Goal: Task Accomplishment & Management: Manage account settings

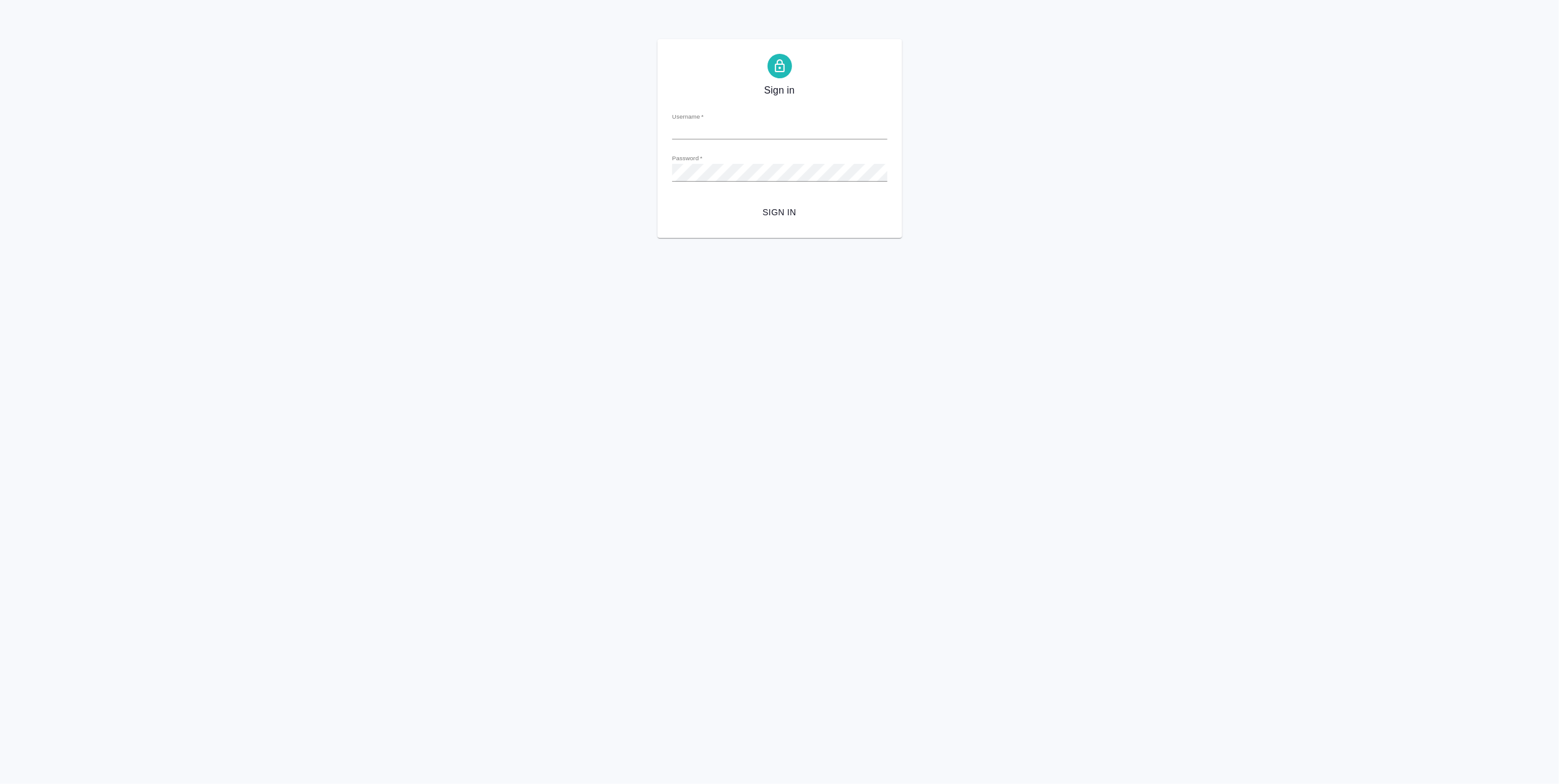
type input "[EMAIL_ADDRESS][DOMAIN_NAME]"
click at [780, 211] on span "Sign in" at bounding box center [779, 212] width 196 height 15
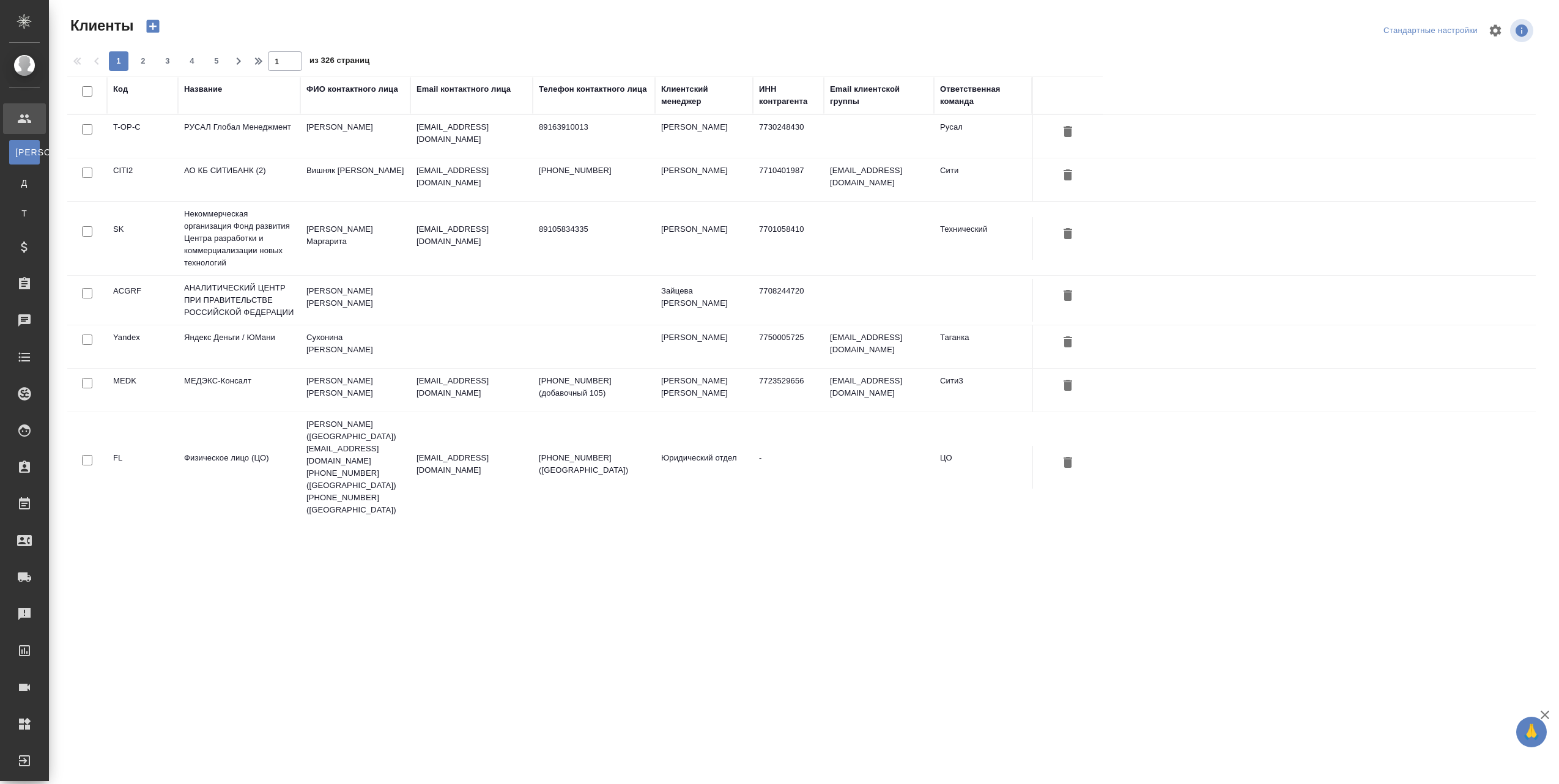
select select "RU"
click at [23, 580] on div "Заявки на доставку" at bounding box center [9, 577] width 31 height 18
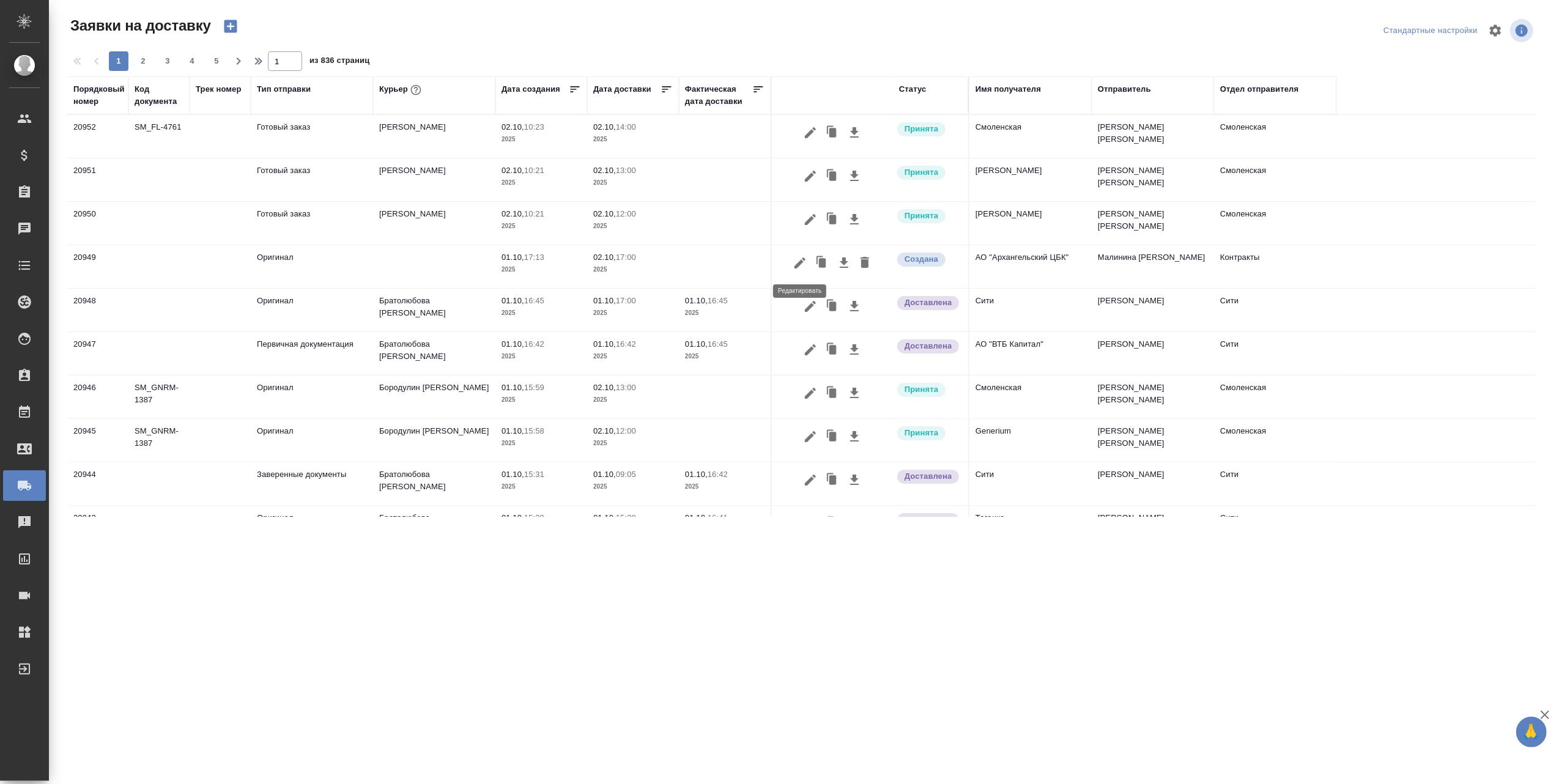
click at [800, 261] on icon "button" at bounding box center [800, 263] width 11 height 11
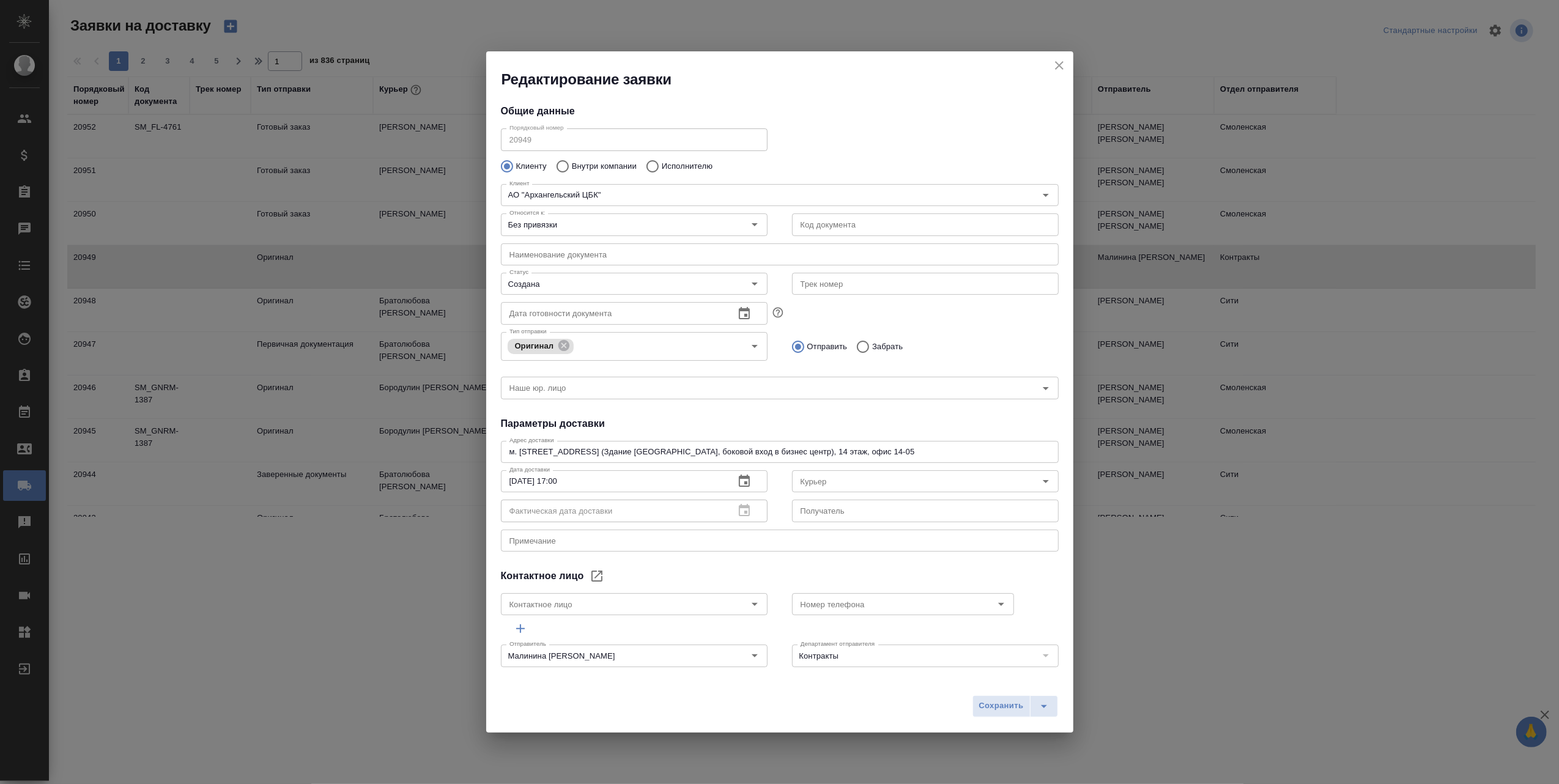
type input "Дубровина Кристина"
type input "+79250857143"
click at [1043, 480] on icon "Open" at bounding box center [1046, 481] width 6 height 3
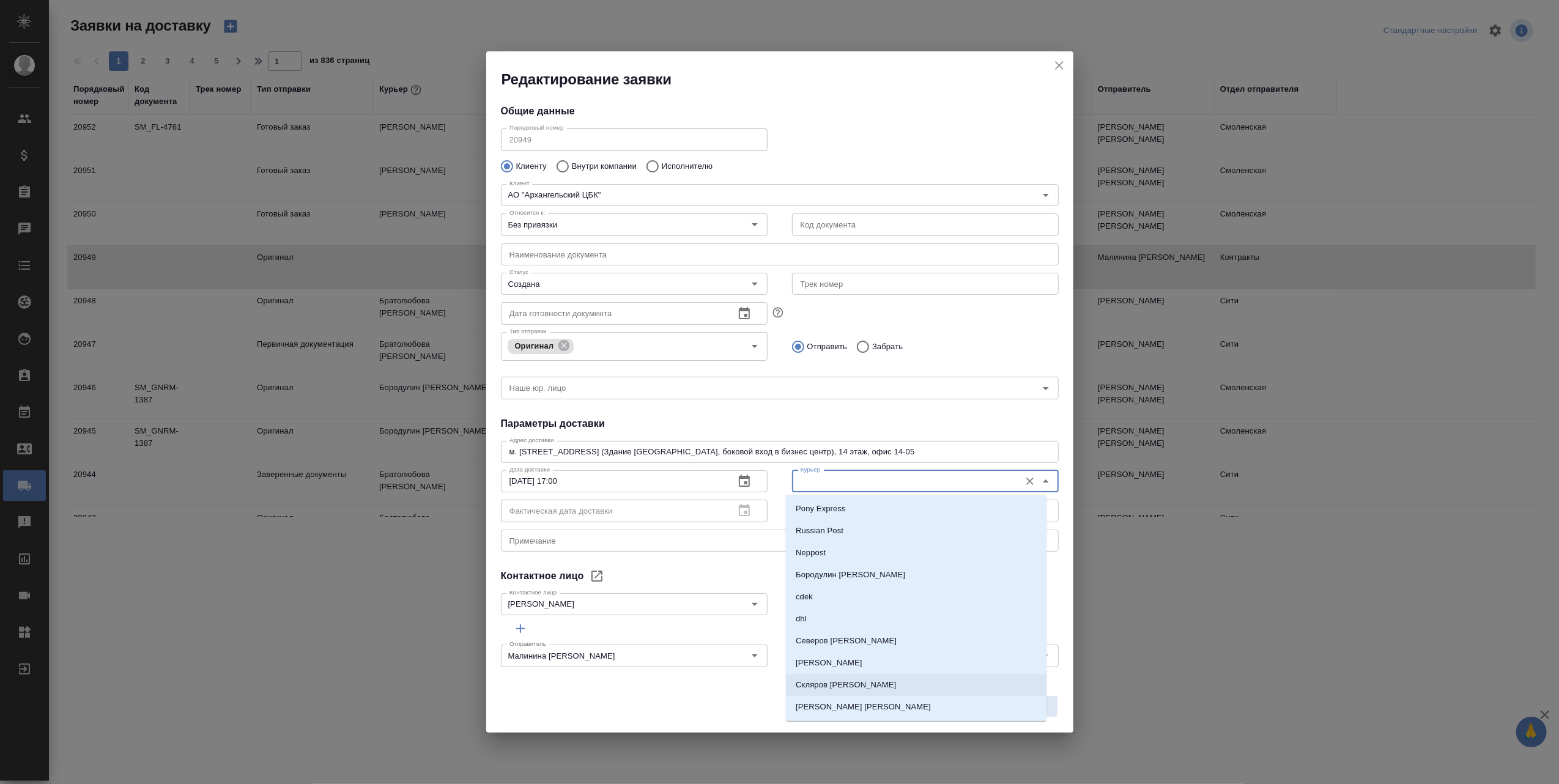
click at [860, 685] on p "[PERSON_NAME]" at bounding box center [845, 685] width 101 height 12
type input "[PERSON_NAME]"
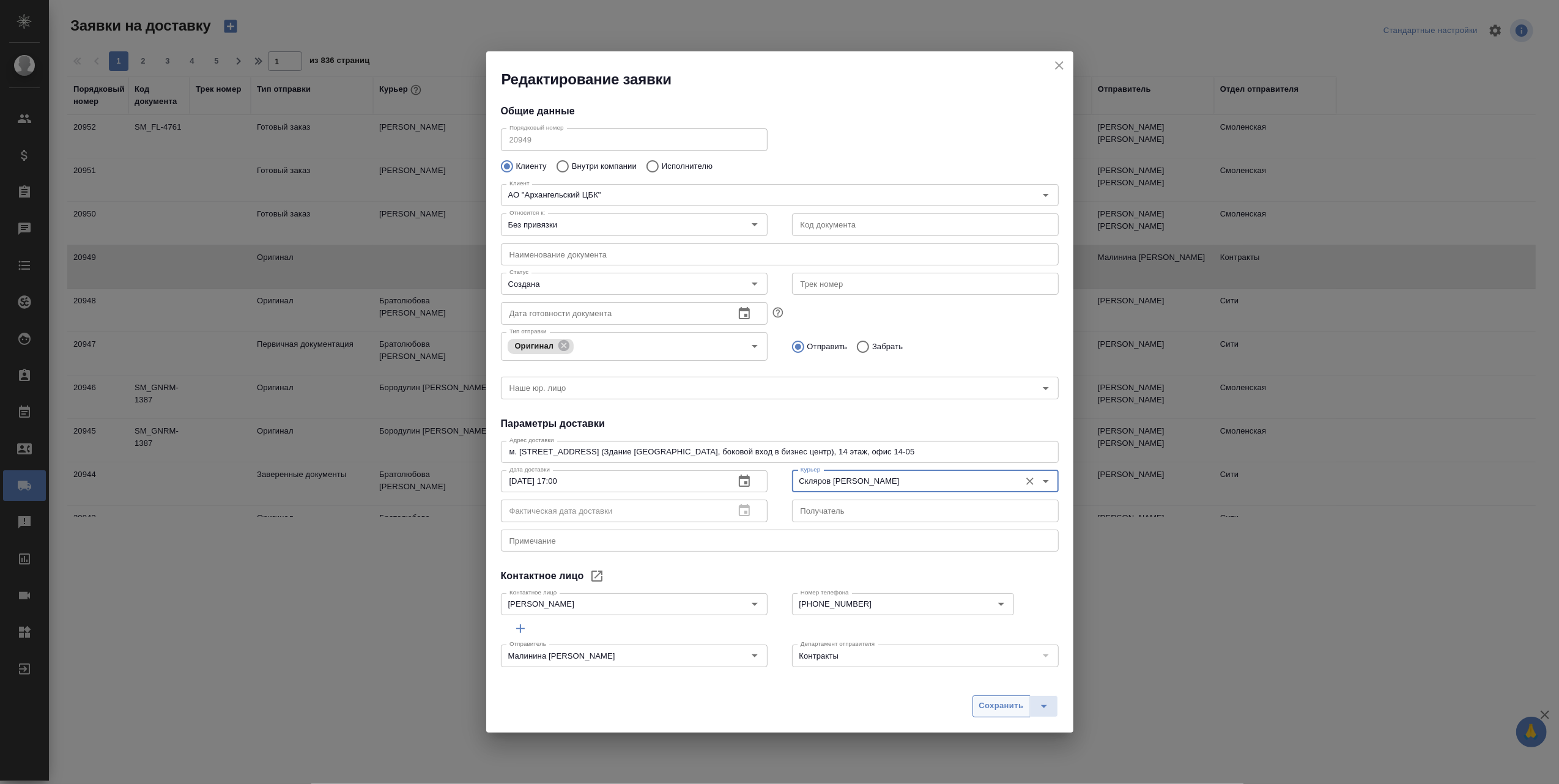
click at [992, 710] on span "Сохранить" at bounding box center [1001, 706] width 44 height 14
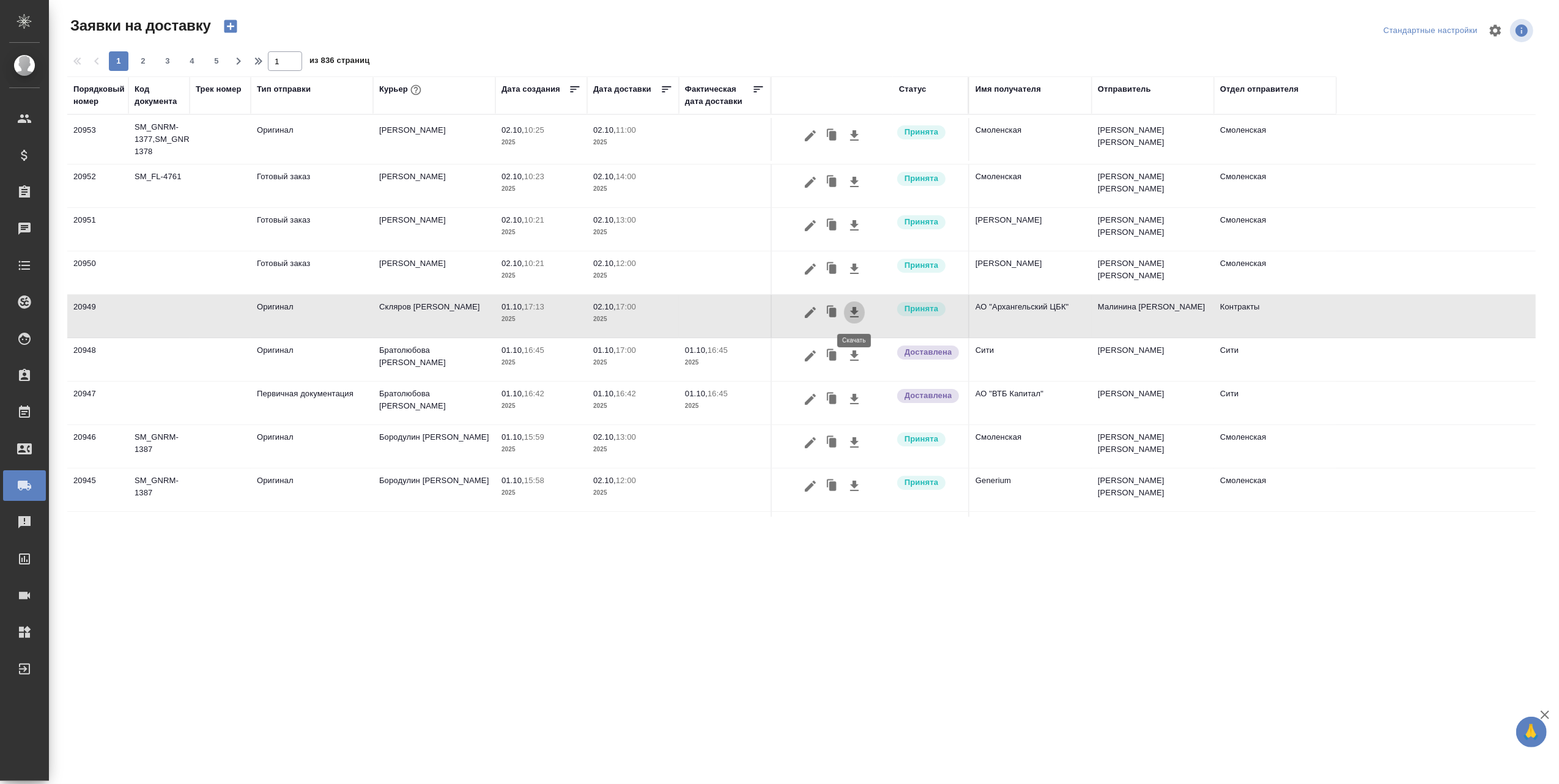
click at [849, 310] on icon "button" at bounding box center [854, 312] width 14 height 14
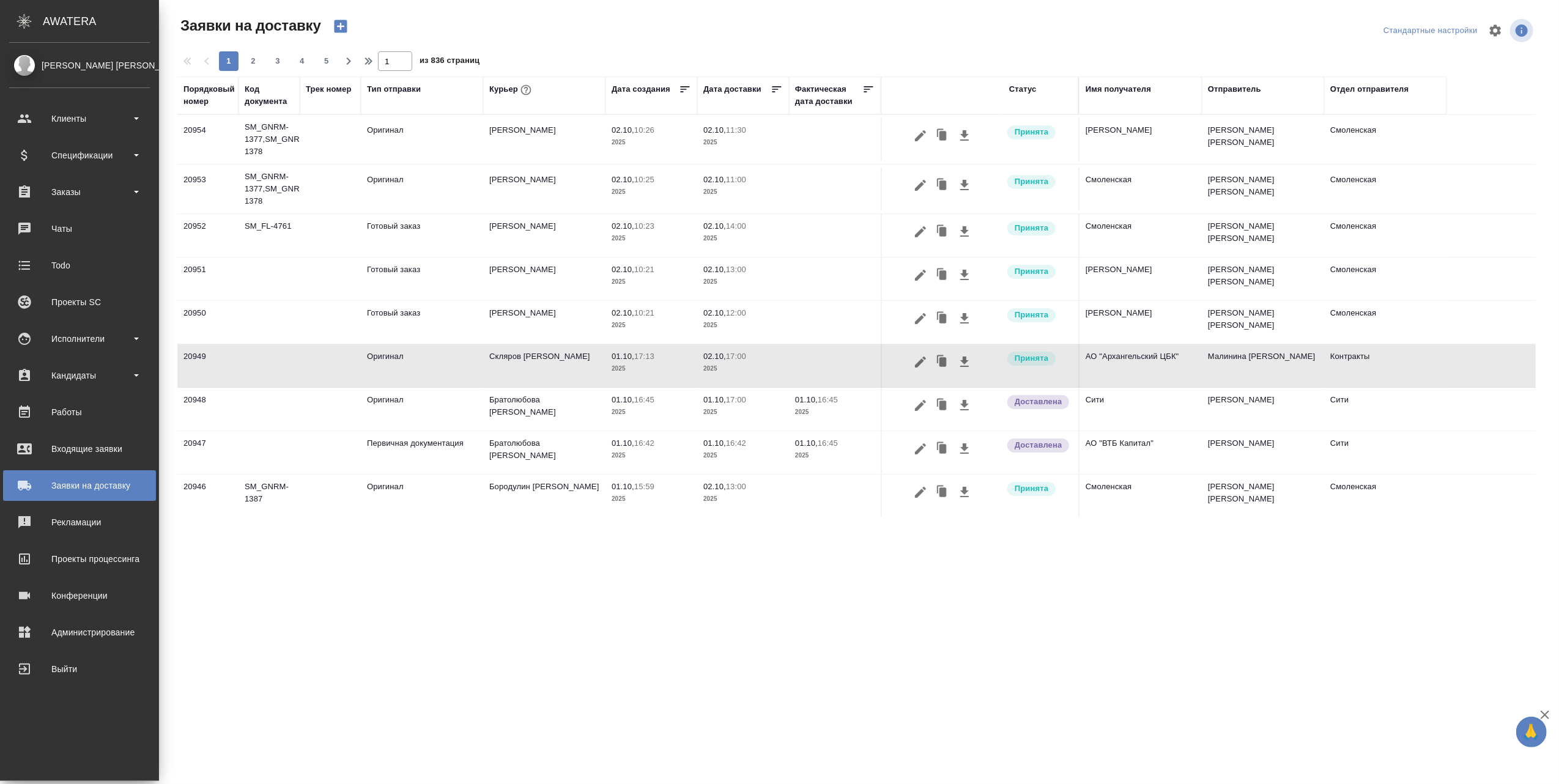
click at [416, 665] on div ".cls-1 fill:#fff; AWATERA Авдеев Алексей Клиенты Спецификации Заказы 0 Чаты Tod…" at bounding box center [779, 392] width 1559 height 784
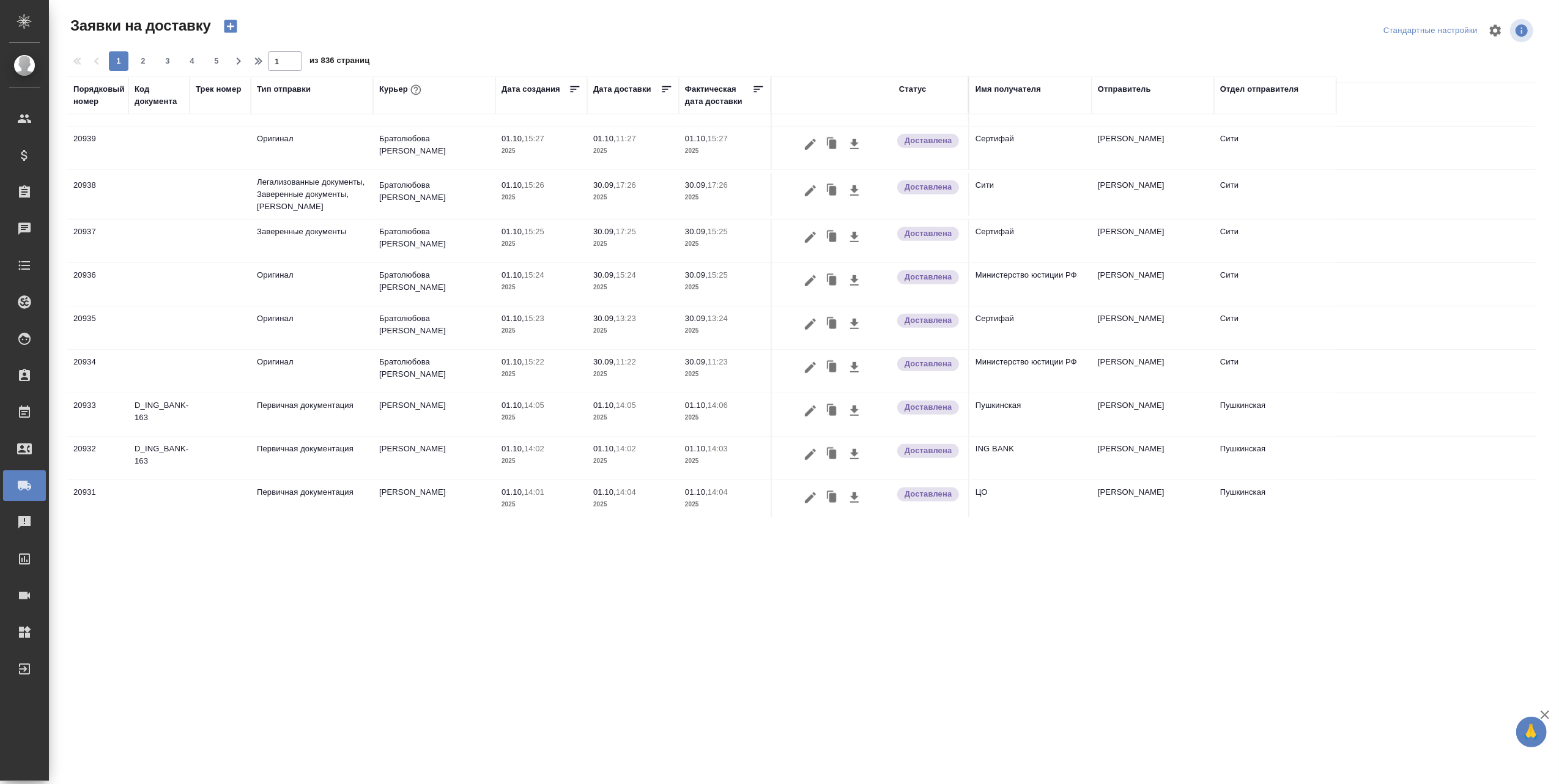
scroll to position [707, 0]
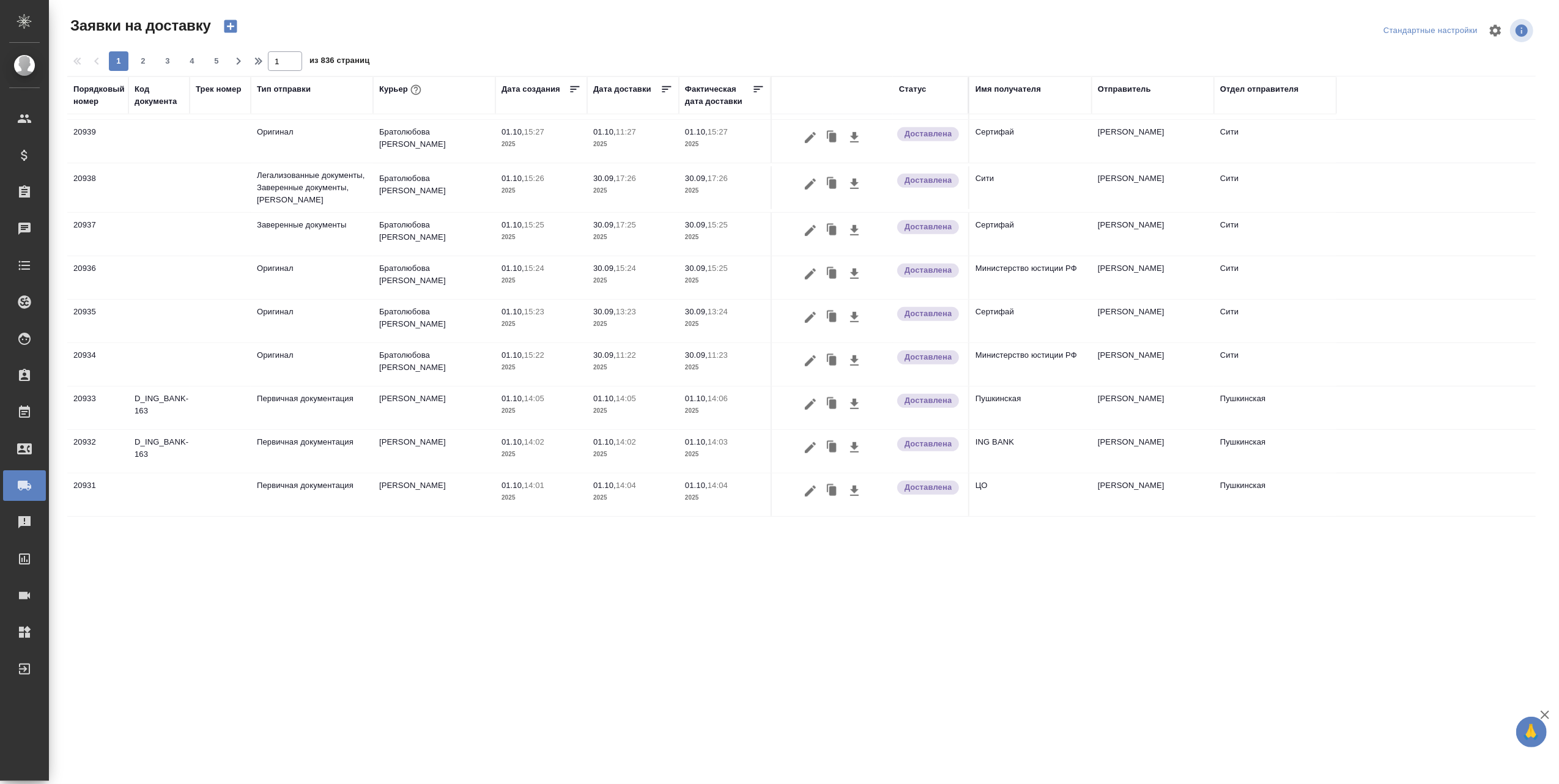
click at [1019, 87] on div "Имя получателя" at bounding box center [1008, 89] width 66 height 12
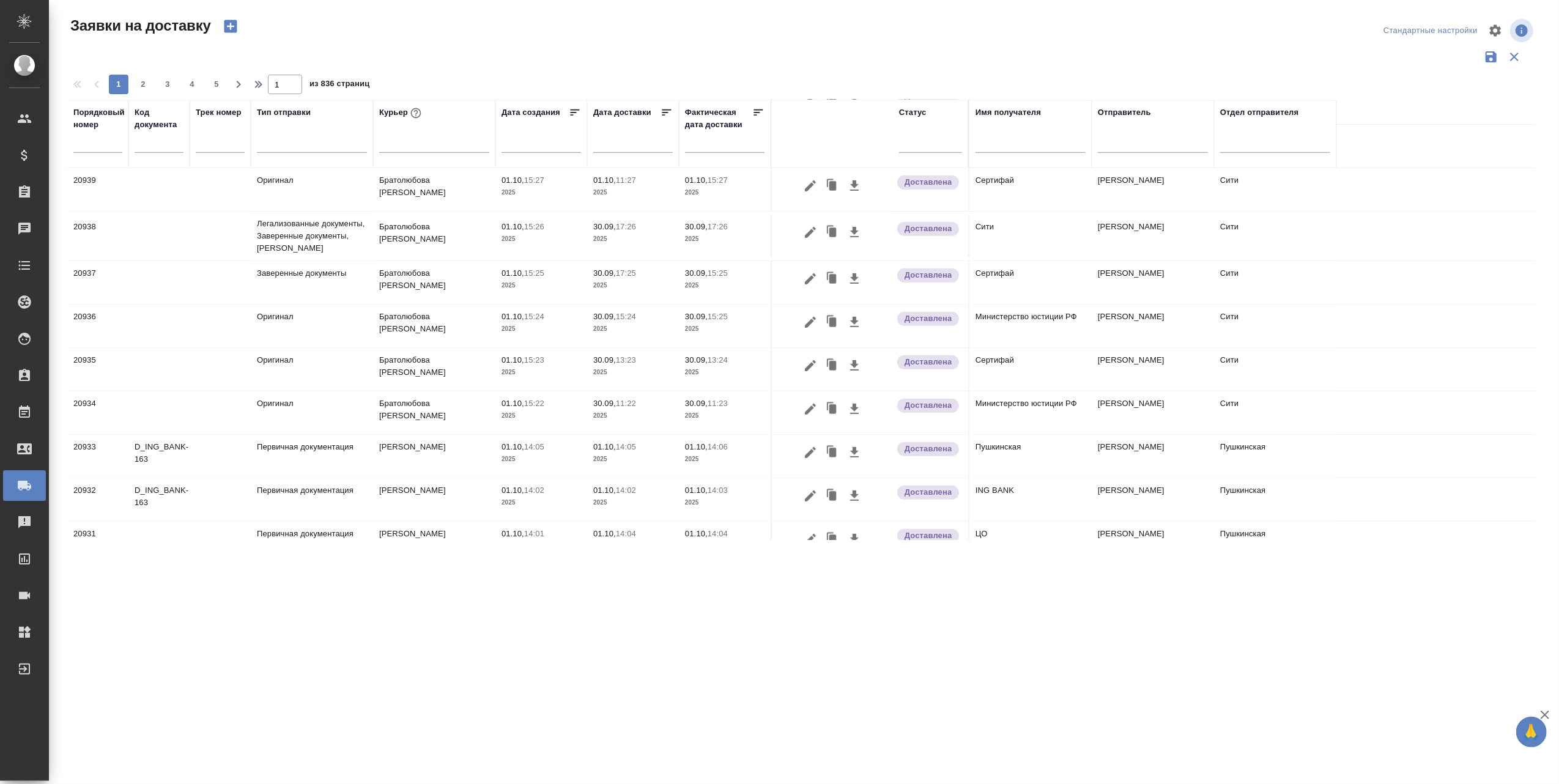
click at [1019, 146] on input "text" at bounding box center [1030, 144] width 110 height 15
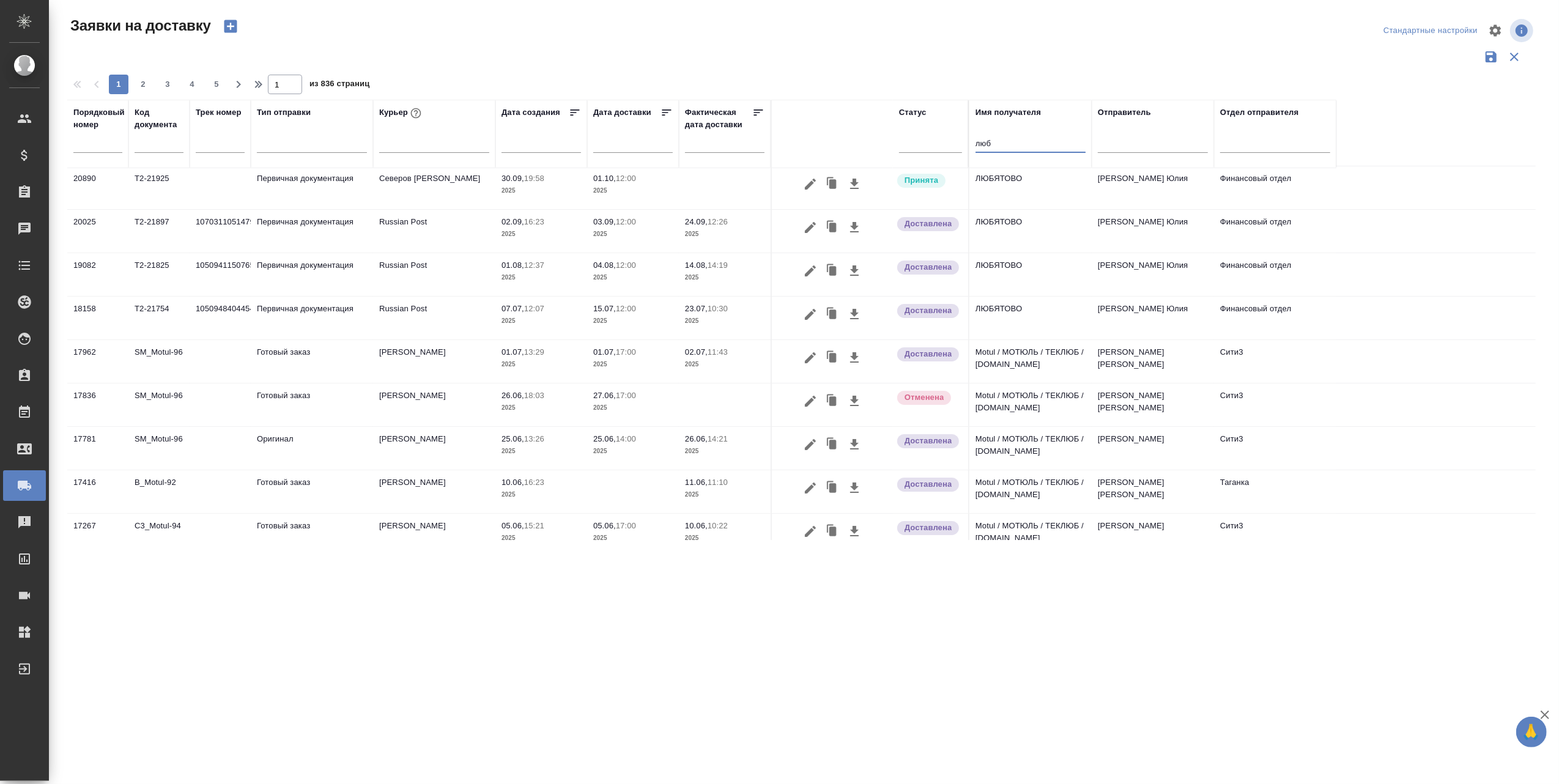
scroll to position [0, 0]
type input "люб"
click at [814, 186] on icon "button" at bounding box center [810, 186] width 14 height 14
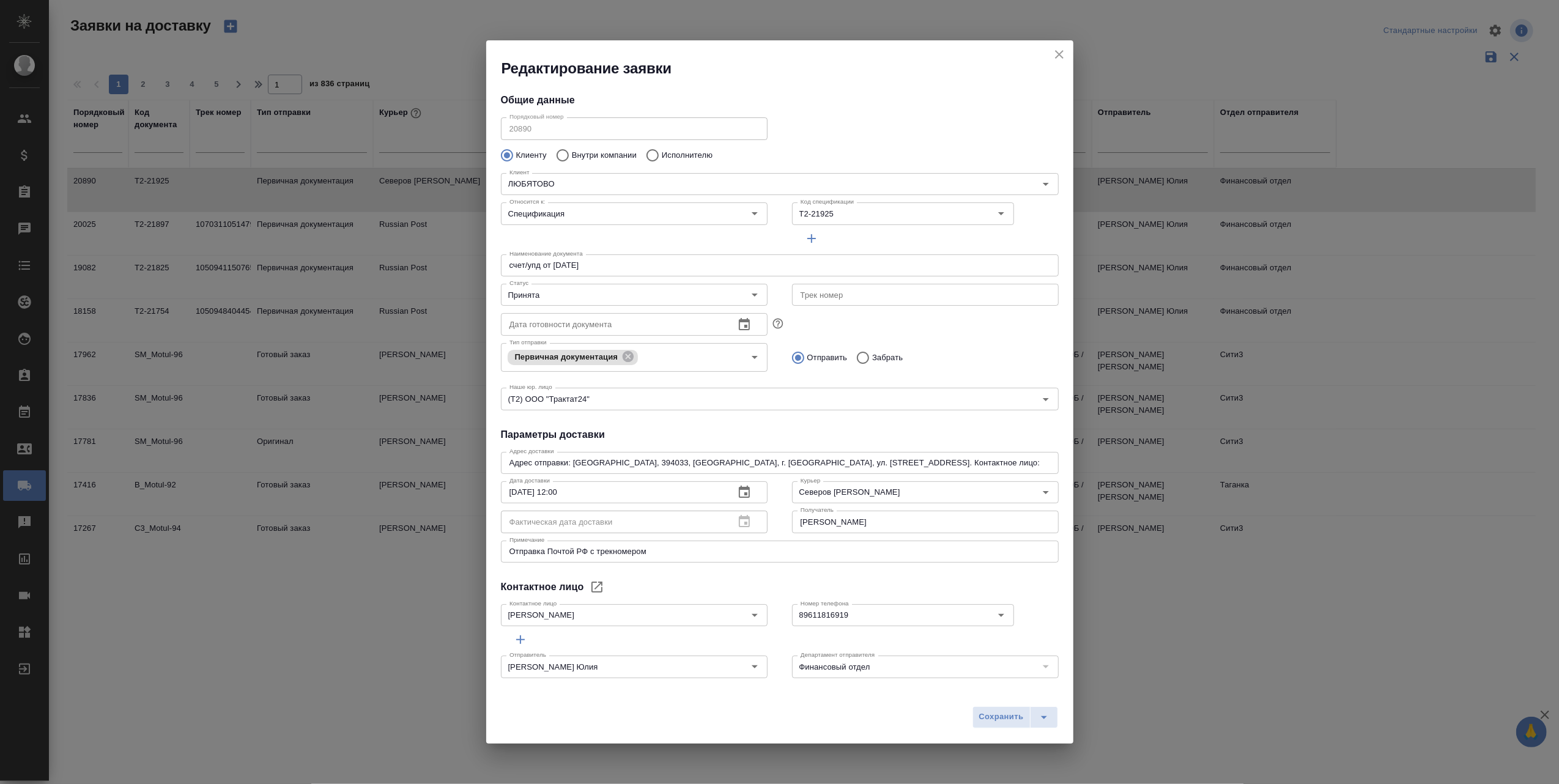
type input "Гришина Юлия"
type input "89611816919"
click at [901, 291] on input "text" at bounding box center [925, 294] width 267 height 22
click at [749, 294] on icon "Open" at bounding box center [754, 294] width 14 height 14
type input "10509413501731"
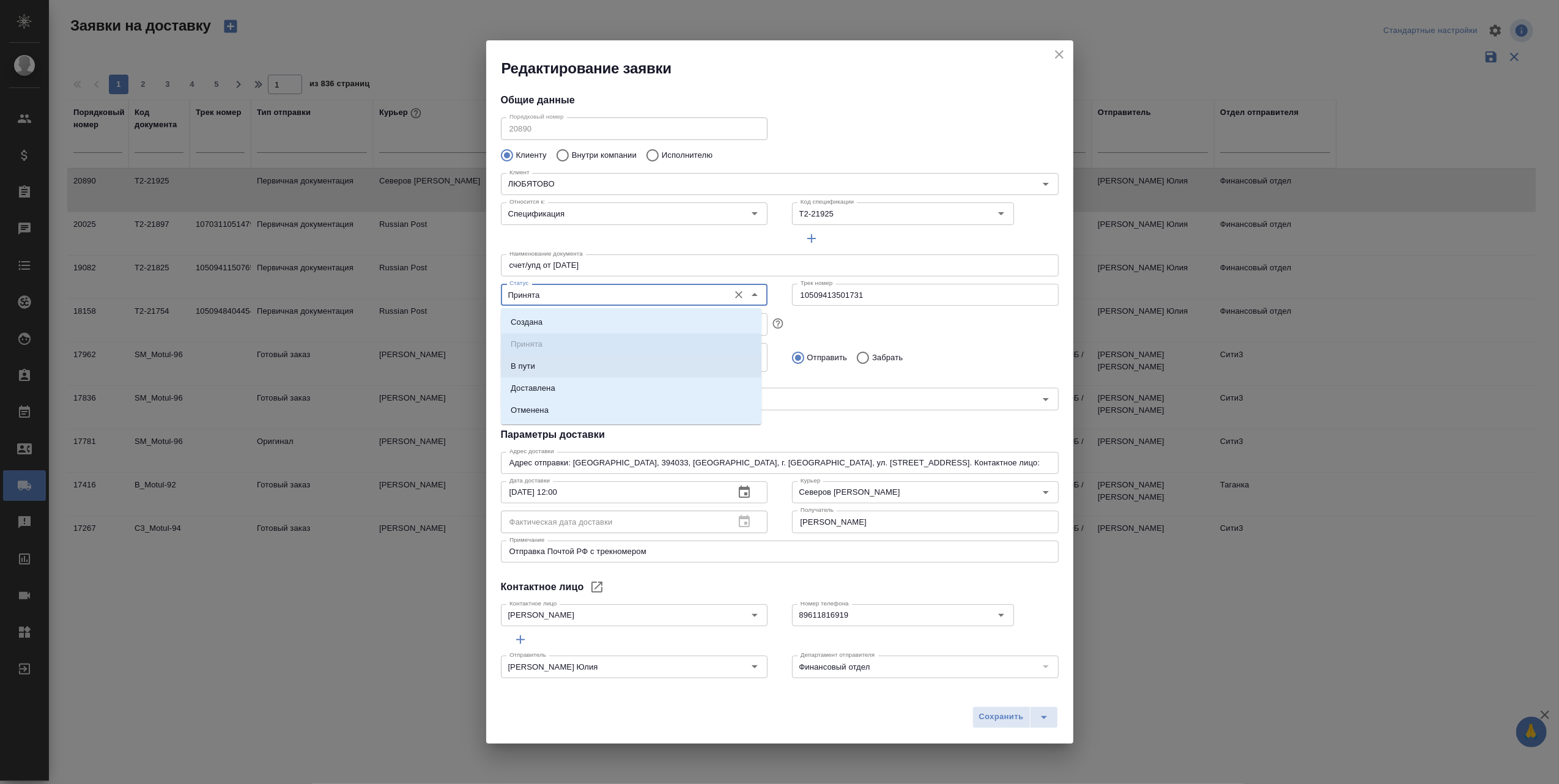
click at [576, 367] on li "В пути" at bounding box center [631, 366] width 261 height 22
type input "В пути"
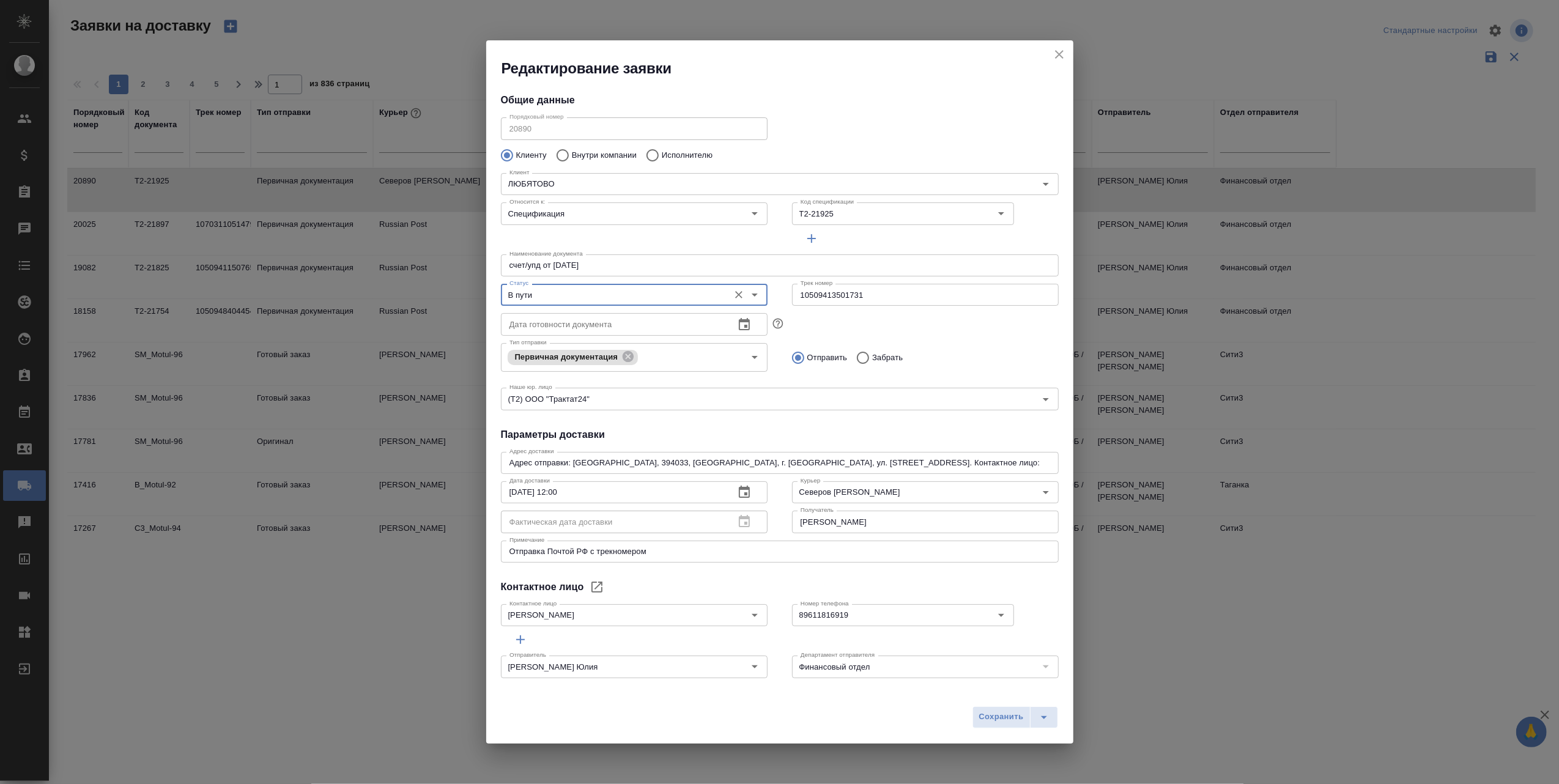
click at [993, 717] on span "Сохранить" at bounding box center [1001, 717] width 44 height 14
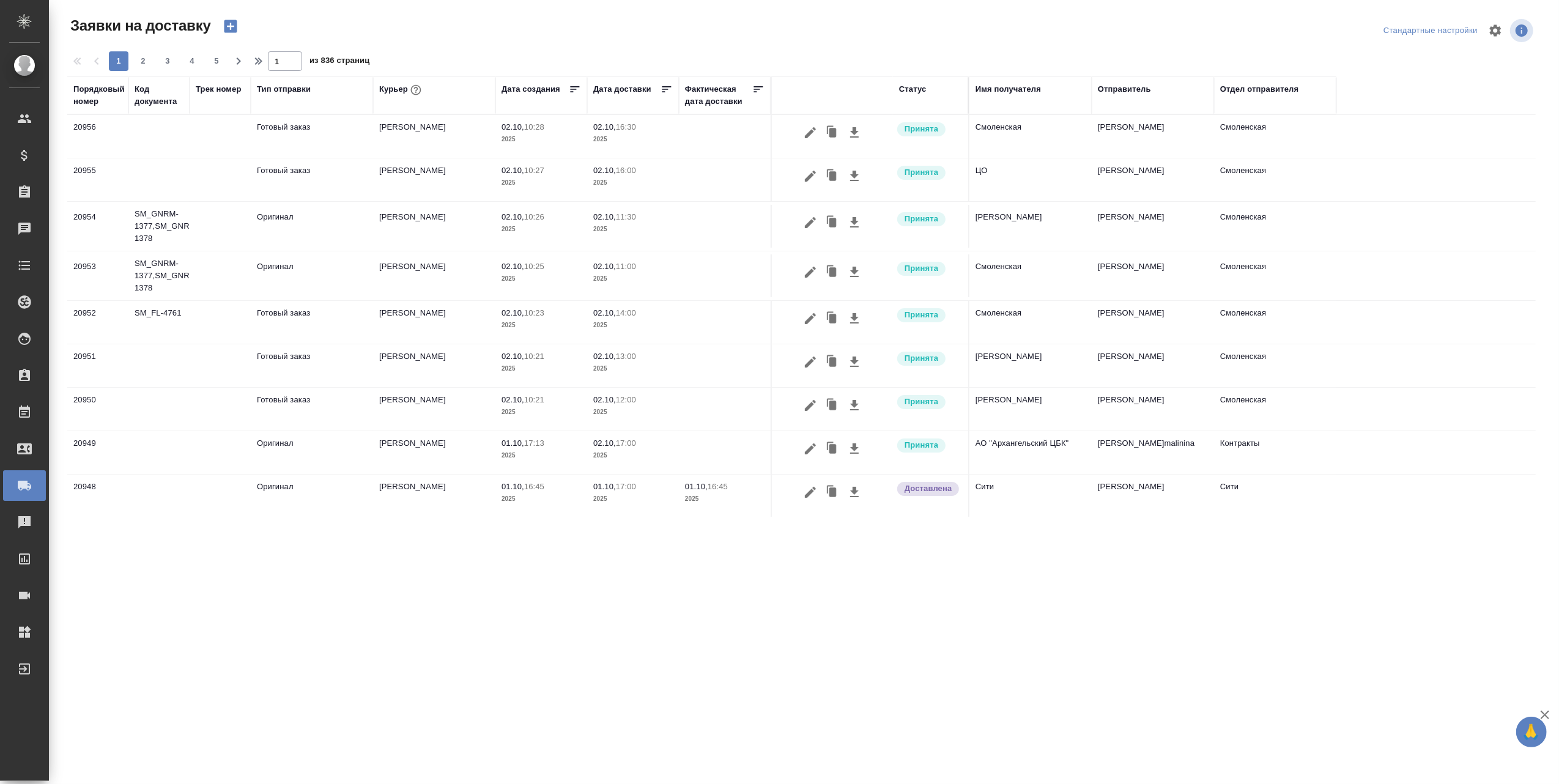
click at [923, 109] on th "Статус" at bounding box center [931, 95] width 76 height 38
click at [912, 115] on thead "Порядковый номер Код документа Трек номер Тип отправки Курьер Дата создания Дат…" at bounding box center [802, 96] width 1468 height 39
click at [913, 91] on div "Статус" at bounding box center [913, 89] width 27 height 12
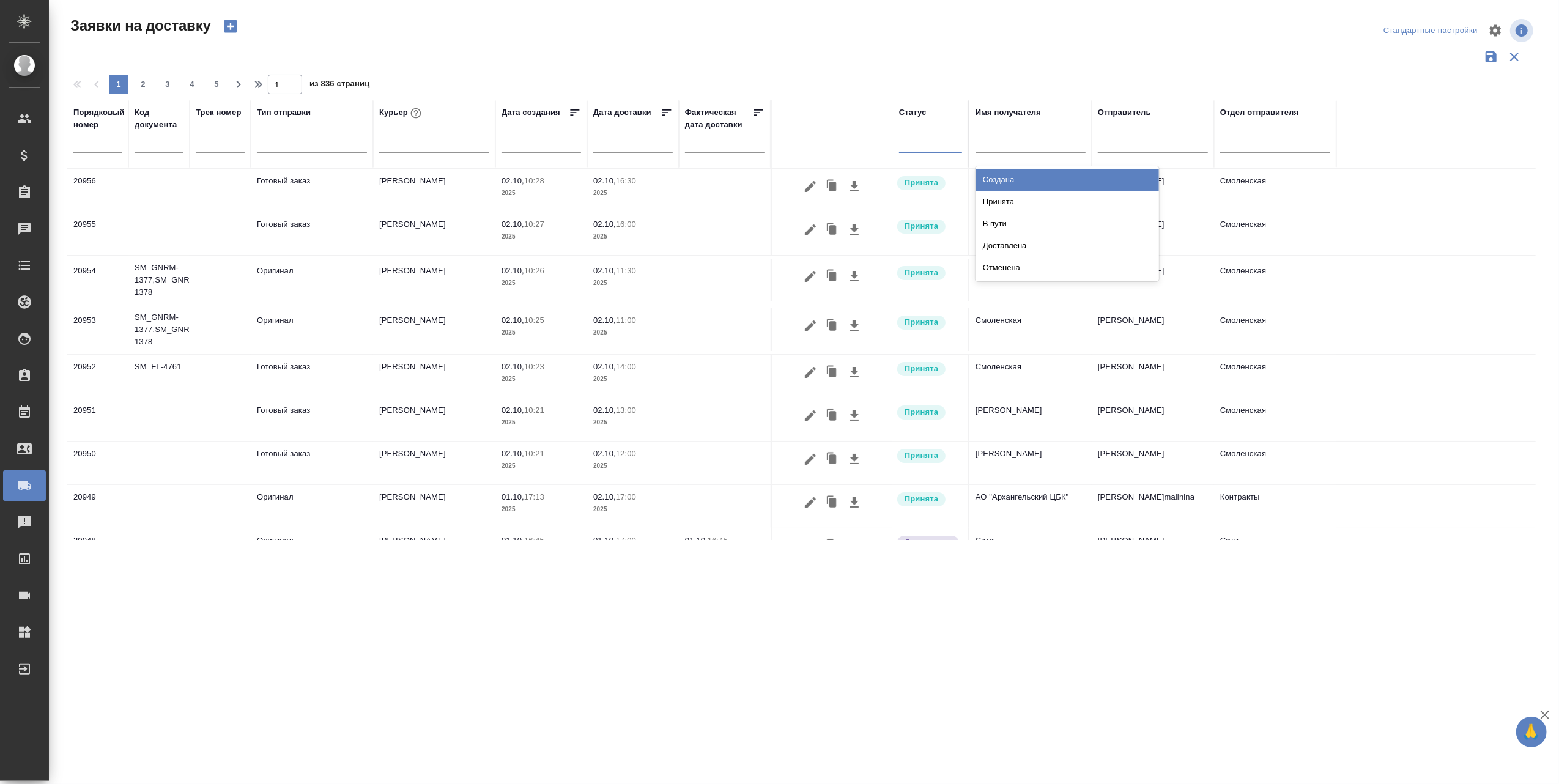
click at [915, 145] on div at bounding box center [930, 140] width 63 height 17
click at [1025, 182] on div "Создана" at bounding box center [1067, 179] width 184 height 22
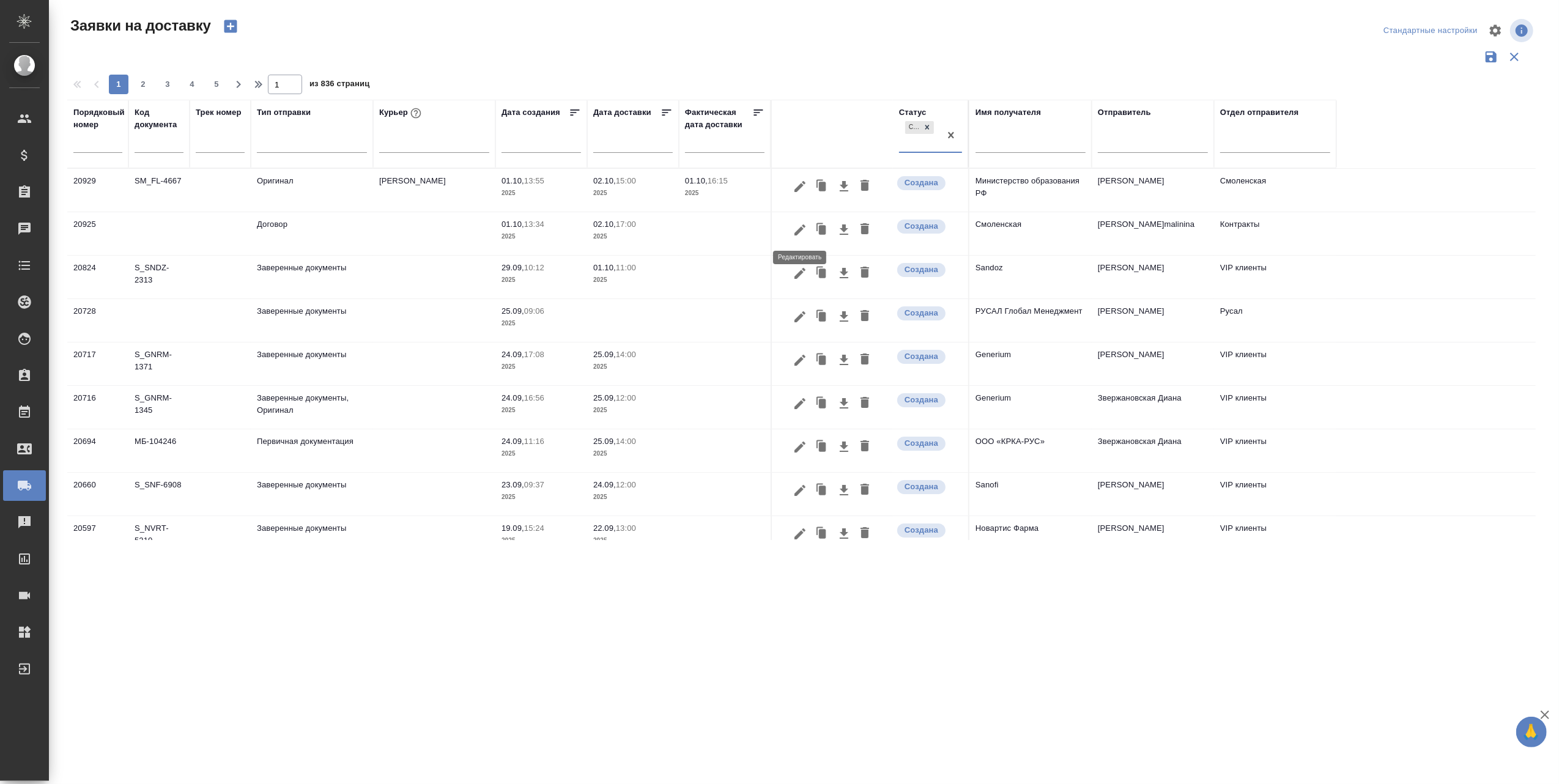
click at [800, 231] on icon "button" at bounding box center [800, 230] width 11 height 11
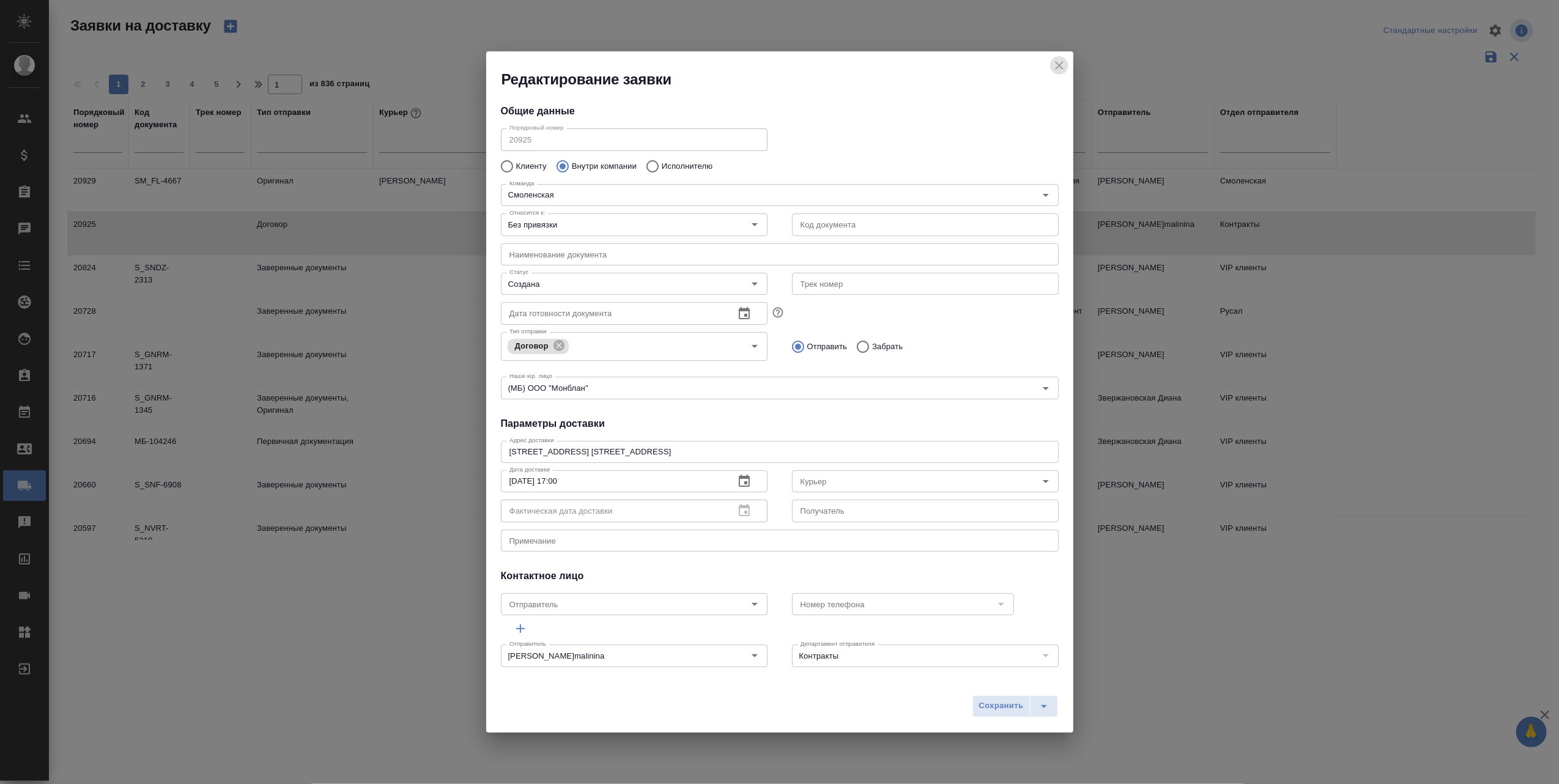
click at [1060, 65] on icon "close" at bounding box center [1058, 65] width 14 height 14
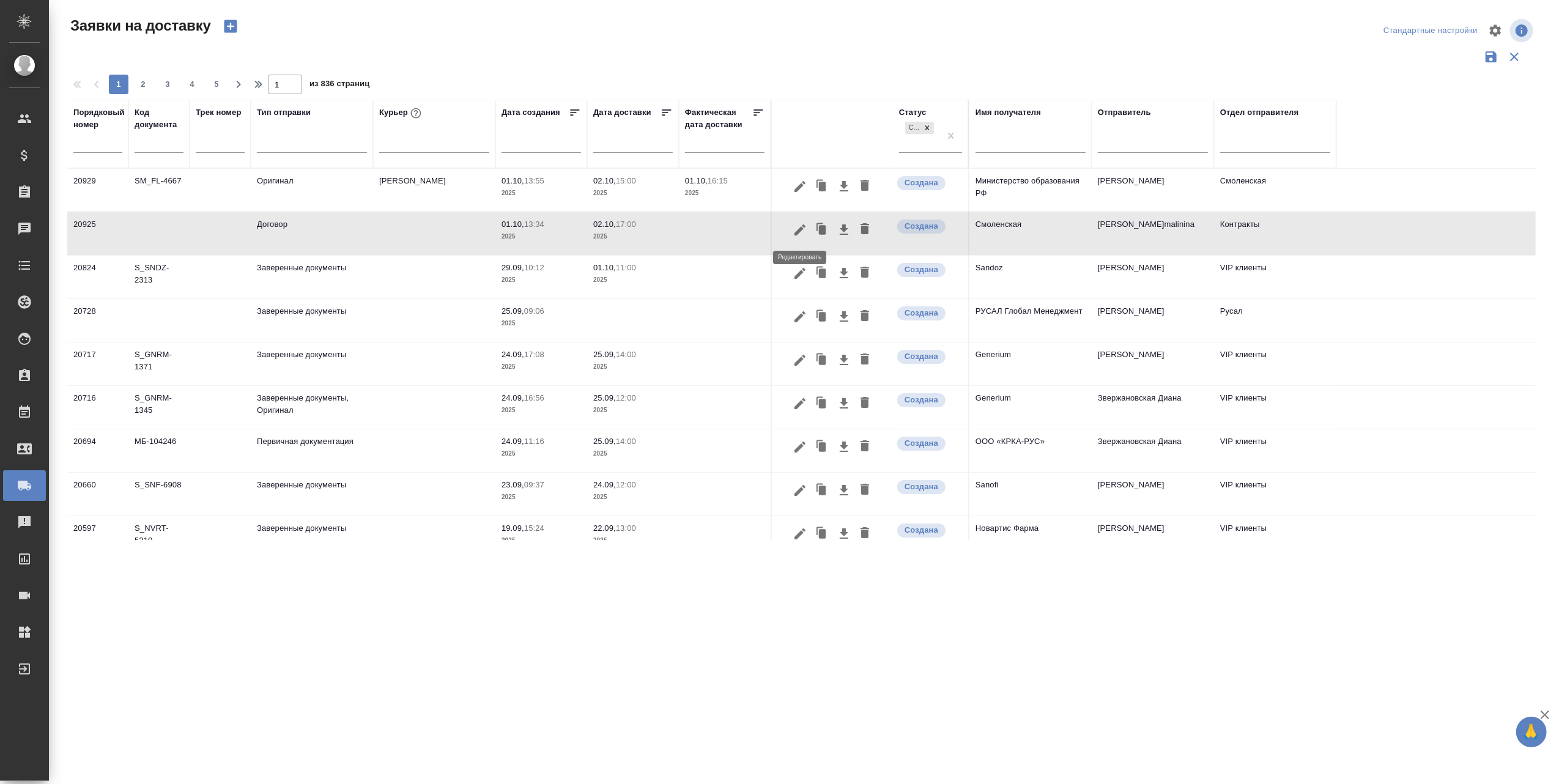
click at [799, 228] on icon "button" at bounding box center [799, 229] width 14 height 14
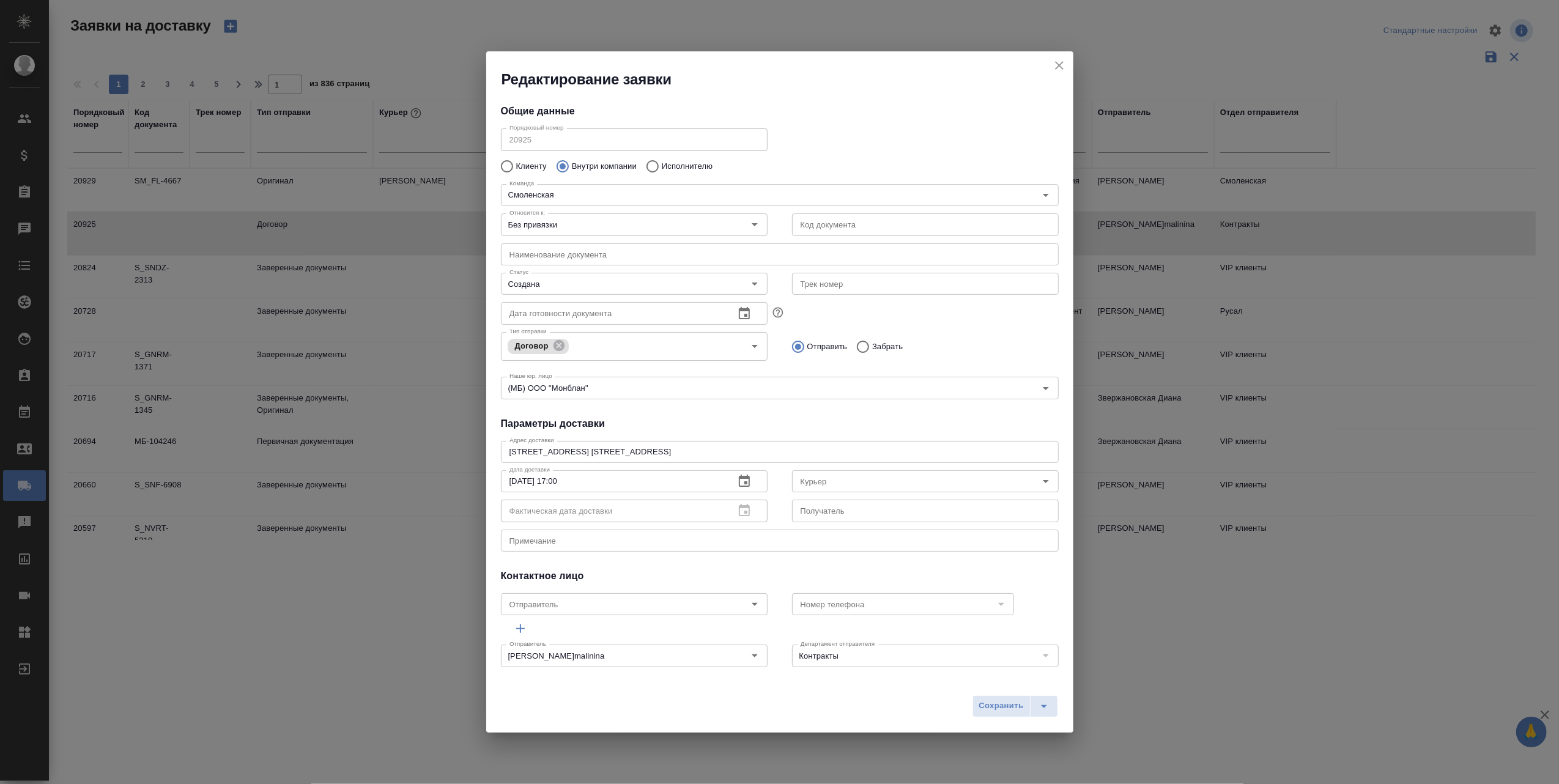
click at [1062, 62] on icon "close" at bounding box center [1059, 66] width 9 height 9
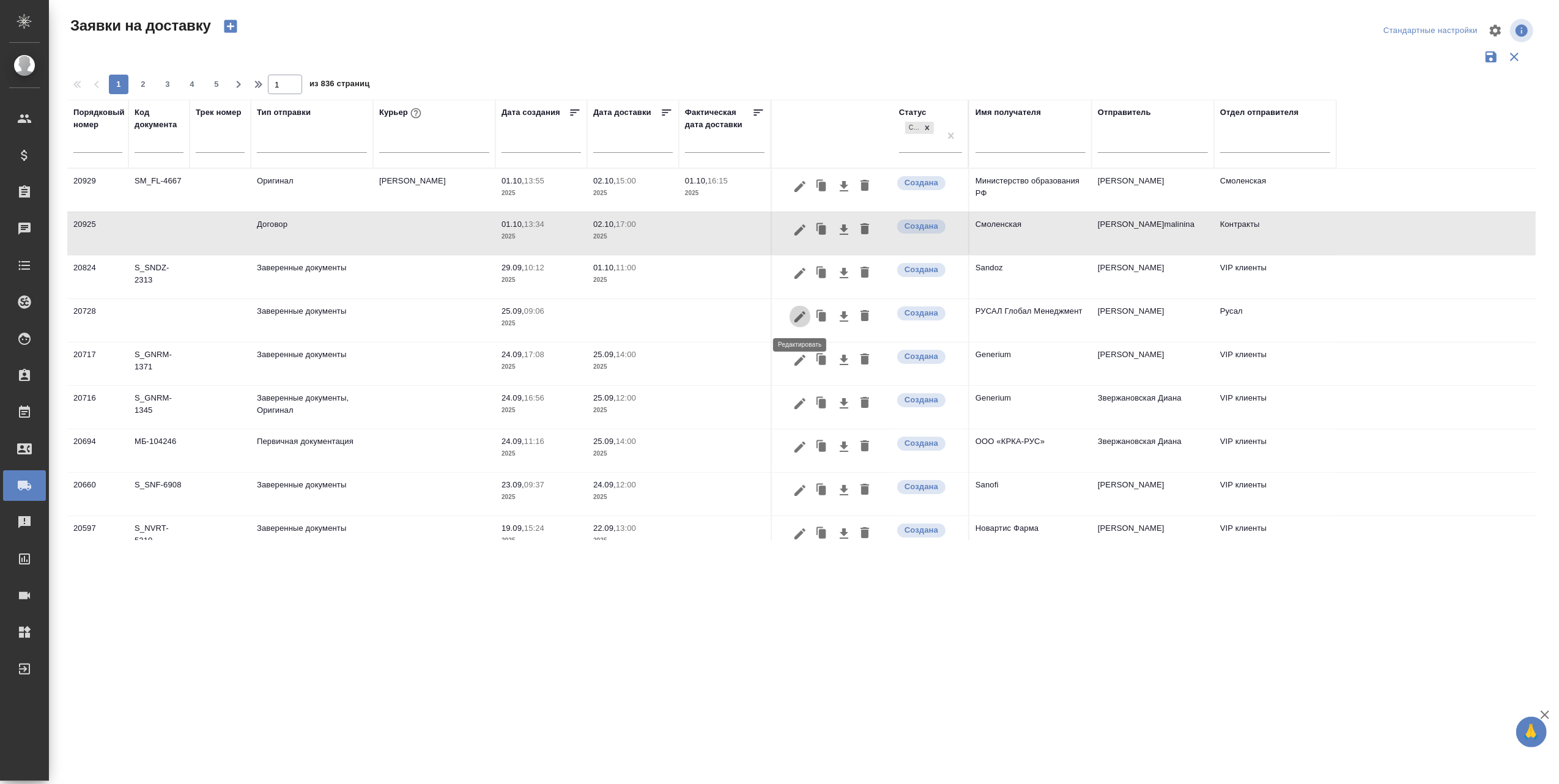
click at [805, 313] on icon "button" at bounding box center [799, 316] width 14 height 14
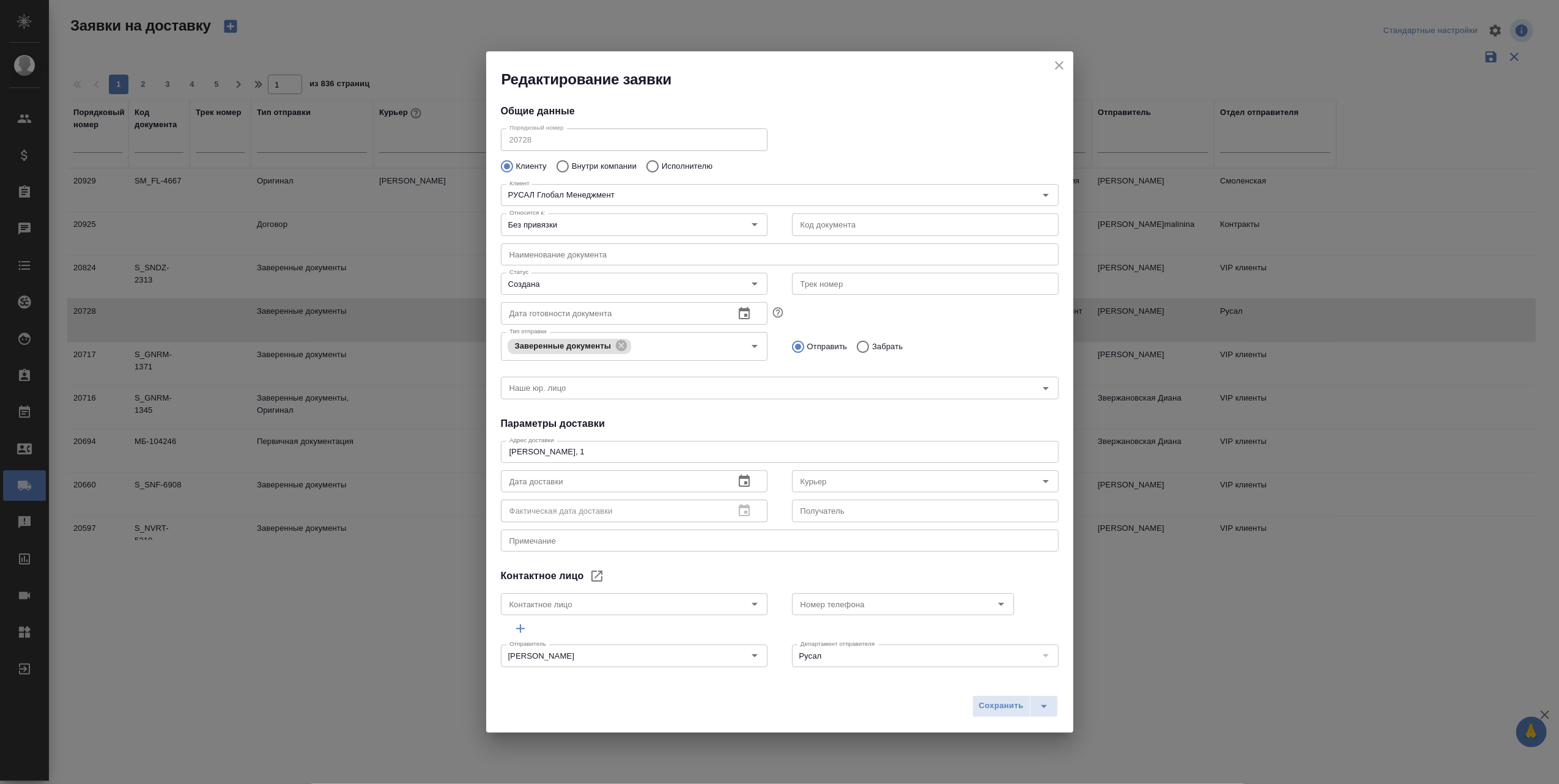
type input ". [PERSON_NAME]"
type input "[PHONE_NUMBER]"
click at [1062, 59] on icon "close" at bounding box center [1058, 65] width 14 height 14
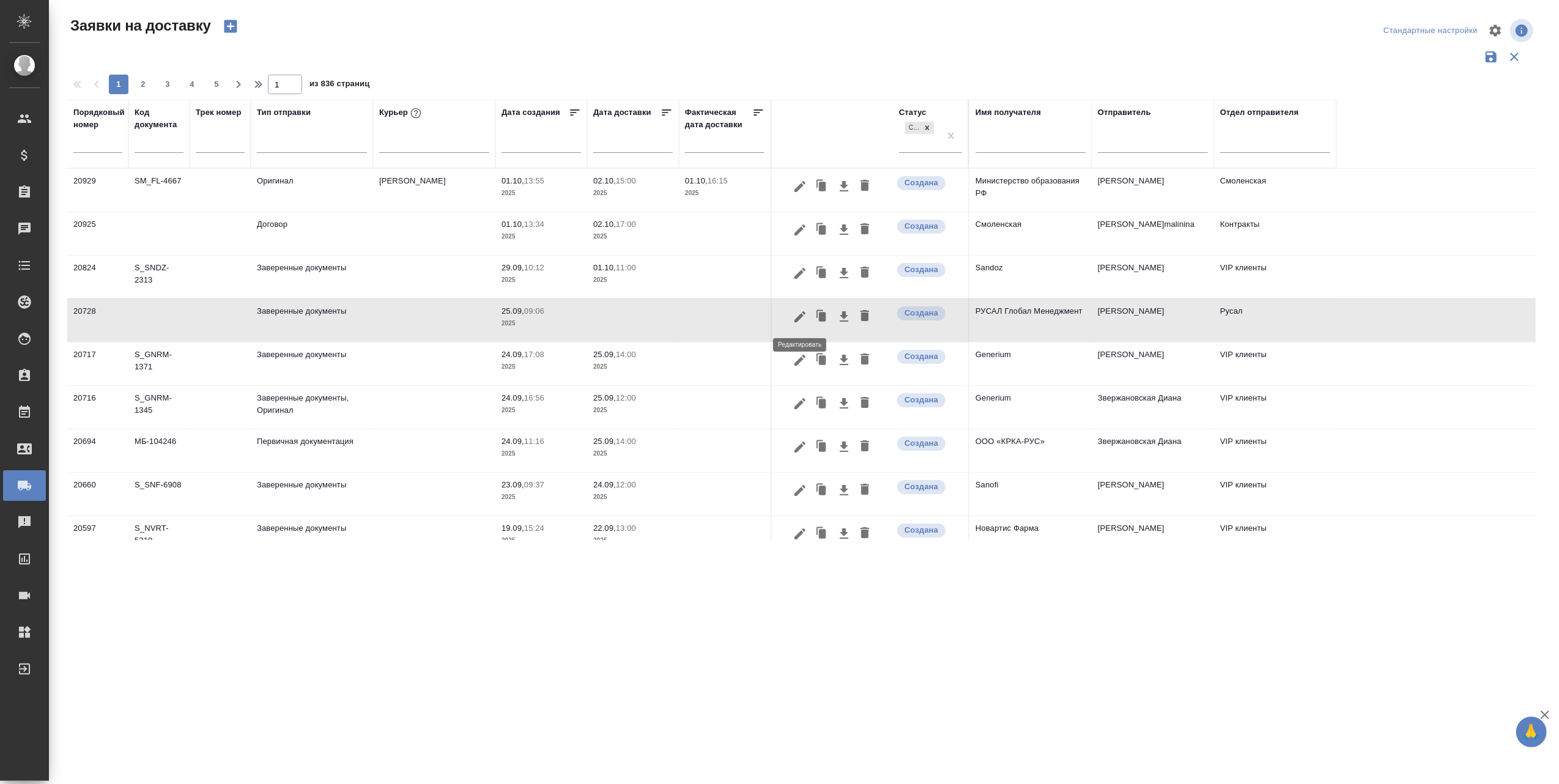
click at [800, 318] on icon "button" at bounding box center [800, 316] width 11 height 11
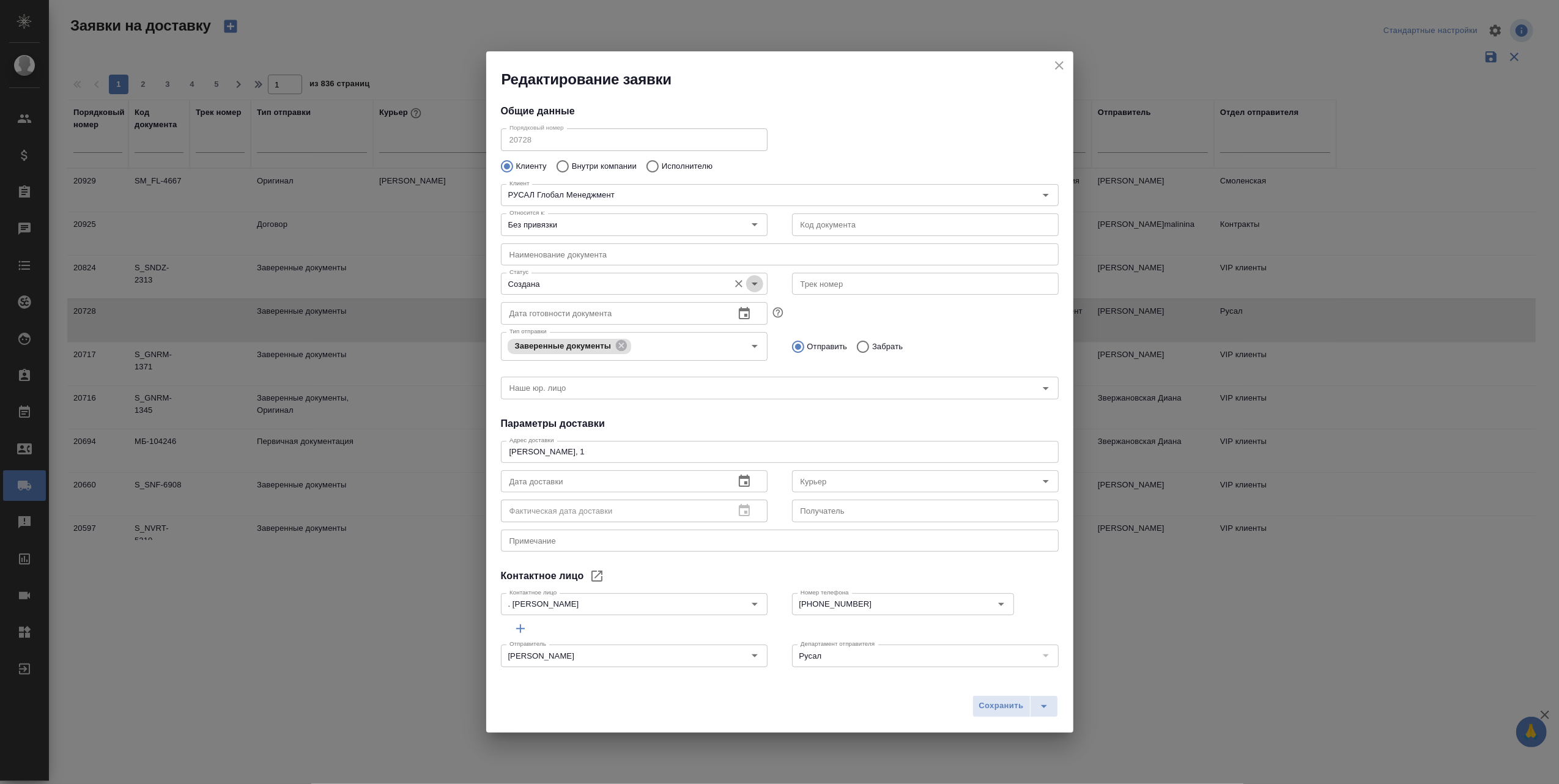
click at [747, 286] on icon "Open" at bounding box center [754, 283] width 14 height 14
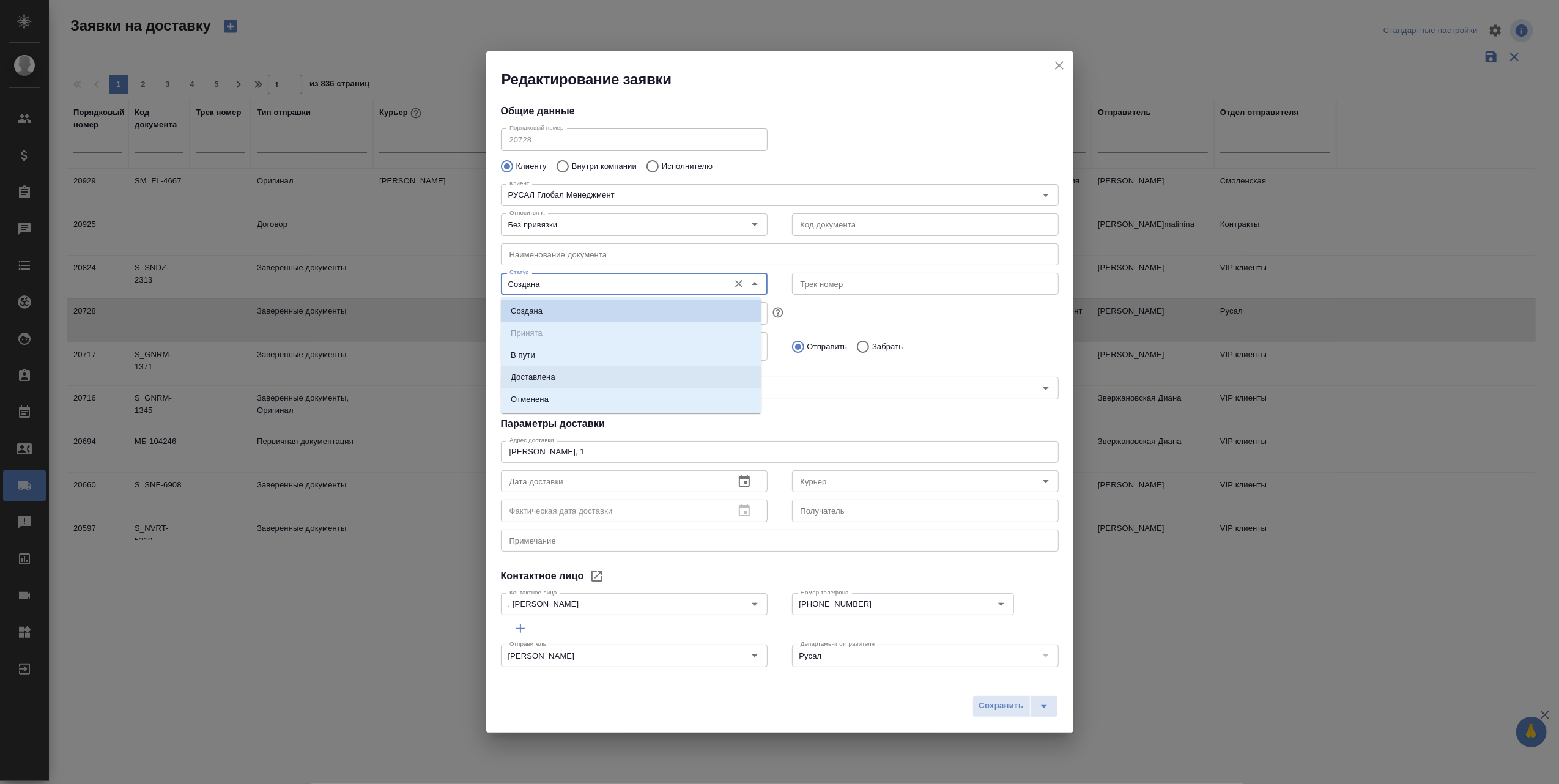
click at [576, 379] on li "Доставлена" at bounding box center [631, 377] width 261 height 22
type input "Доставлена"
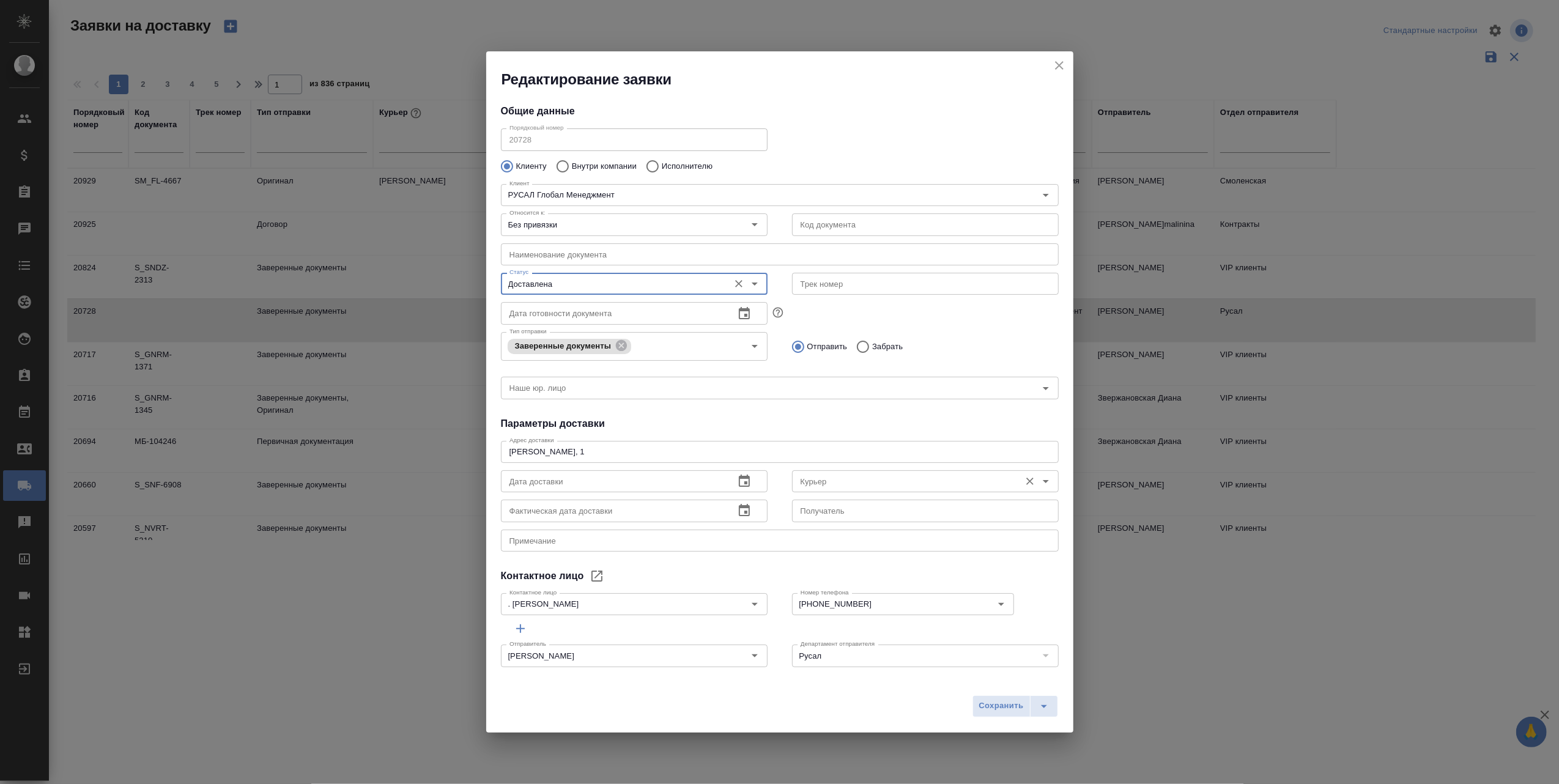
click at [1039, 477] on icon "Open" at bounding box center [1045, 481] width 14 height 14
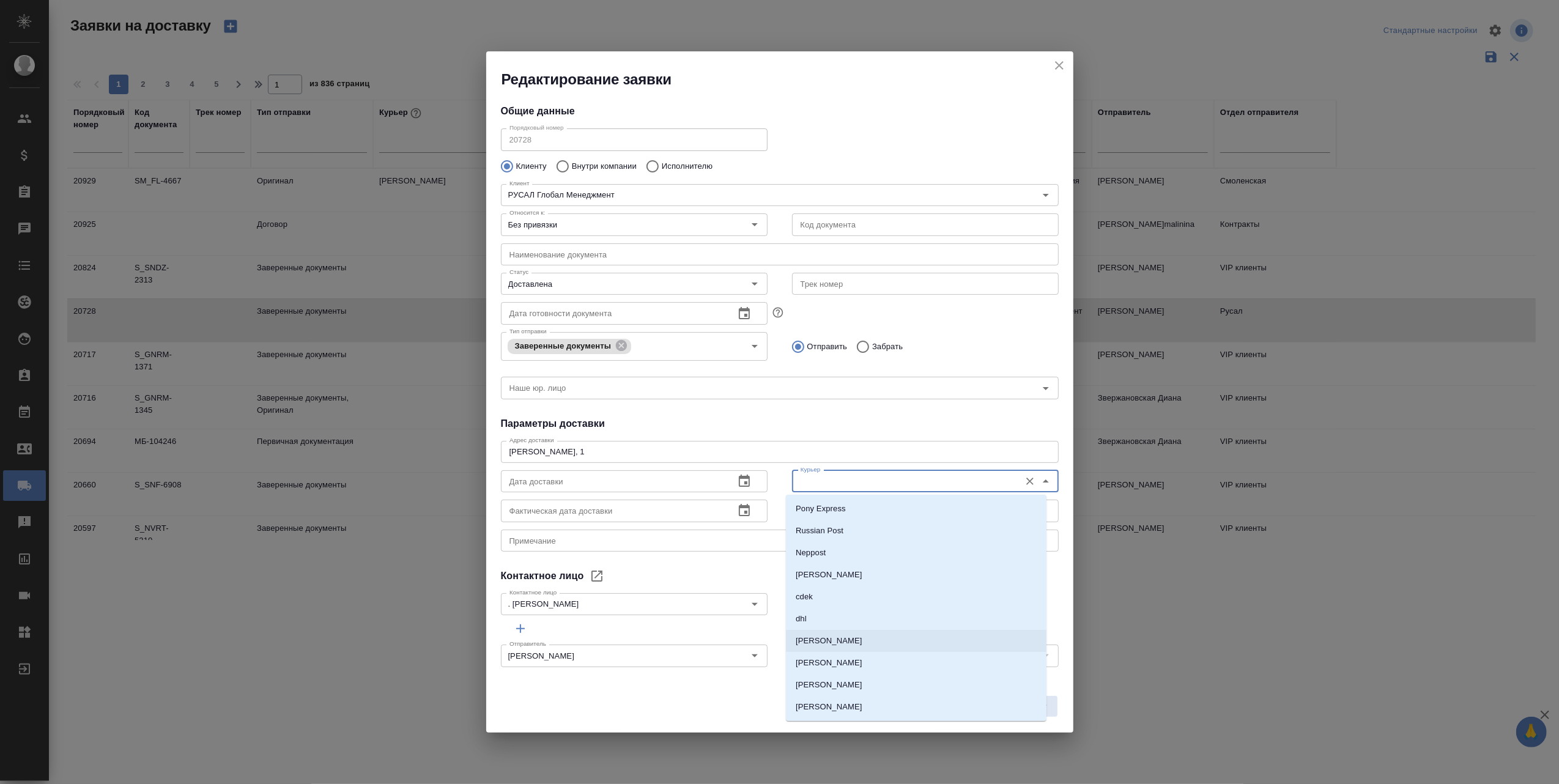
click at [854, 642] on li "[PERSON_NAME]" at bounding box center [916, 640] width 261 height 22
type input "[PERSON_NAME]"
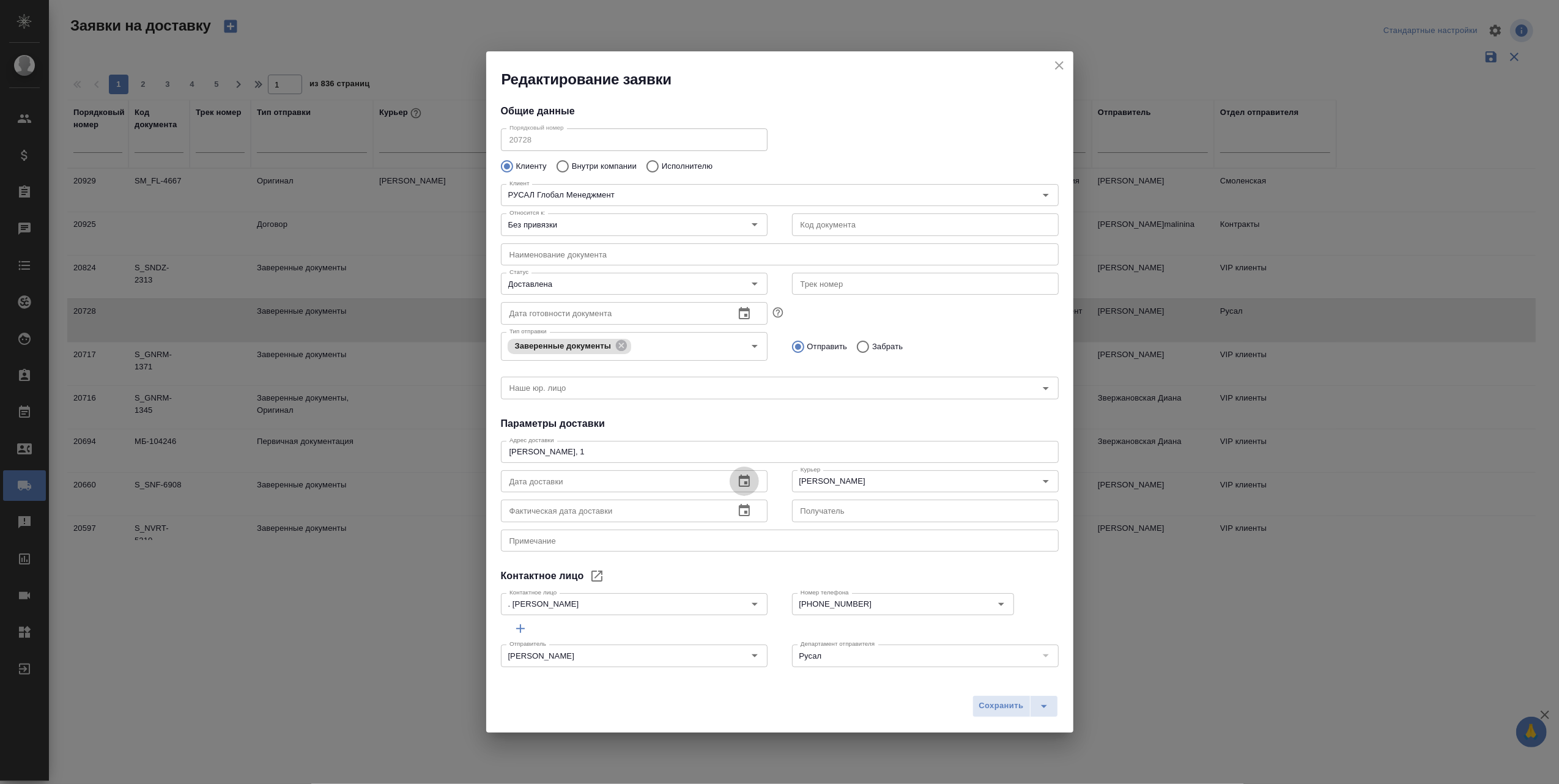
click at [739, 478] on icon "button" at bounding box center [744, 480] width 11 height 12
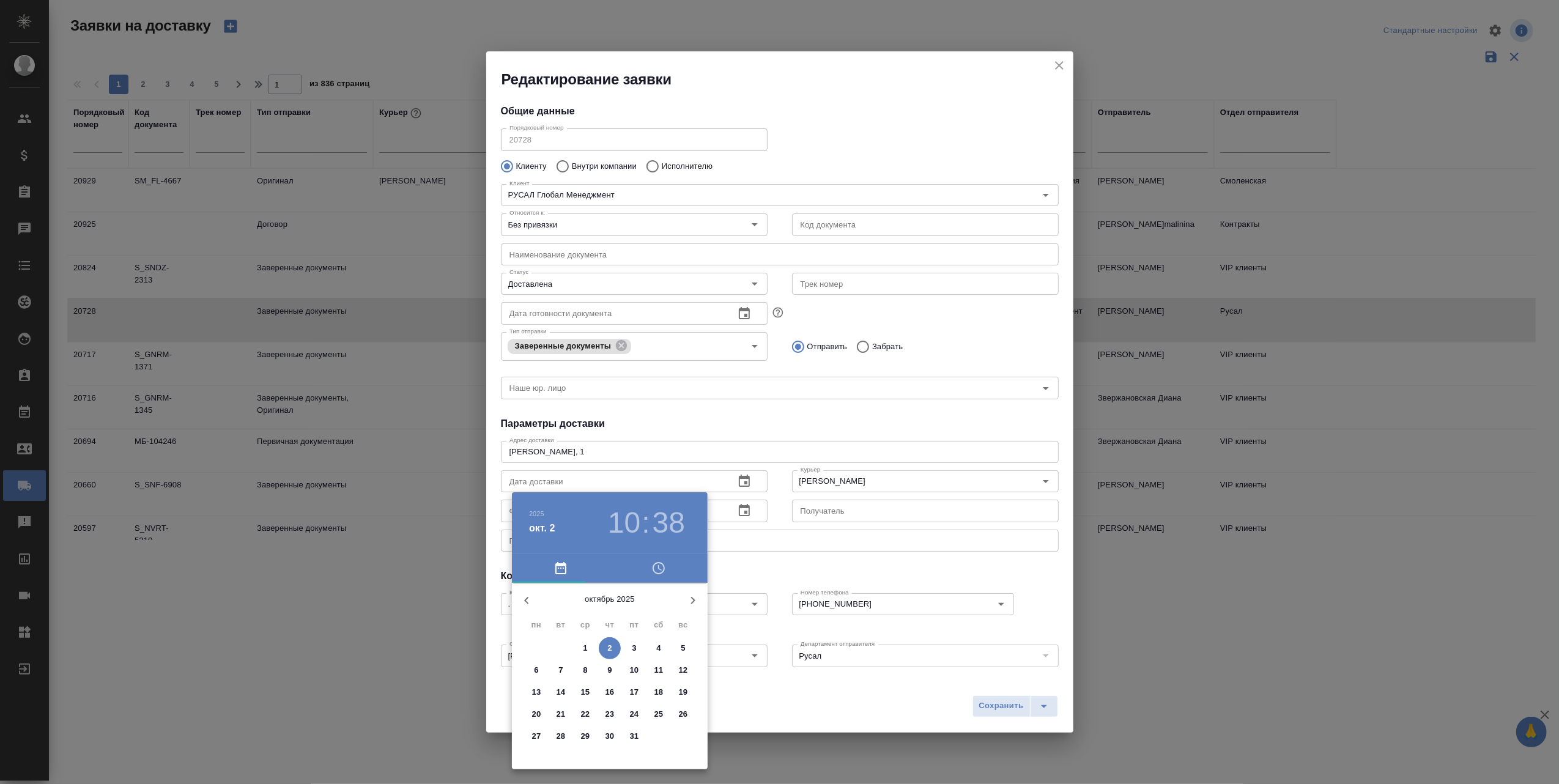
click at [521, 599] on icon "button" at bounding box center [526, 600] width 14 height 14
click at [610, 712] on p "25" at bounding box center [610, 714] width 9 height 12
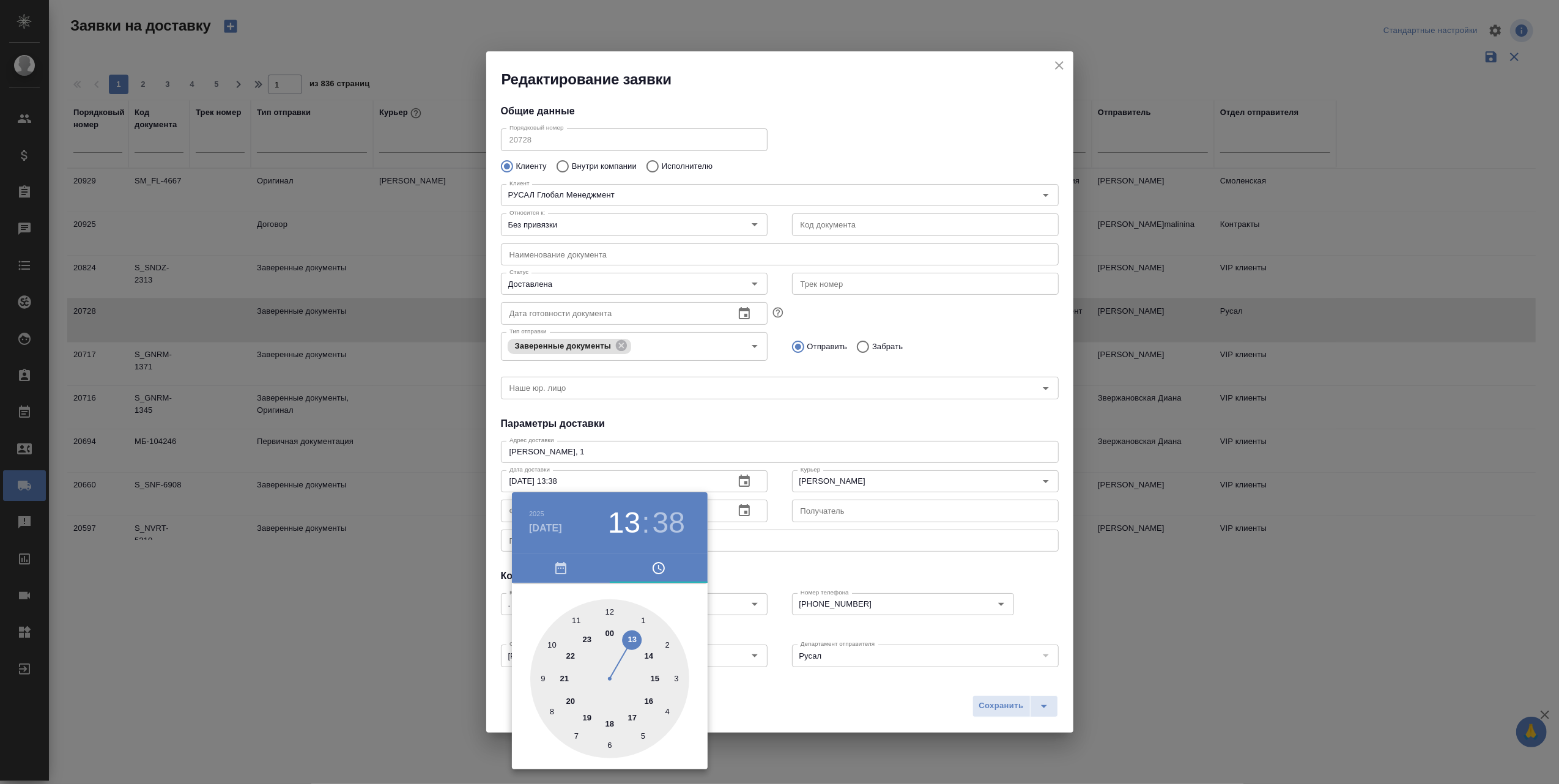
drag, startPoint x: 549, startPoint y: 644, endPoint x: 630, endPoint y: 646, distance: 81.0
click at [630, 646] on div at bounding box center [610, 678] width 159 height 159
drag, startPoint x: 560, startPoint y: 722, endPoint x: 644, endPoint y: 622, distance: 130.6
click at [642, 626] on div at bounding box center [610, 678] width 159 height 159
click at [662, 567] on icon "button" at bounding box center [658, 567] width 14 height 14
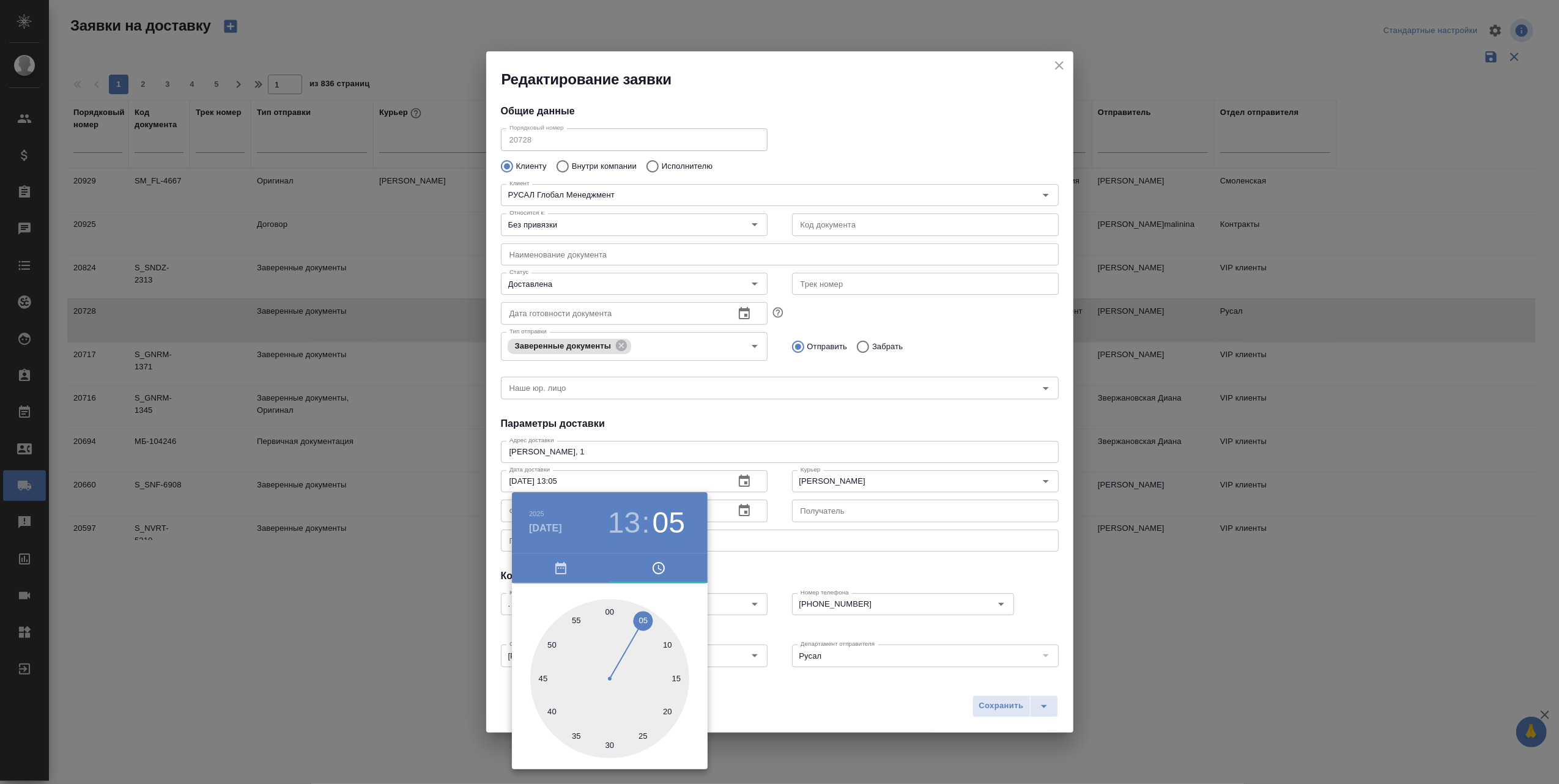
click at [557, 567] on icon "button" at bounding box center [560, 567] width 14 height 14
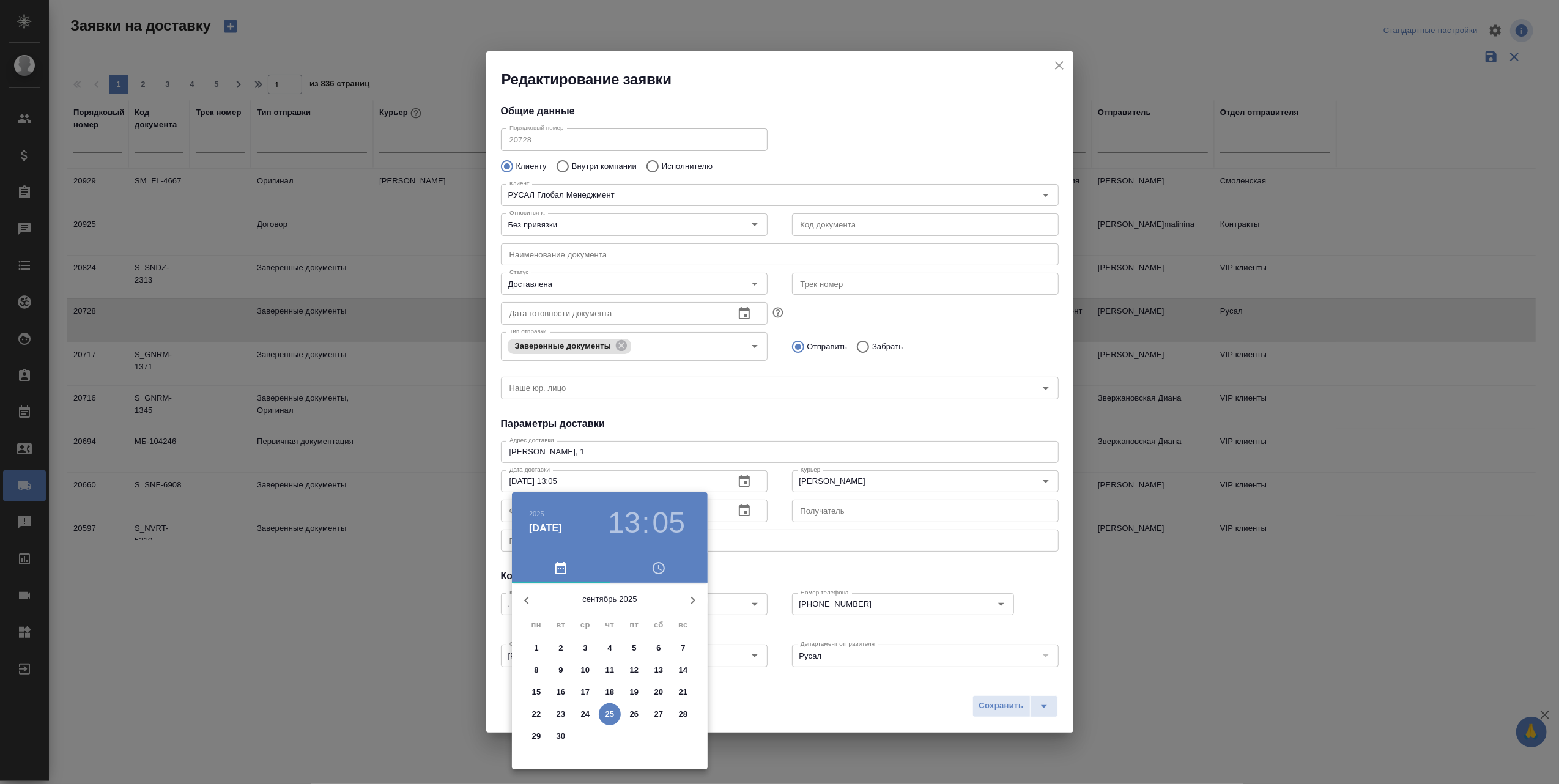
click at [602, 712] on span "25" at bounding box center [609, 714] width 22 height 12
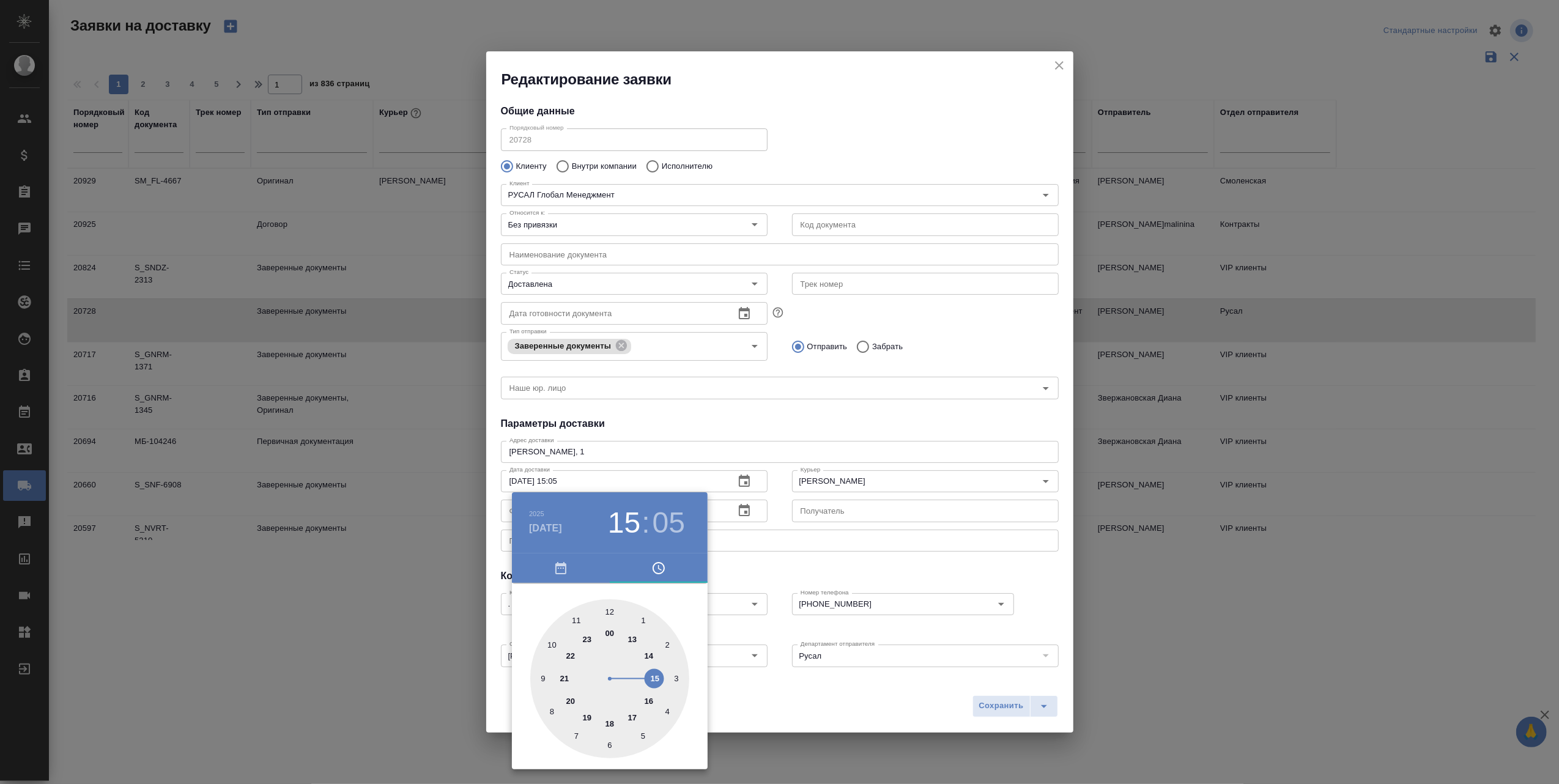
drag, startPoint x: 632, startPoint y: 637, endPoint x: 649, endPoint y: 675, distance: 41.6
click at [649, 675] on div at bounding box center [610, 678] width 159 height 159
type input "[DATE] 15:00"
drag, startPoint x: 640, startPoint y: 626, endPoint x: 609, endPoint y: 608, distance: 35.8
click at [609, 608] on div at bounding box center [610, 678] width 159 height 159
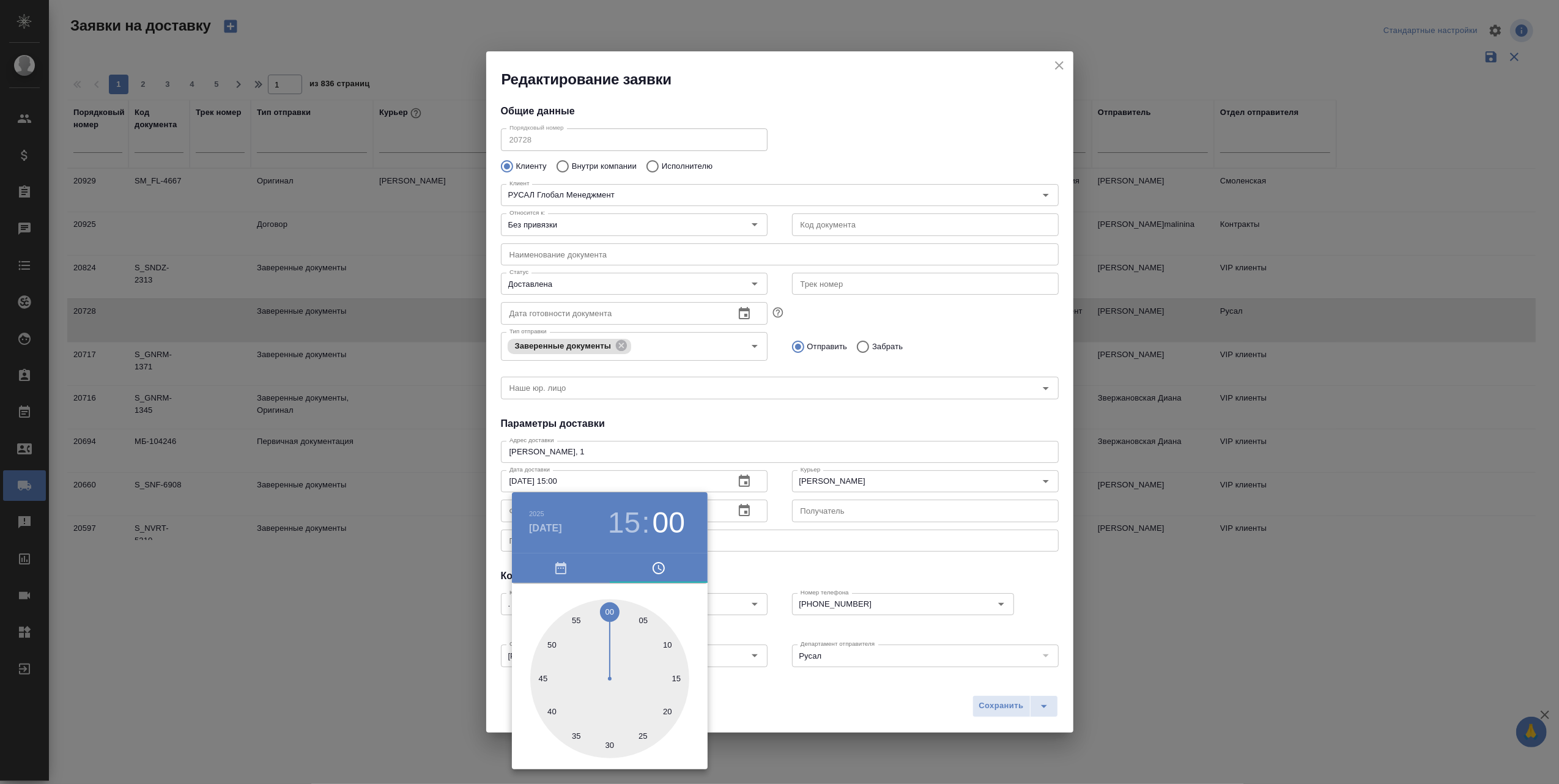
click at [991, 710] on div at bounding box center [779, 392] width 1559 height 784
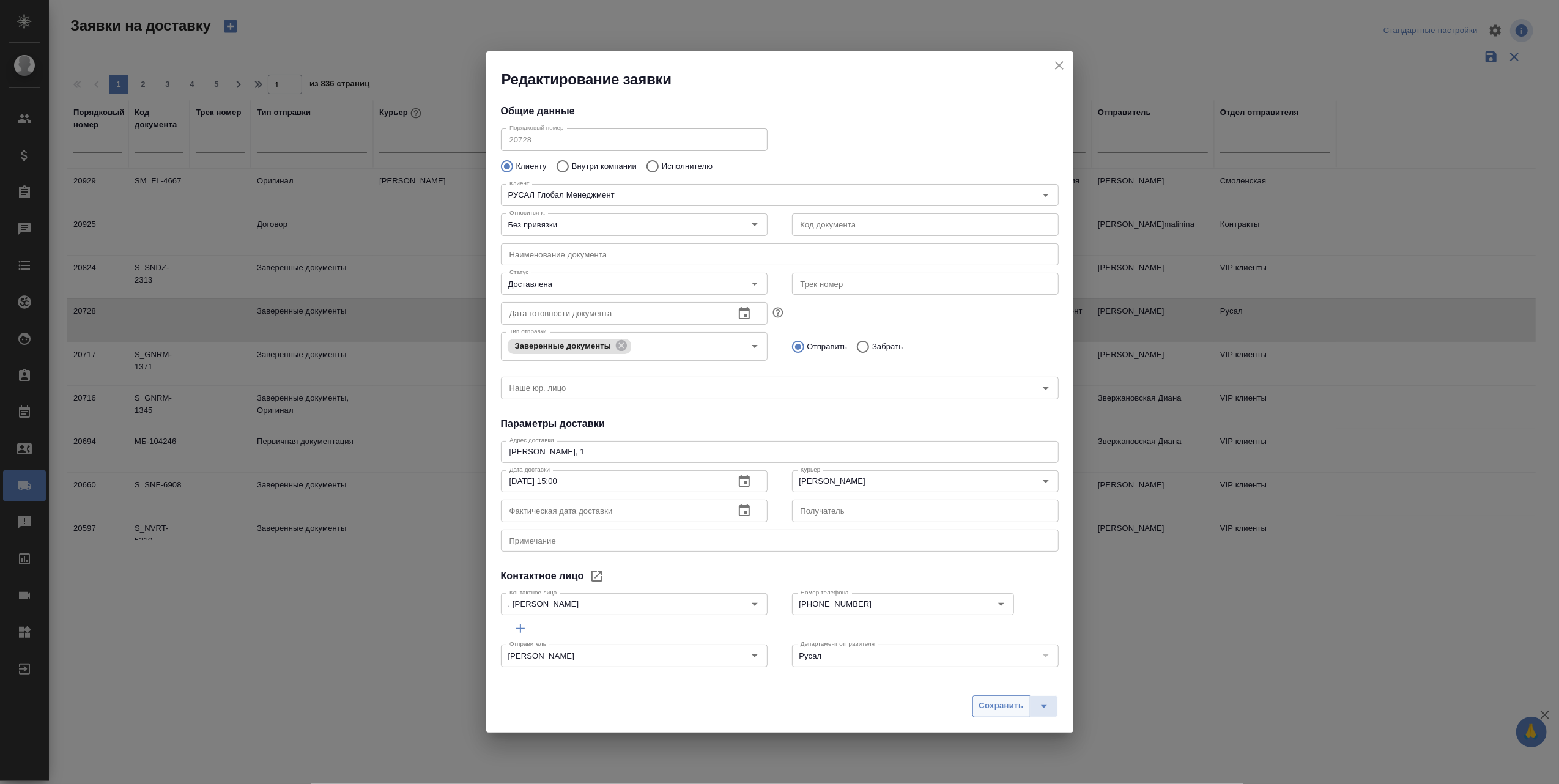
click at [992, 707] on span "Сохранить" at bounding box center [1001, 706] width 44 height 14
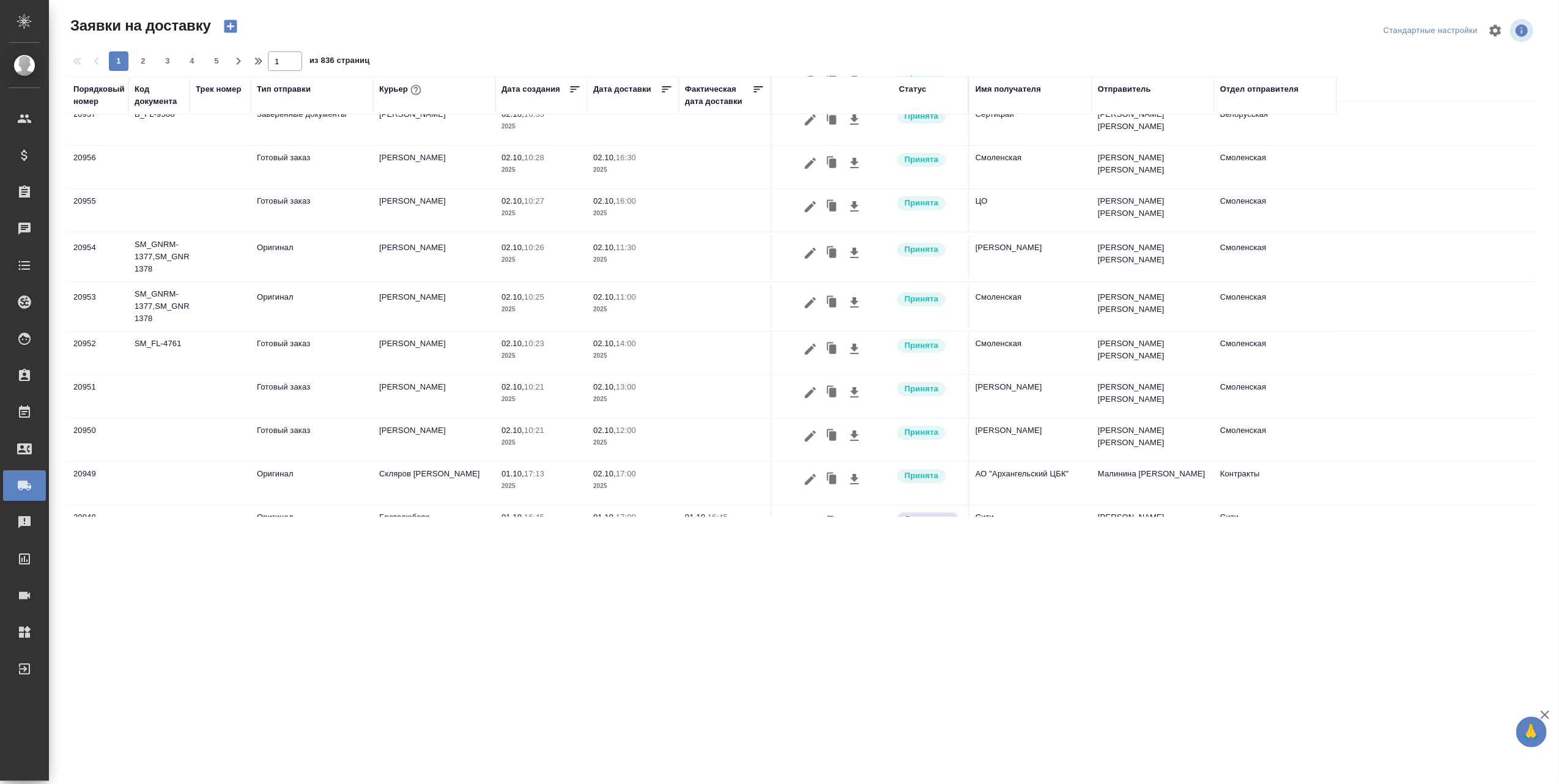
scroll to position [81, 0]
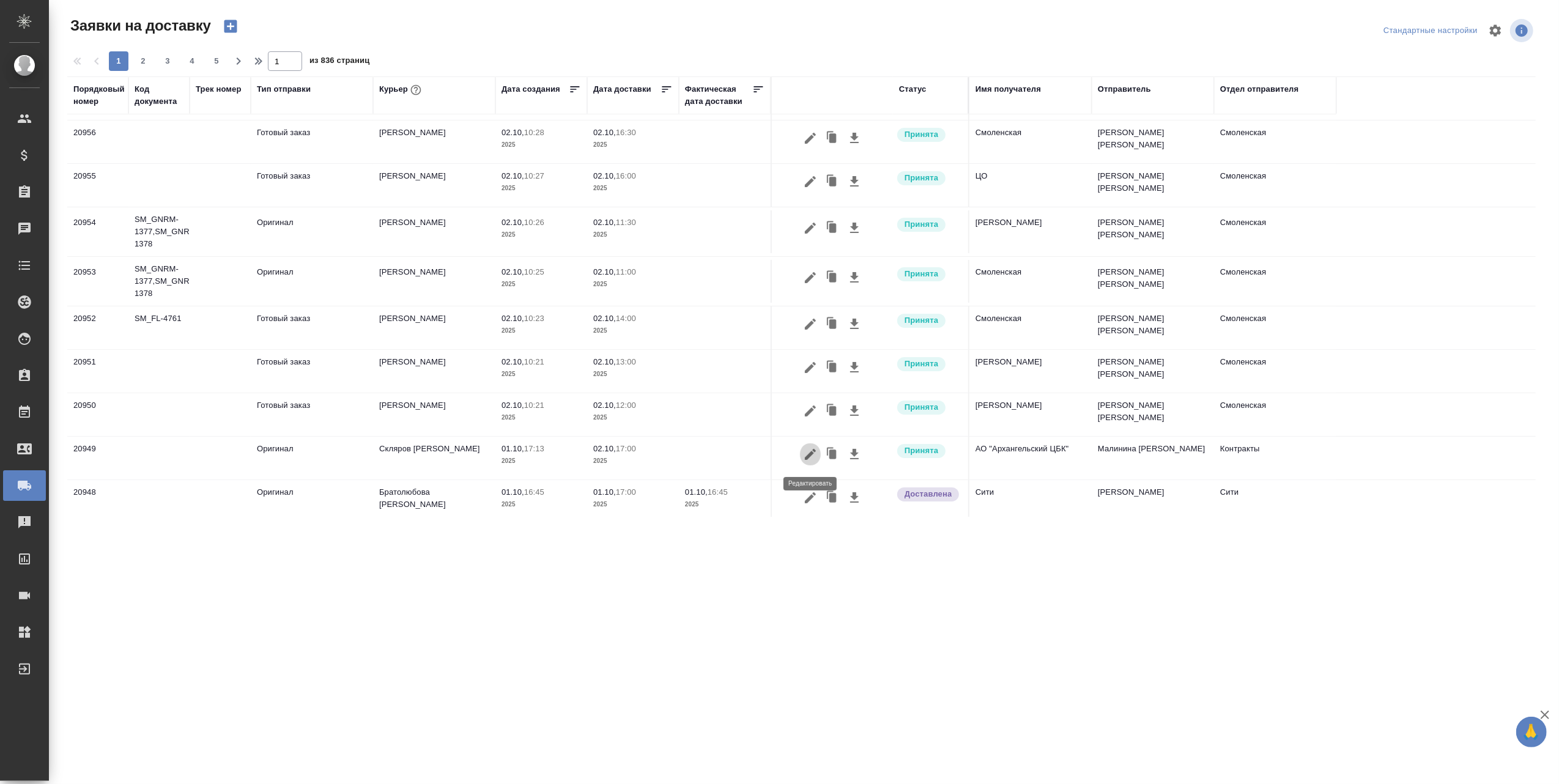
click at [810, 457] on icon "button" at bounding box center [810, 454] width 11 height 11
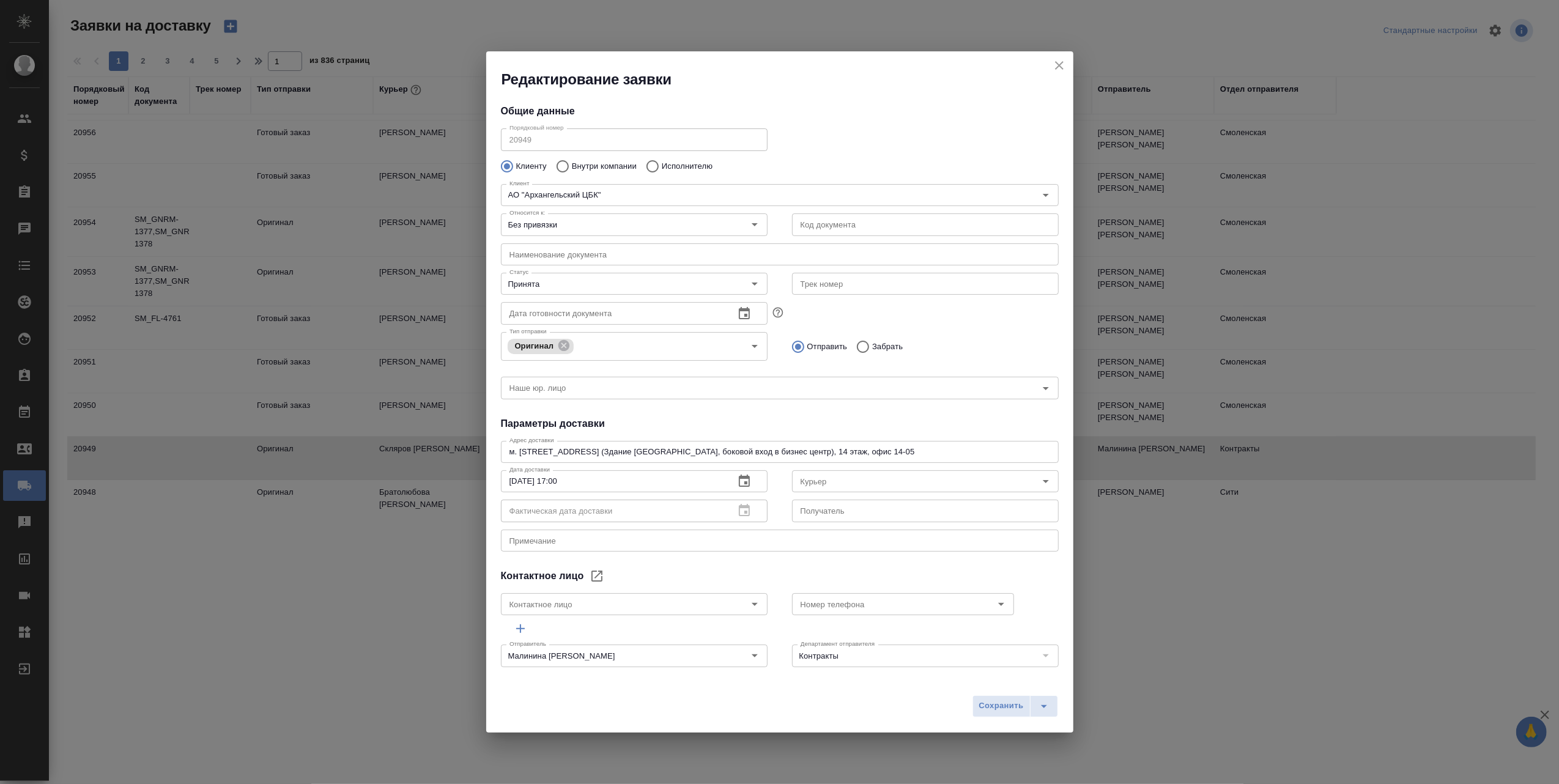
type input "[PERSON_NAME]"
type input "Дубровина Кристина"
type input "+79250857143"
click at [1062, 62] on icon "close" at bounding box center [1059, 66] width 9 height 9
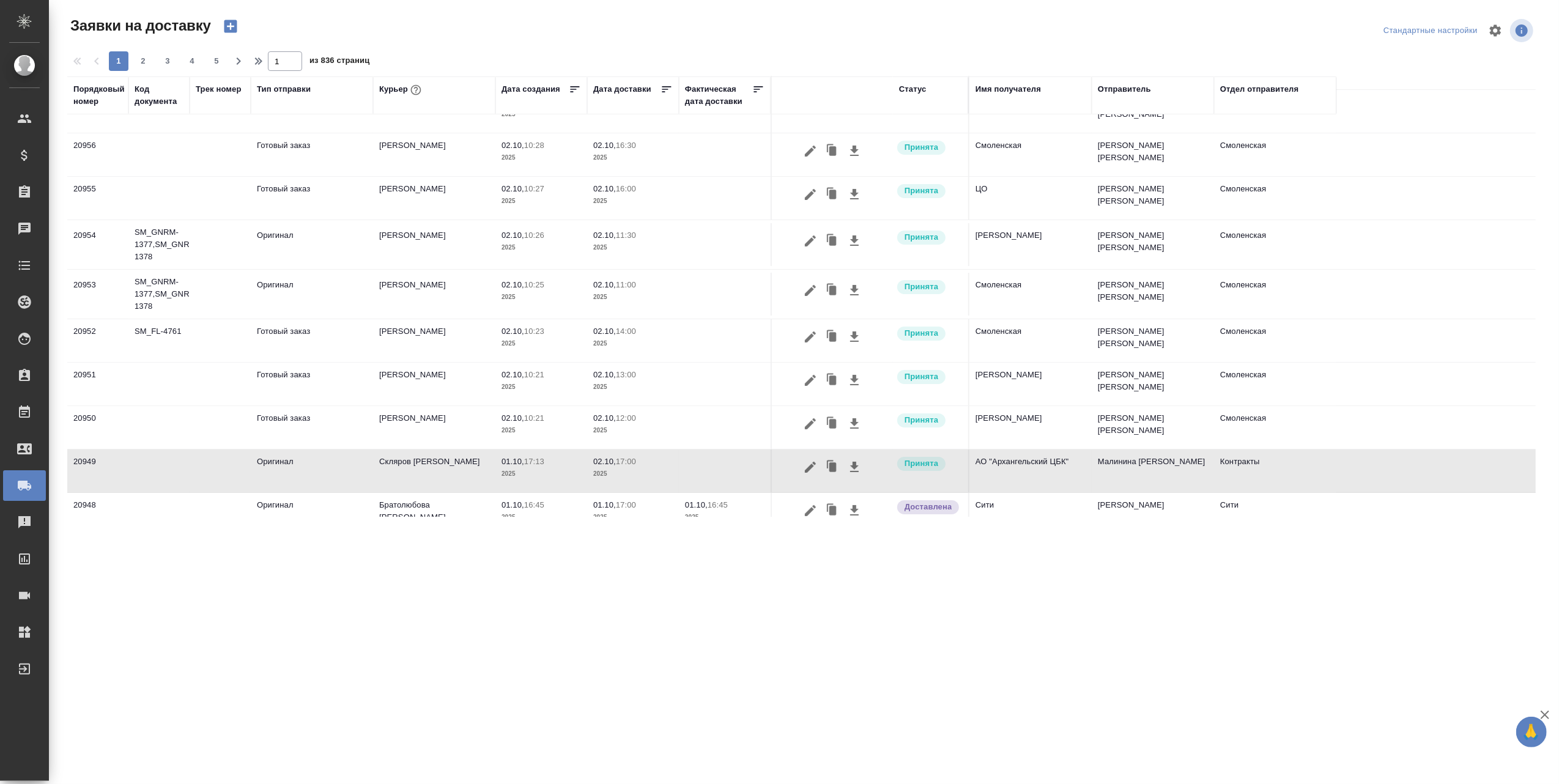
scroll to position [0, 0]
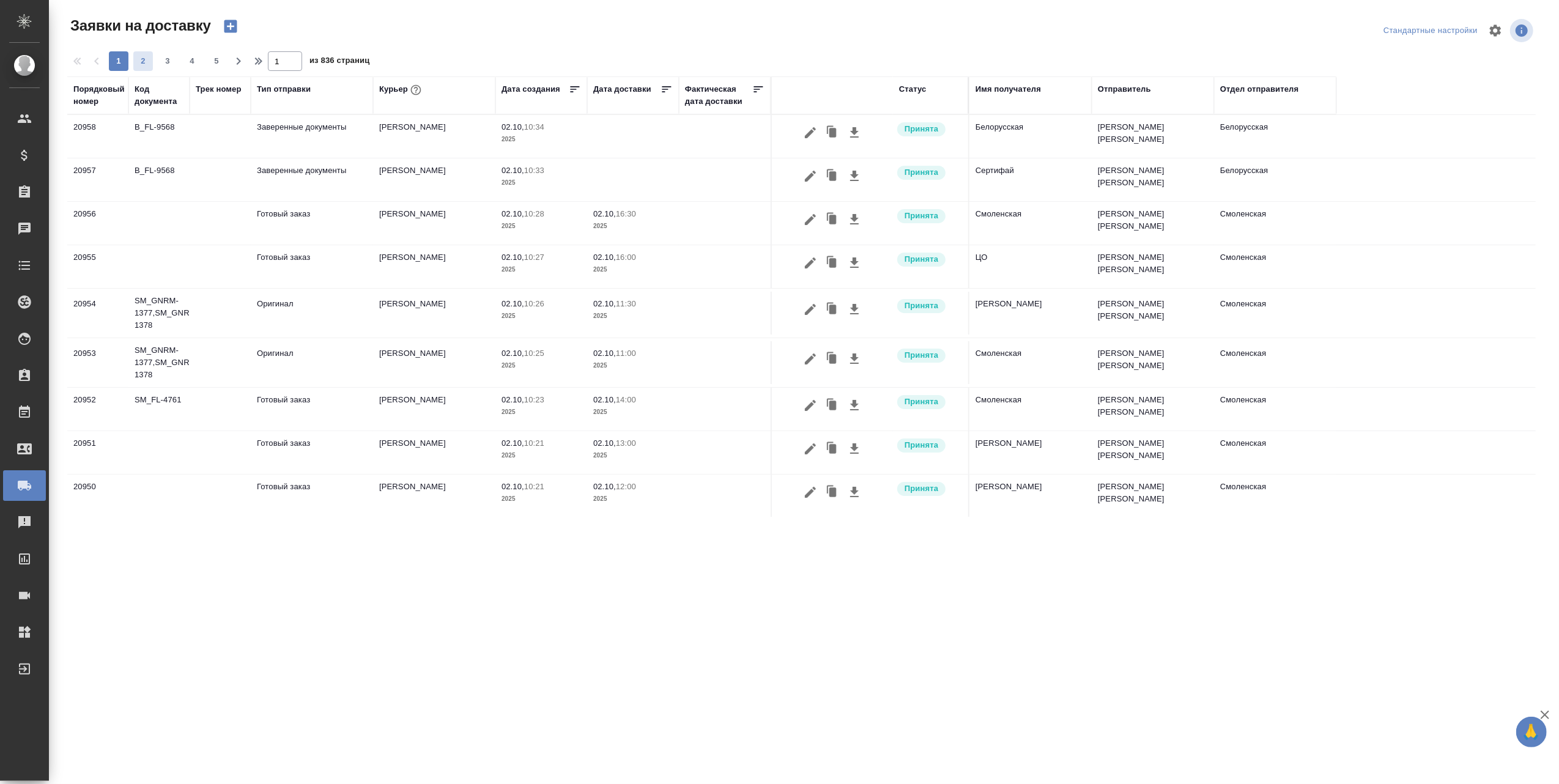
click at [142, 59] on span "2" at bounding box center [142, 61] width 19 height 12
type input "2"
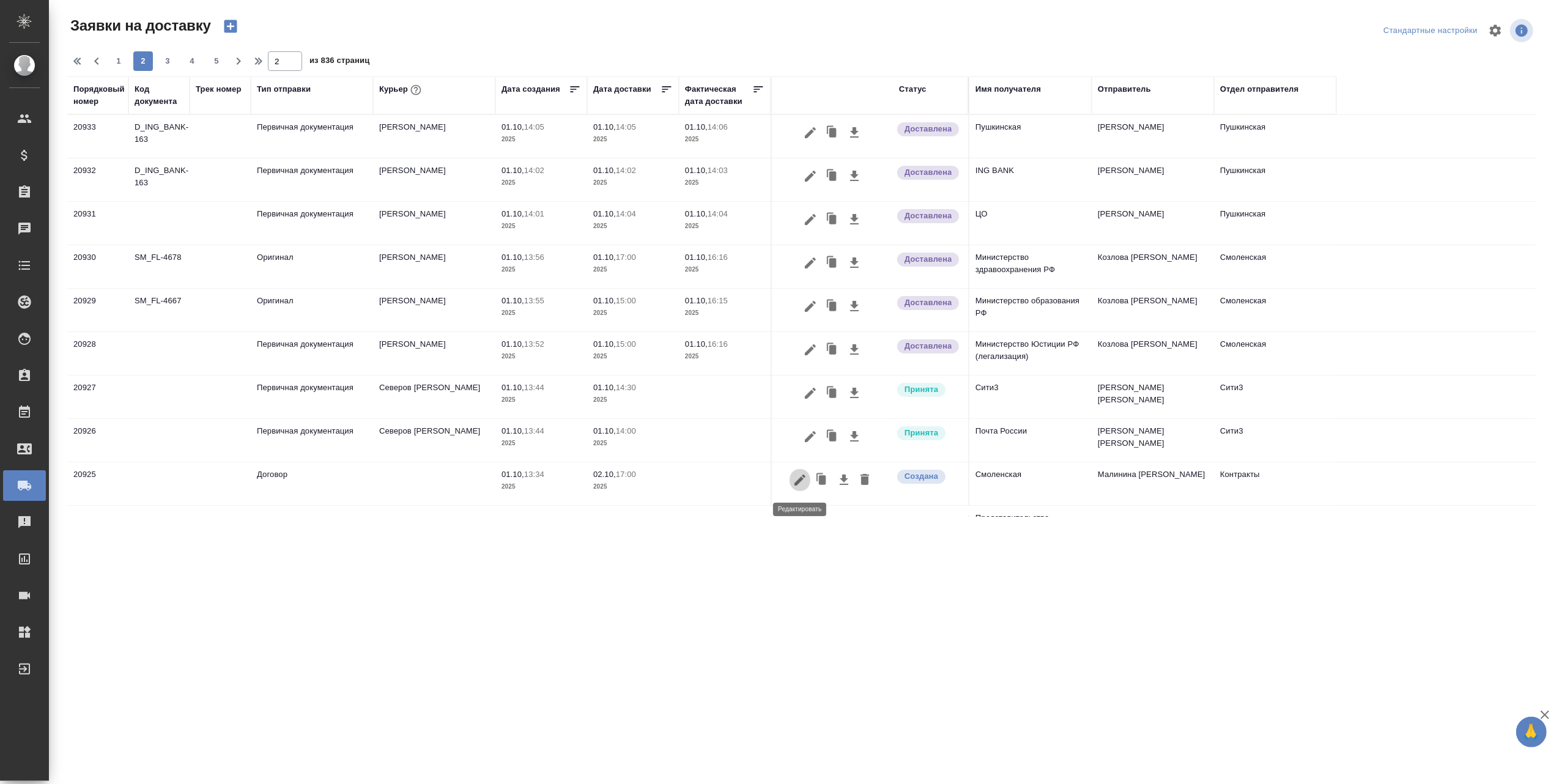
click at [797, 478] on icon "button" at bounding box center [799, 480] width 14 height 14
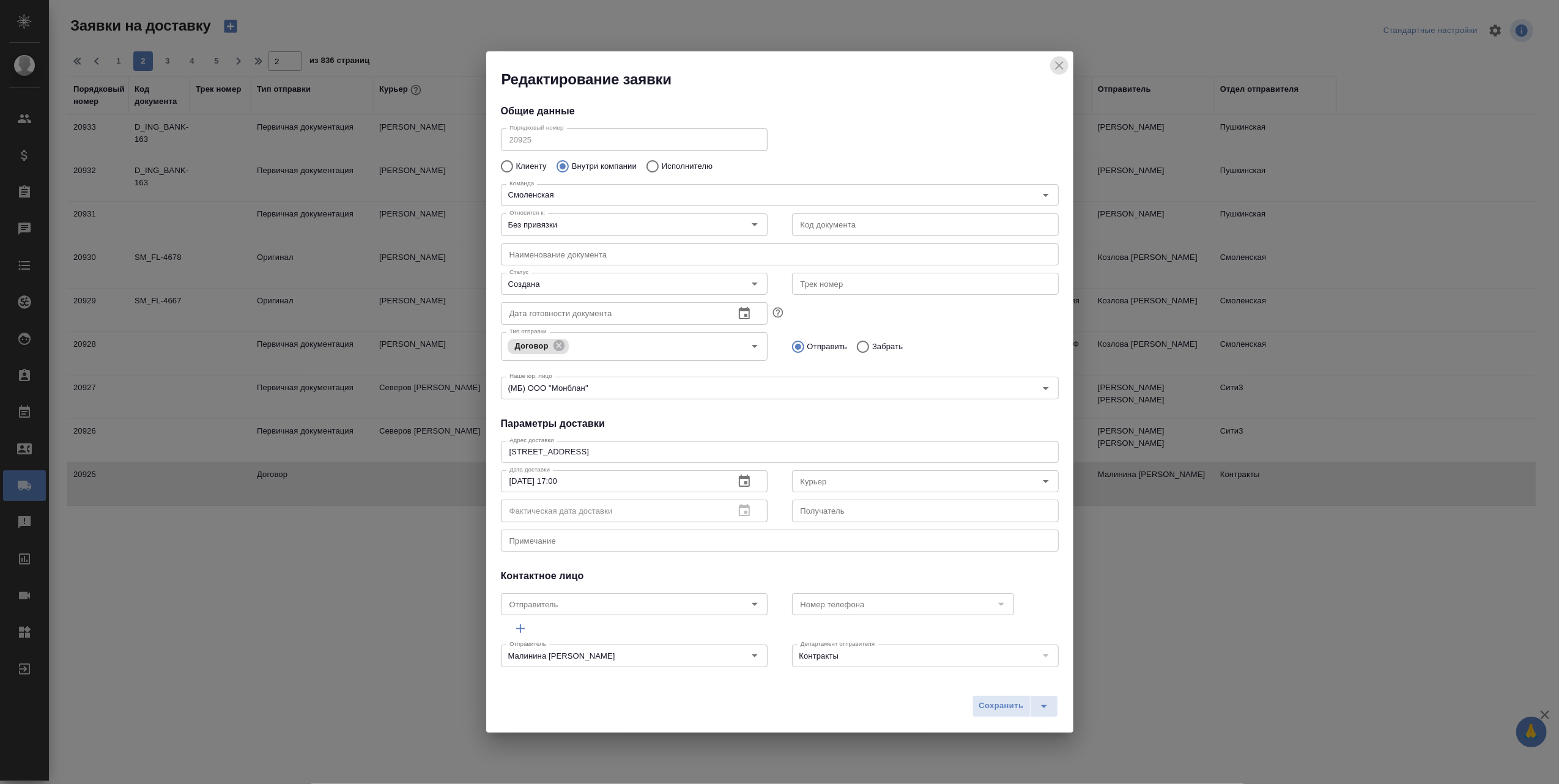
click at [1064, 62] on icon "close" at bounding box center [1058, 65] width 14 height 14
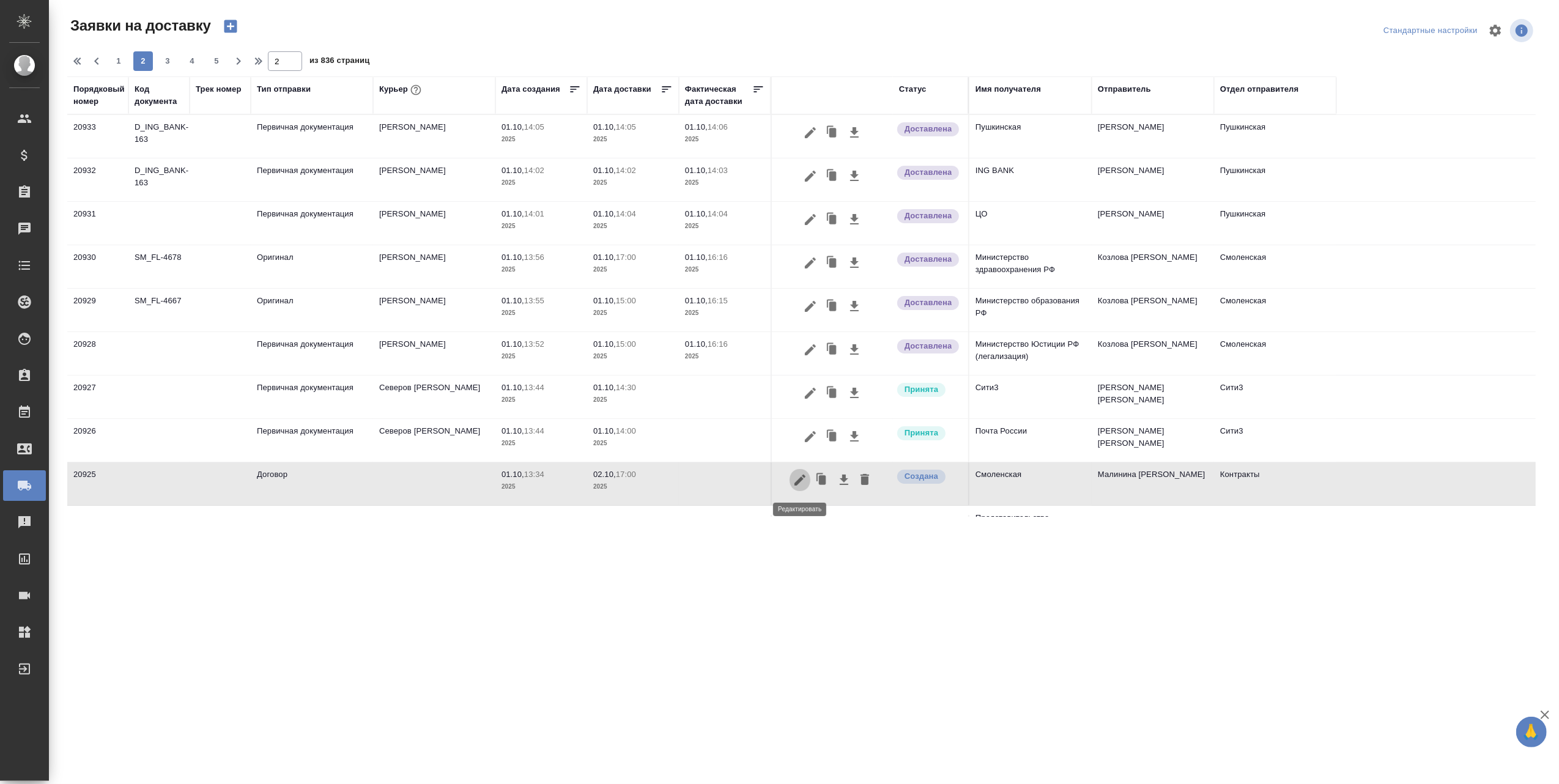
click at [798, 482] on icon "button" at bounding box center [800, 480] width 11 height 11
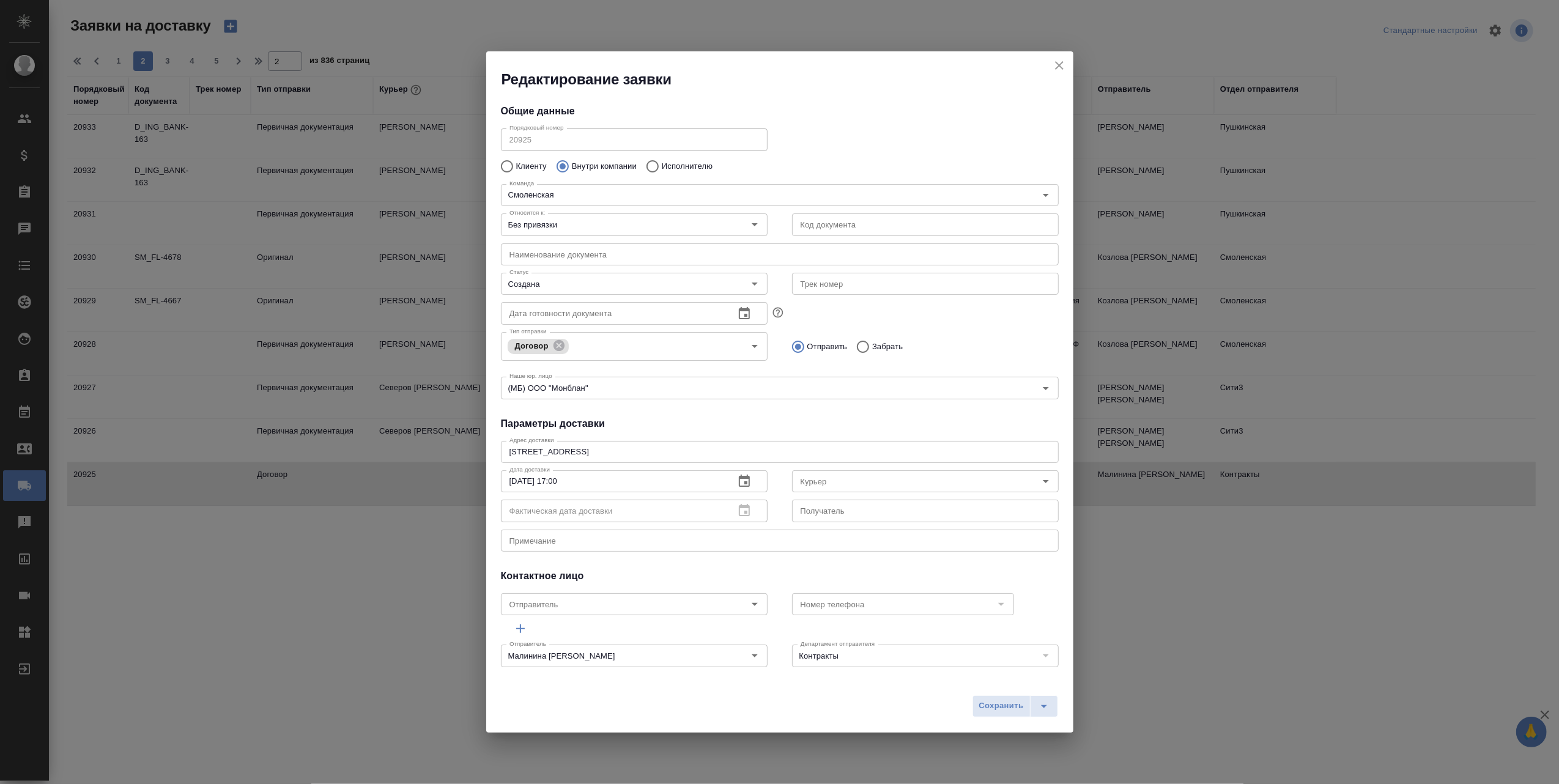
click at [1054, 67] on icon "close" at bounding box center [1058, 65] width 14 height 14
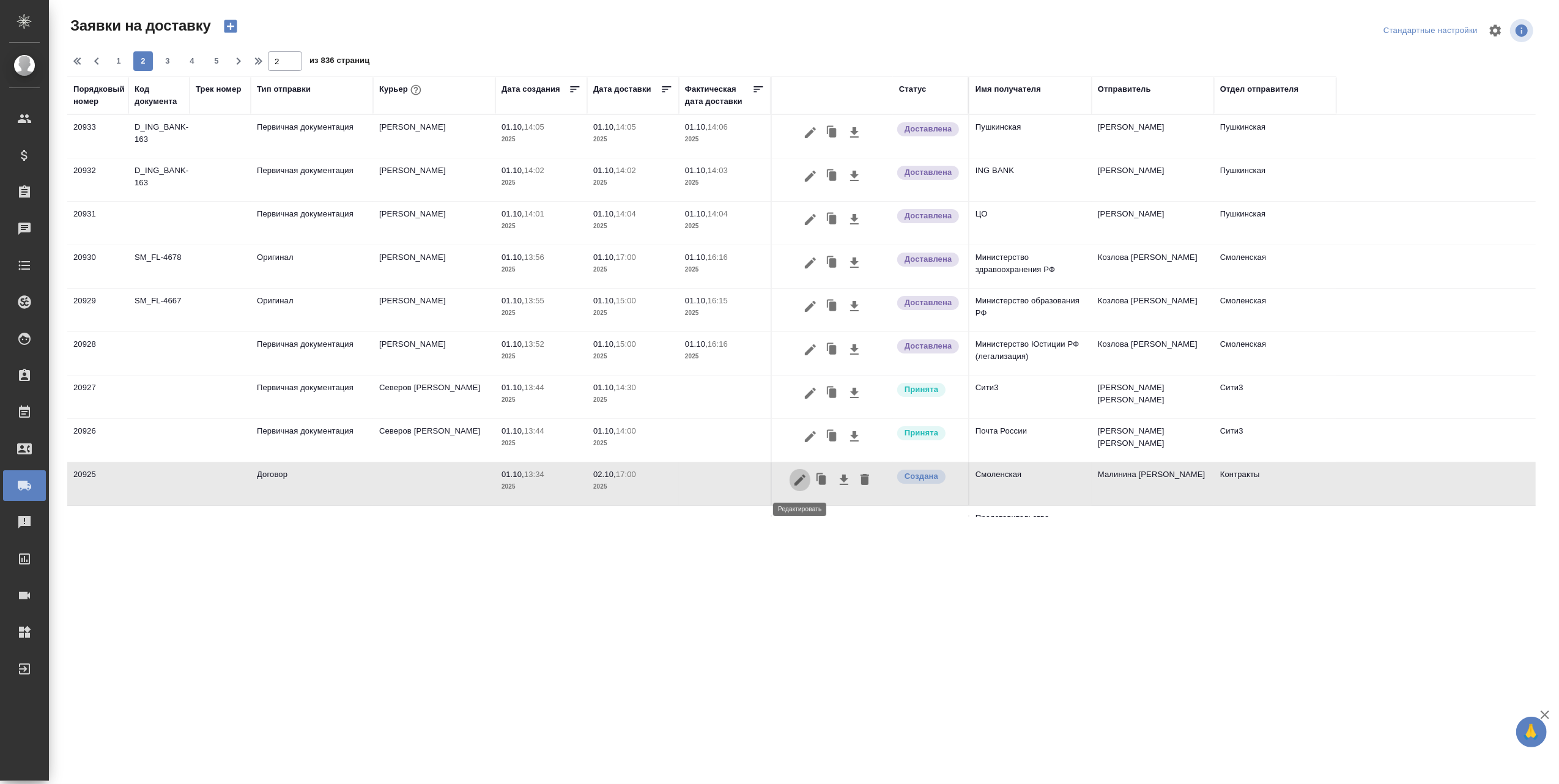
click at [801, 475] on icon "button" at bounding box center [799, 480] width 14 height 14
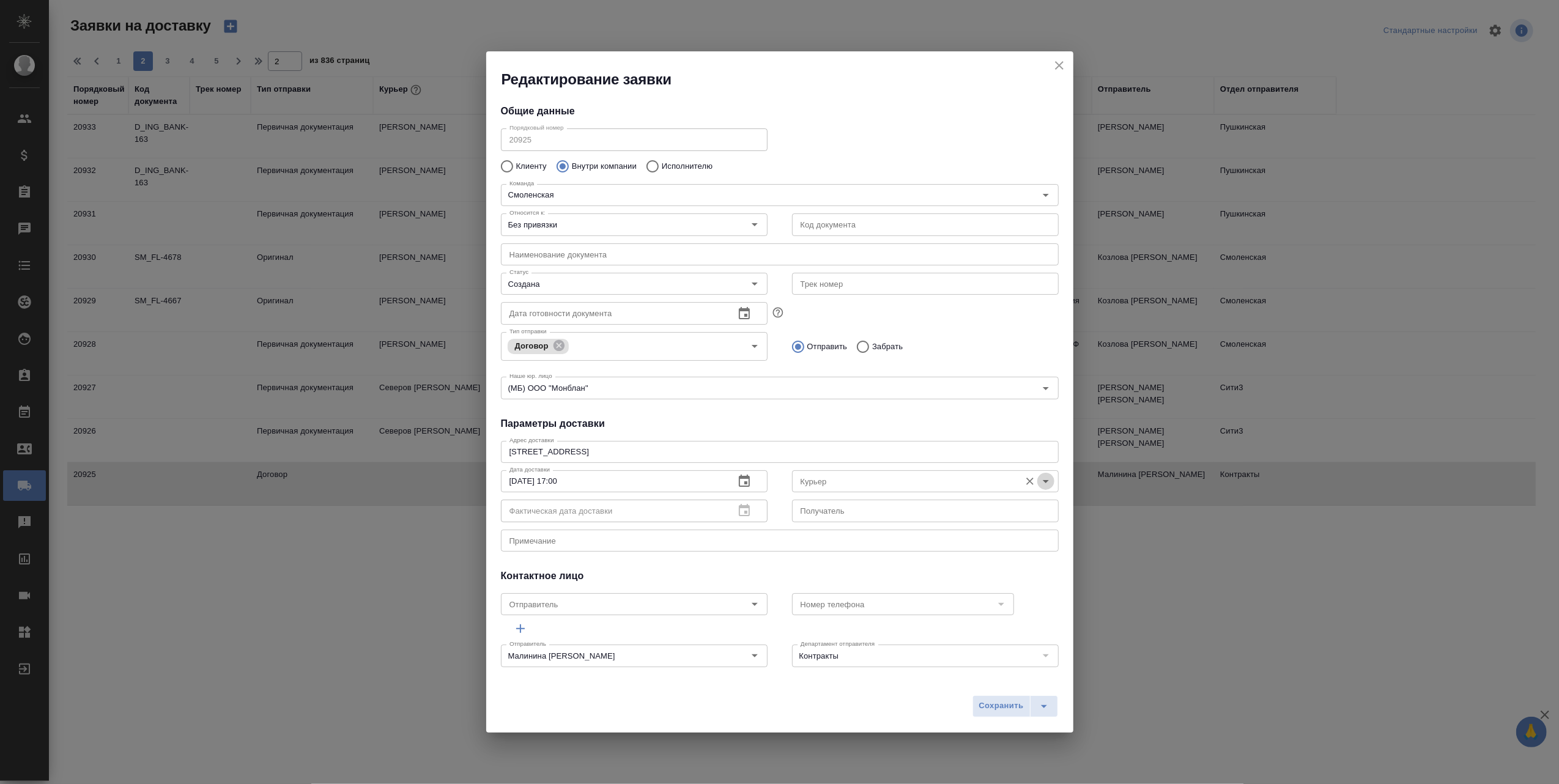
click at [1039, 477] on icon "Open" at bounding box center [1045, 481] width 14 height 14
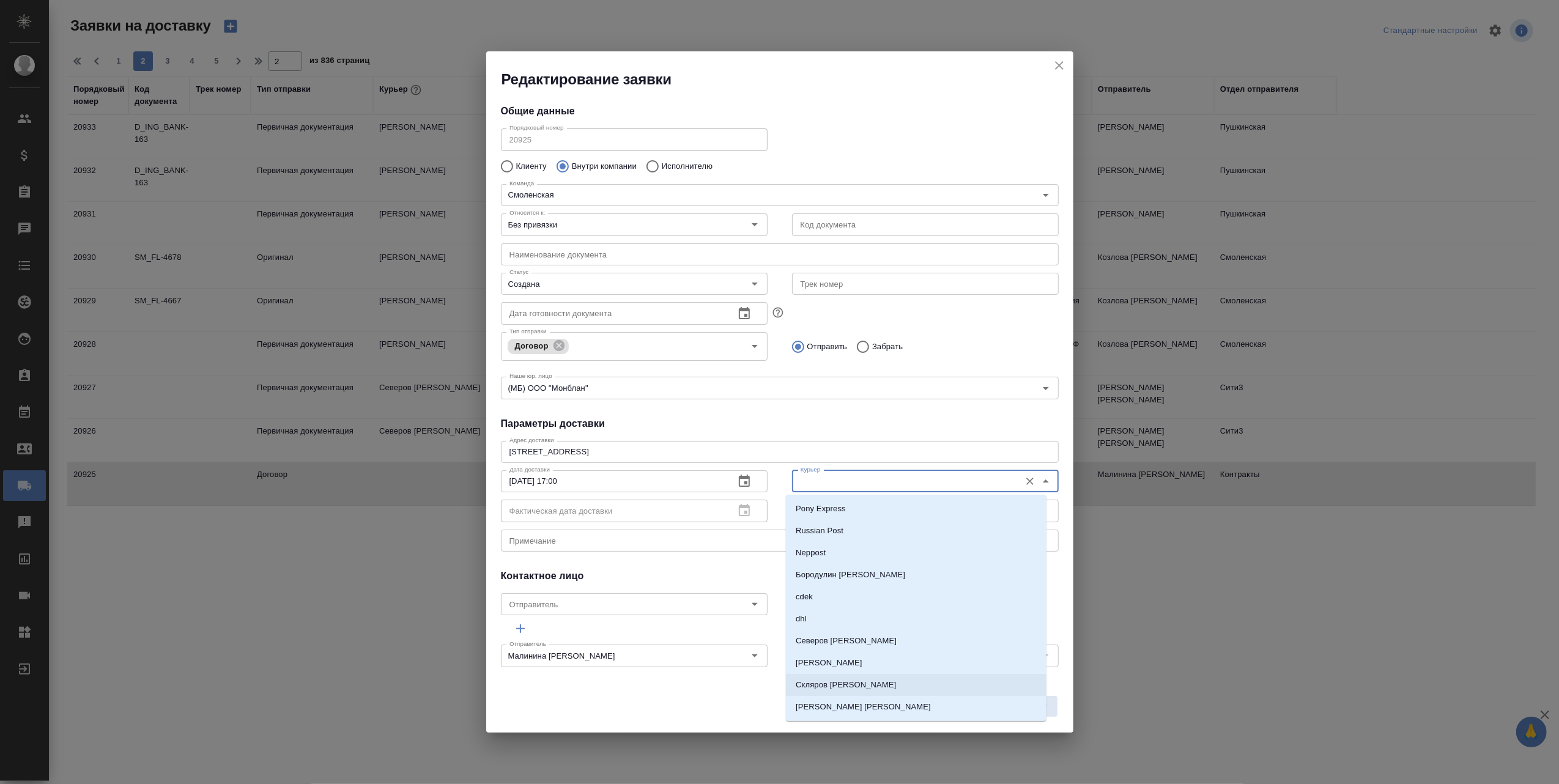
click at [888, 685] on li "[PERSON_NAME]" at bounding box center [916, 685] width 261 height 22
type input "[PERSON_NAME]"
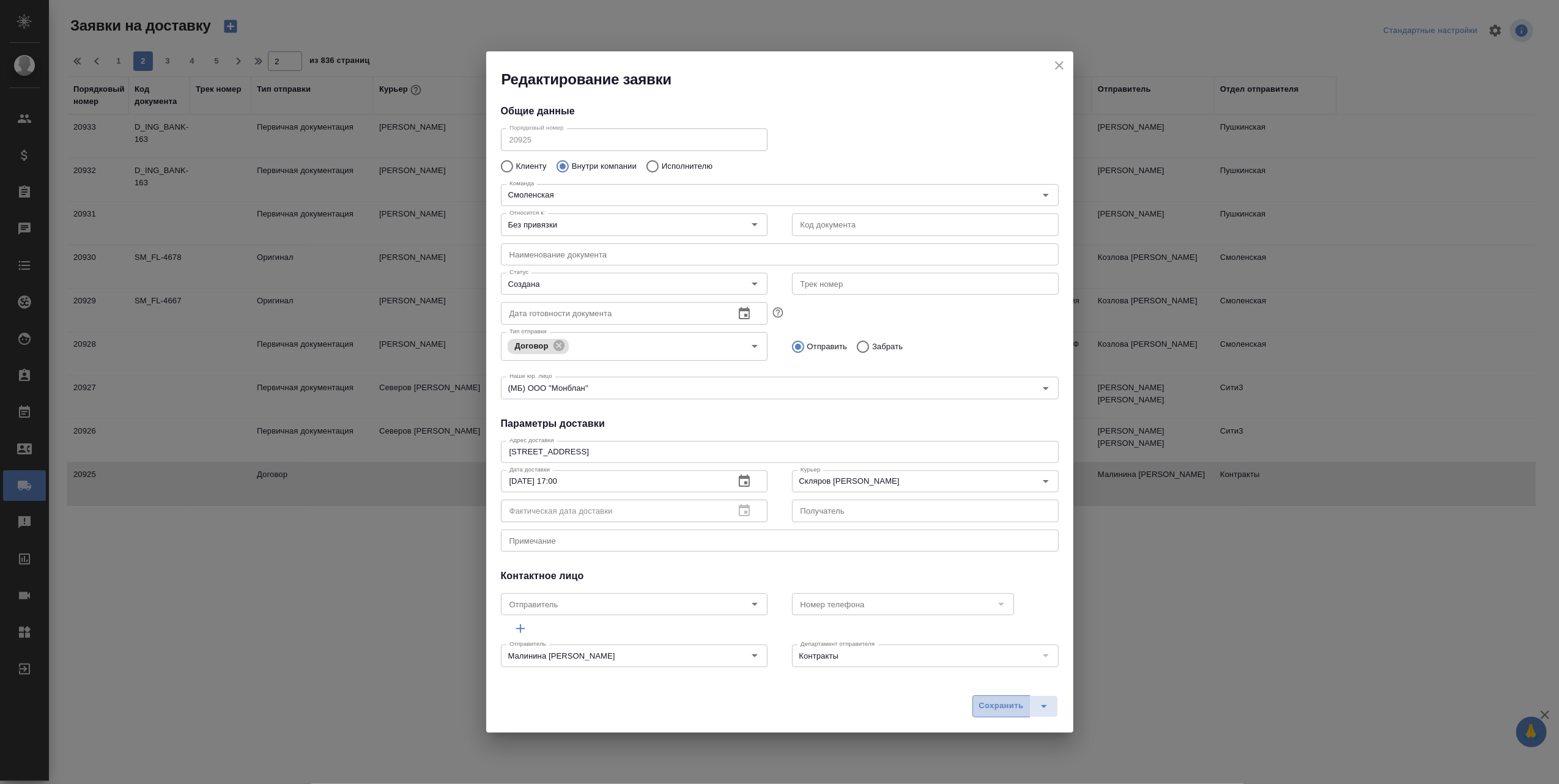
click at [991, 707] on span "Сохранить" at bounding box center [1001, 706] width 44 height 14
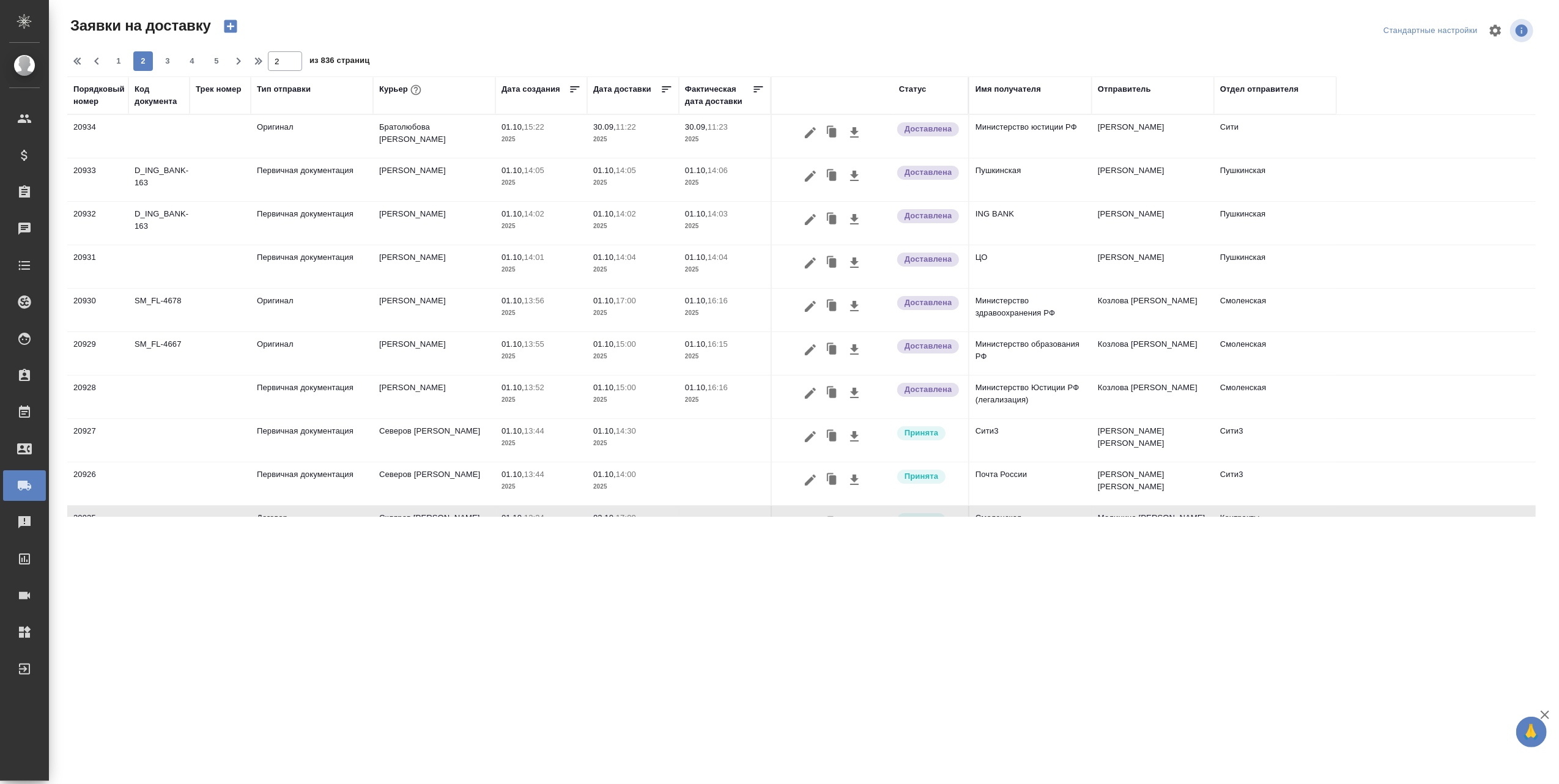
scroll to position [162, 0]
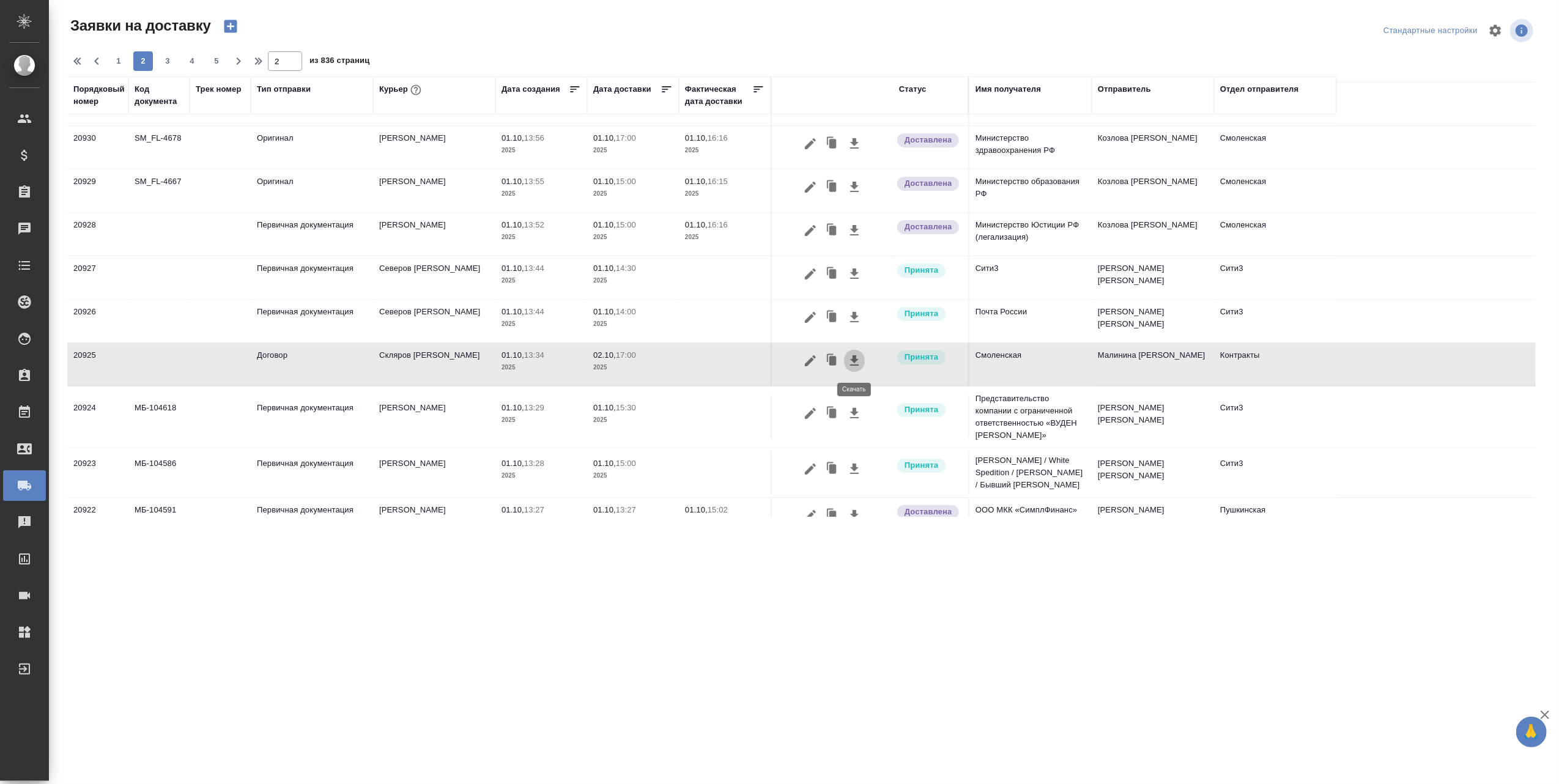
click at [855, 360] on icon "button" at bounding box center [854, 360] width 9 height 11
click at [807, 317] on icon "button" at bounding box center [810, 317] width 14 height 14
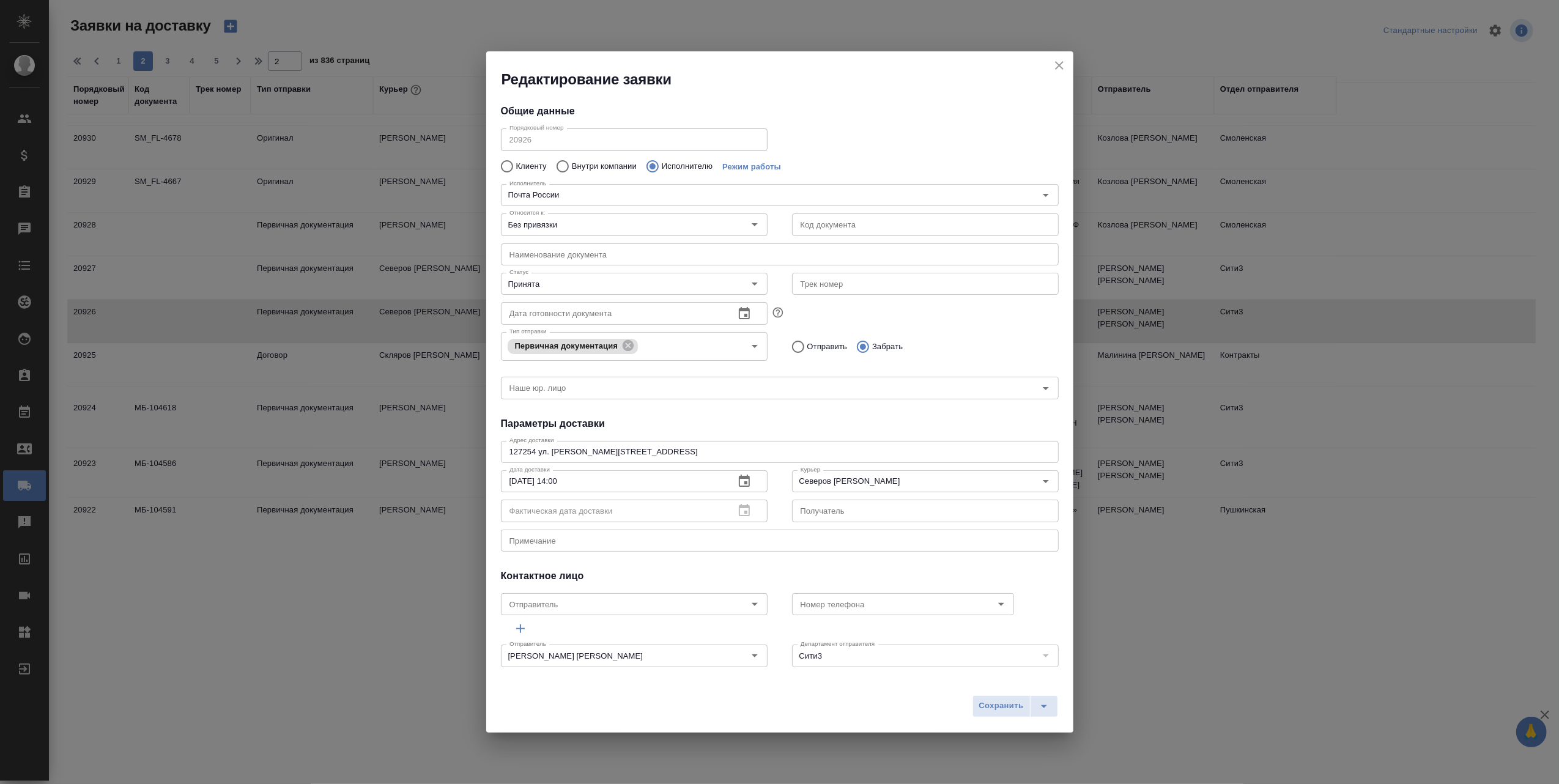
type input "Почта России"
click at [1060, 59] on icon "close" at bounding box center [1058, 65] width 14 height 14
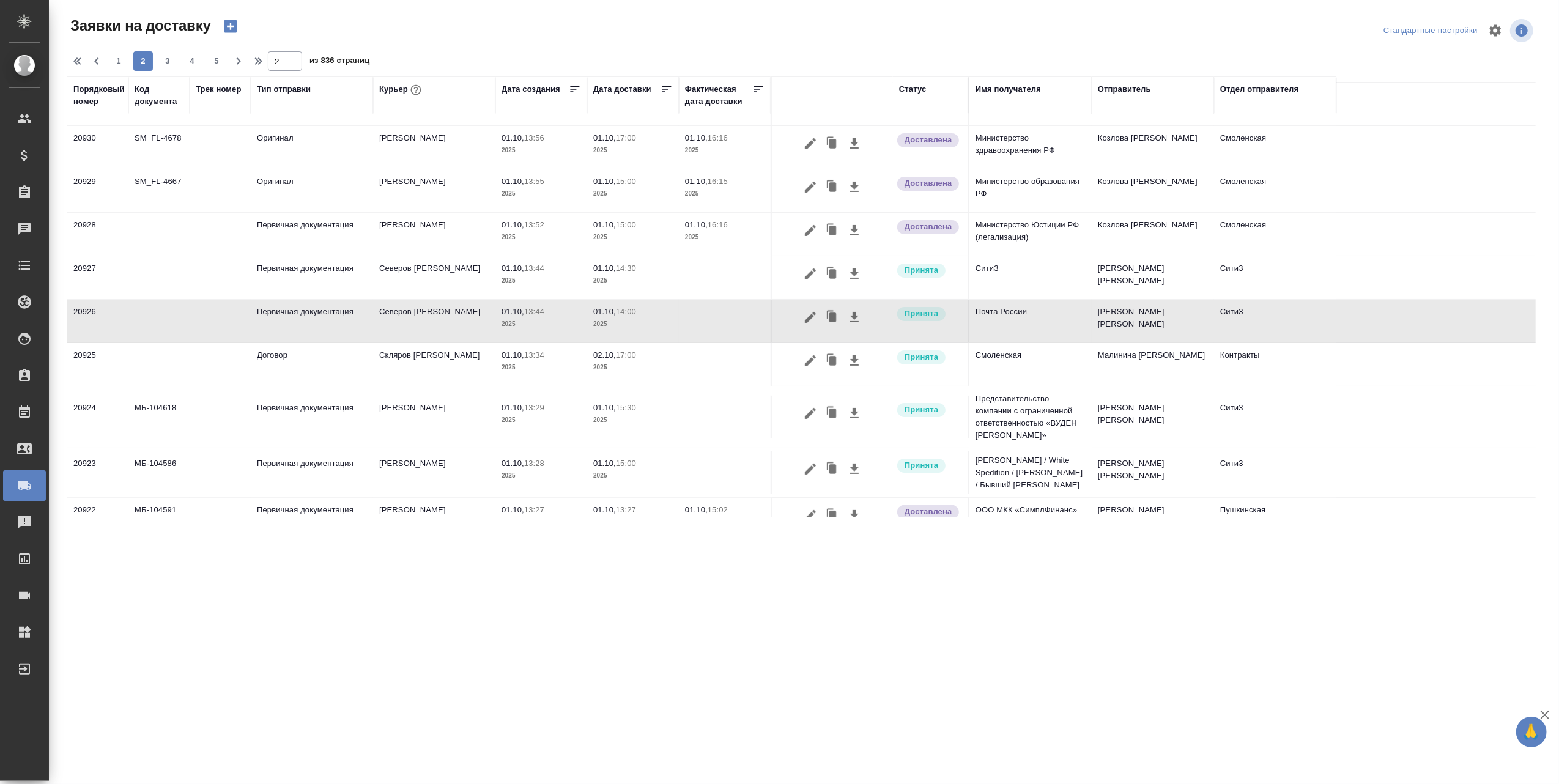
scroll to position [0, 0]
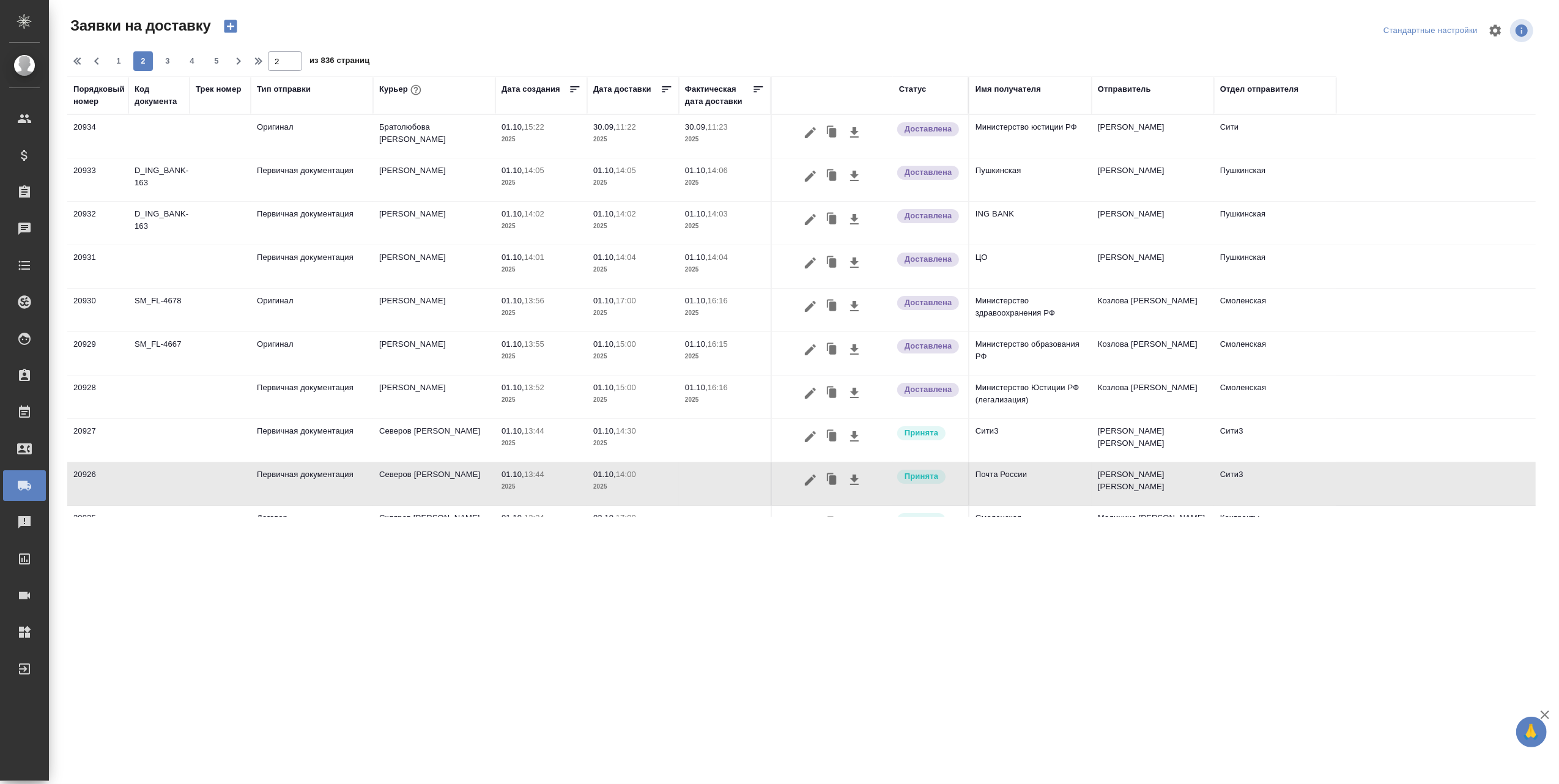
click at [412, 99] on div "Курьер" at bounding box center [434, 95] width 110 height 24
click at [410, 106] on div "Курьер" at bounding box center [434, 95] width 110 height 24
click at [394, 91] on div "Курьер" at bounding box center [401, 89] width 44 height 16
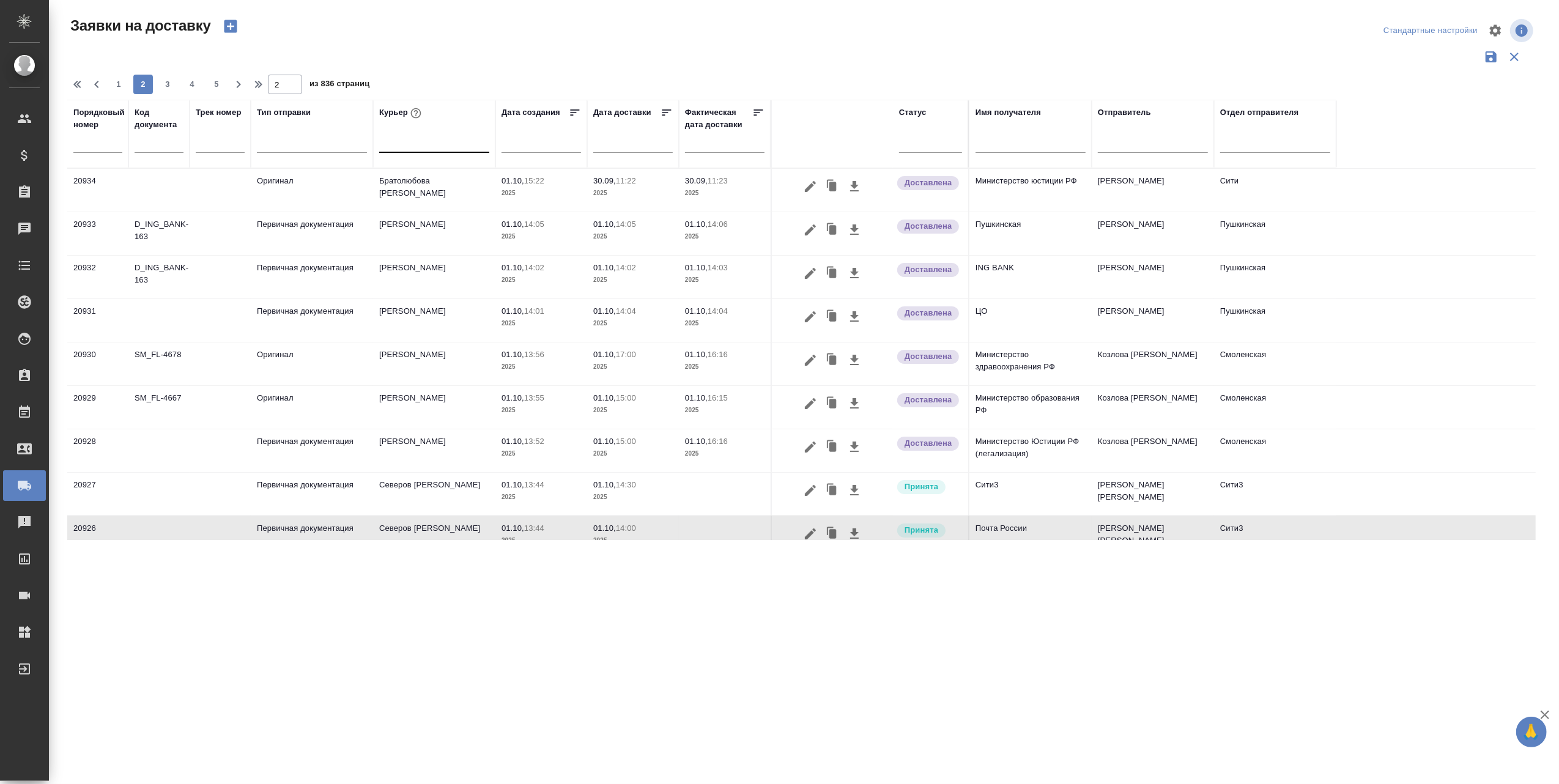
click at [397, 143] on div at bounding box center [434, 140] width 110 height 17
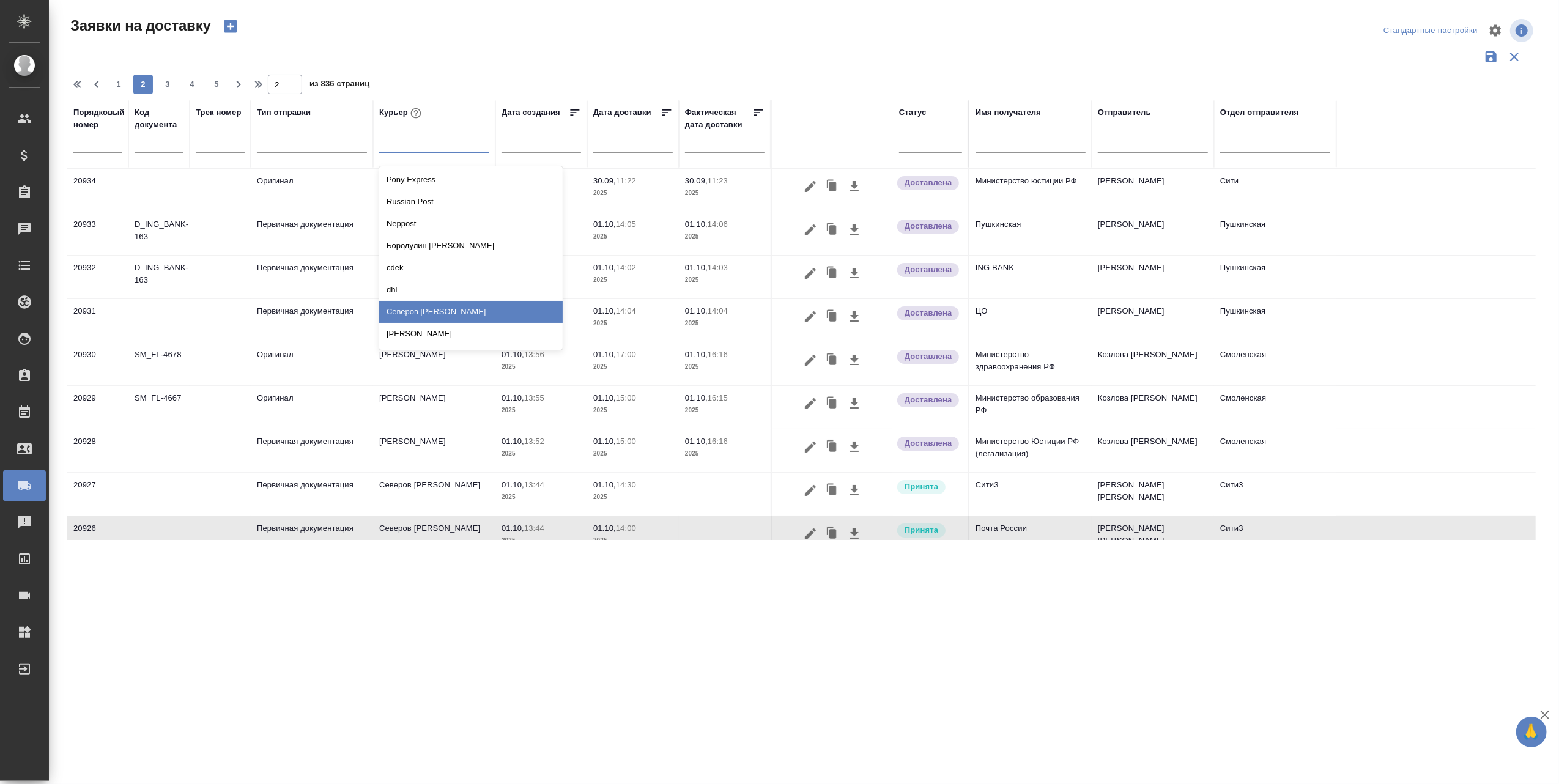
click at [431, 308] on div "[PERSON_NAME]" at bounding box center [471, 312] width 184 height 22
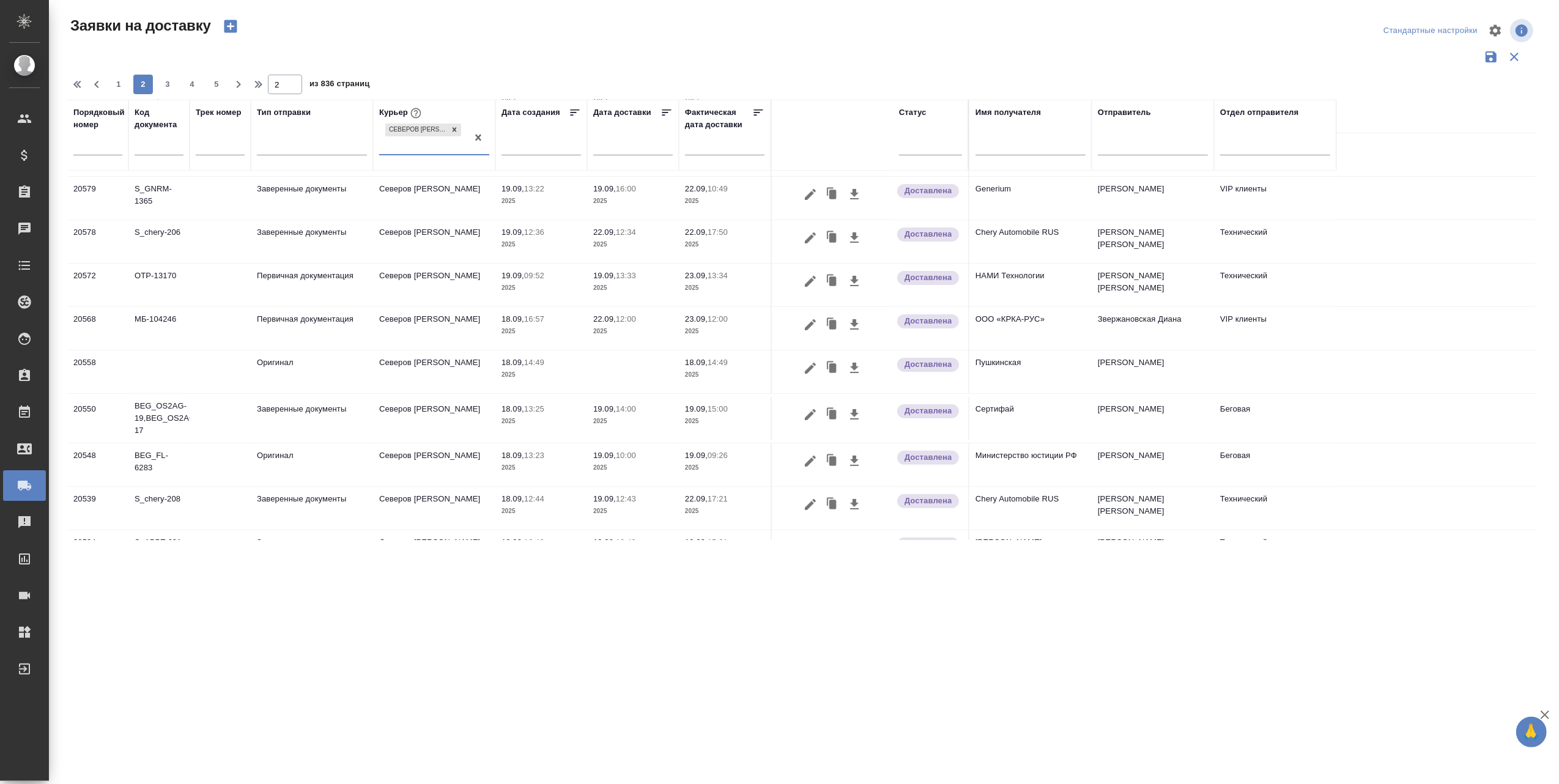
scroll to position [228, 0]
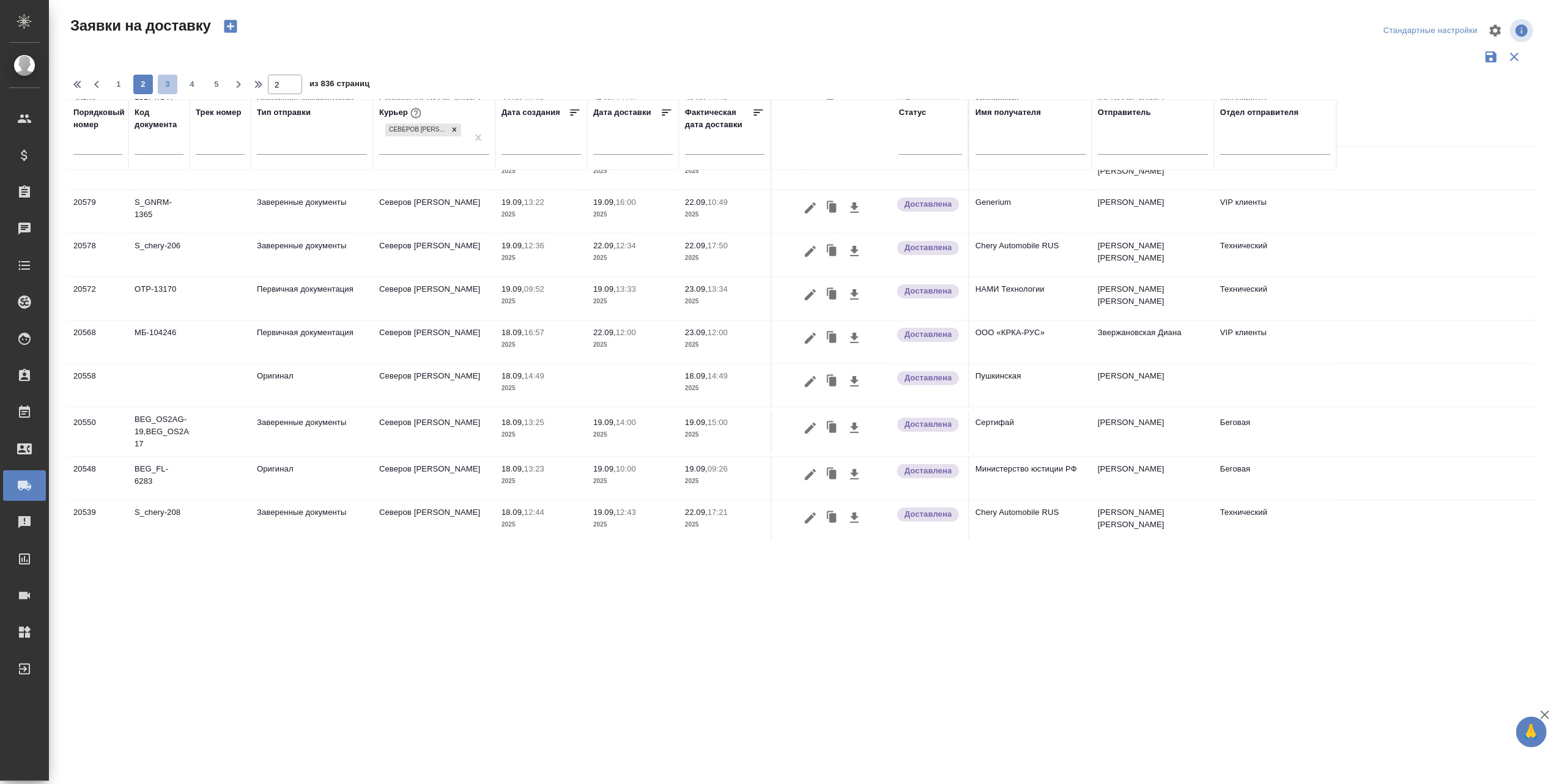
click at [166, 82] on span "3" at bounding box center [167, 84] width 19 height 12
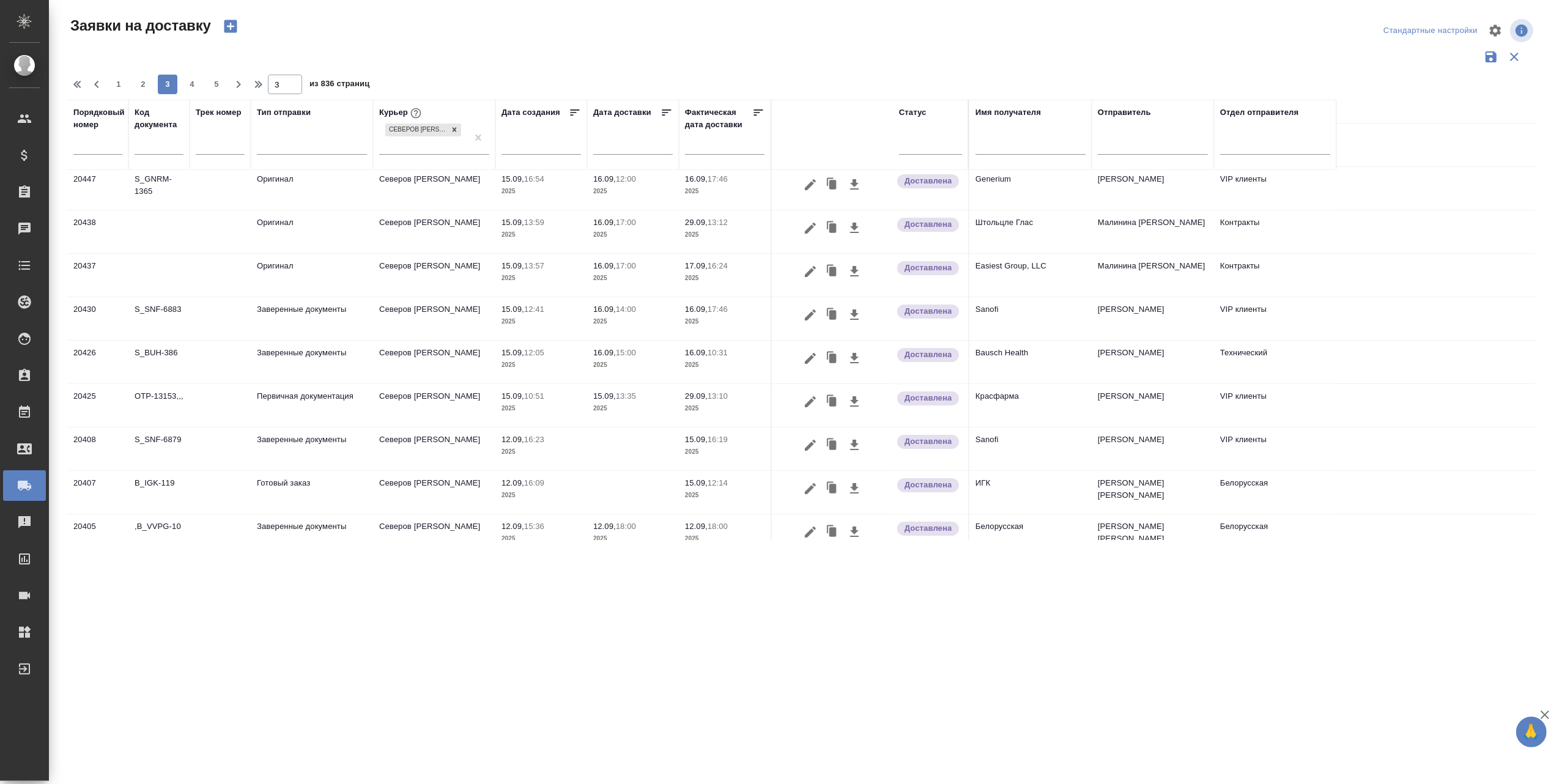
scroll to position [0, 0]
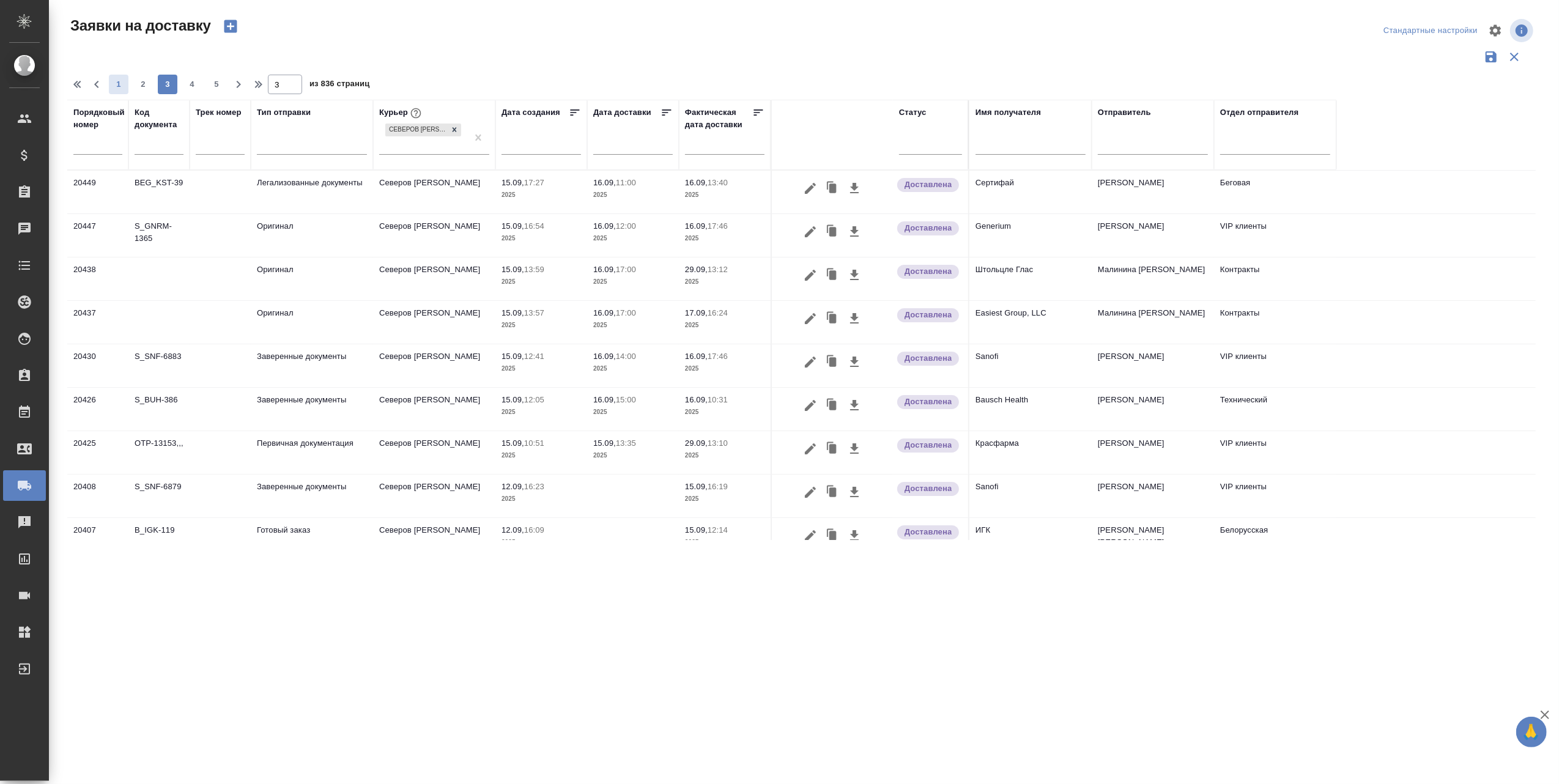
click at [118, 88] on span "1" at bounding box center [118, 84] width 19 height 12
type input "1"
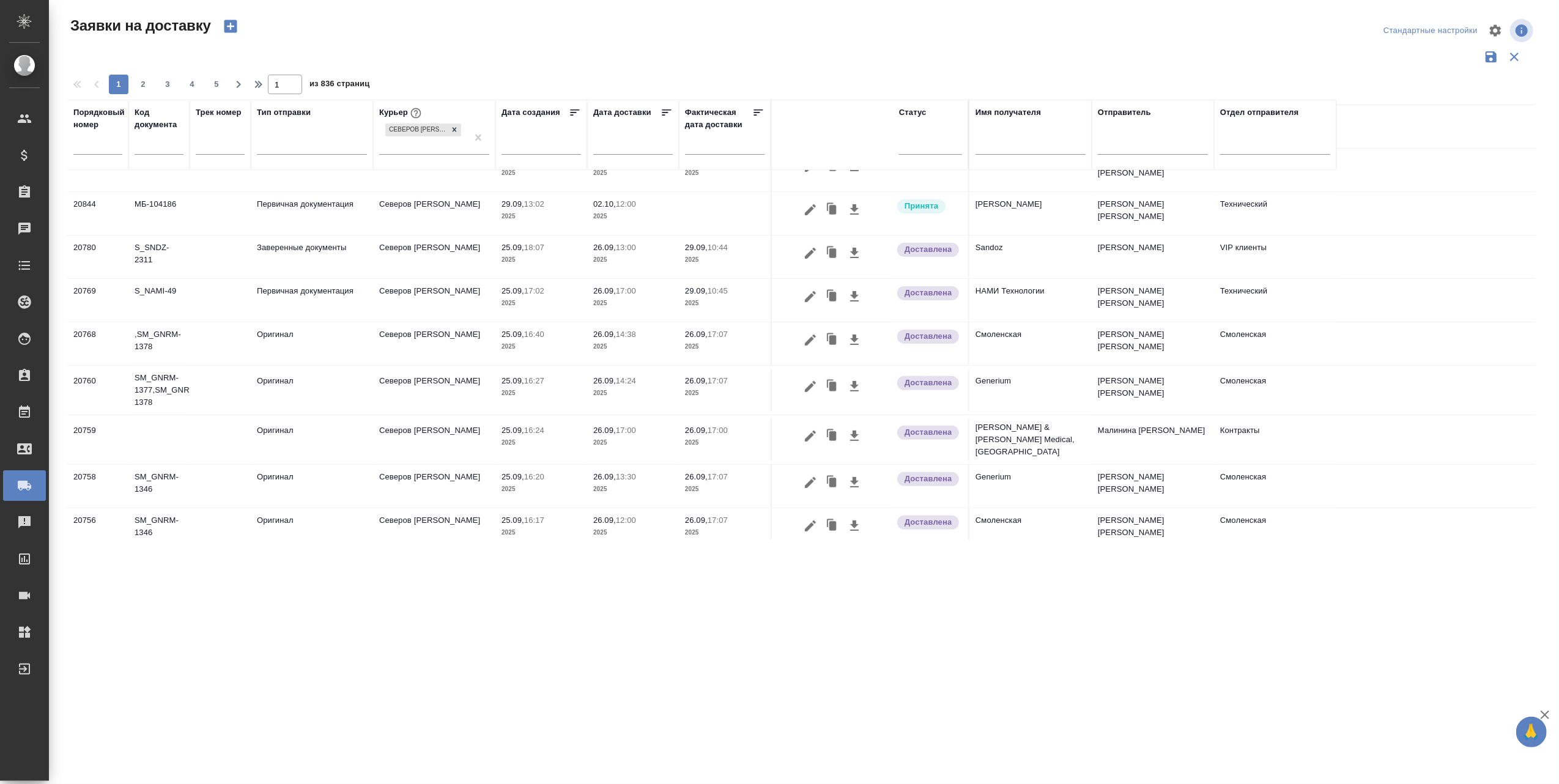
scroll to position [244, 0]
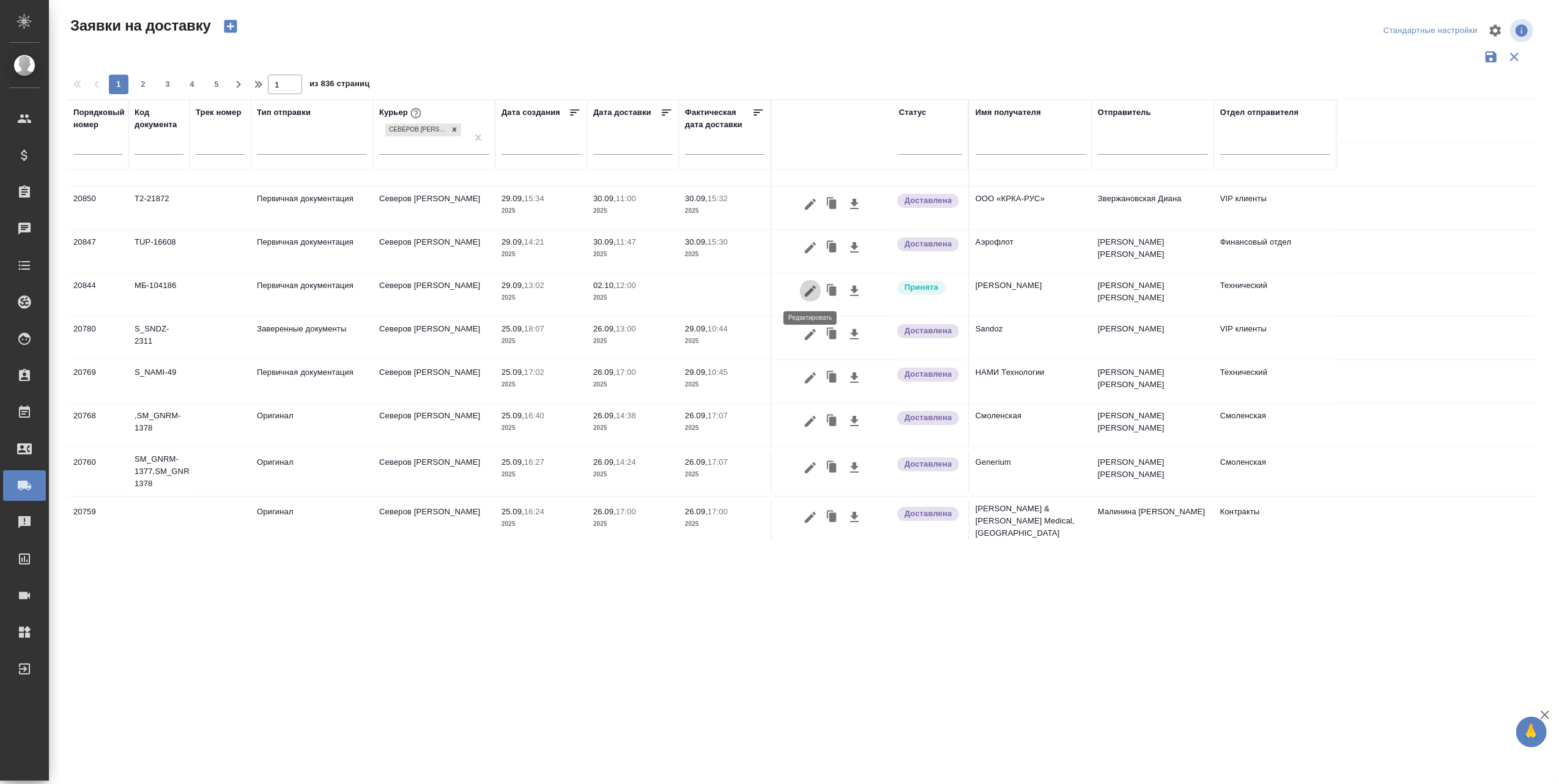
click at [809, 292] on icon "button" at bounding box center [810, 291] width 11 height 11
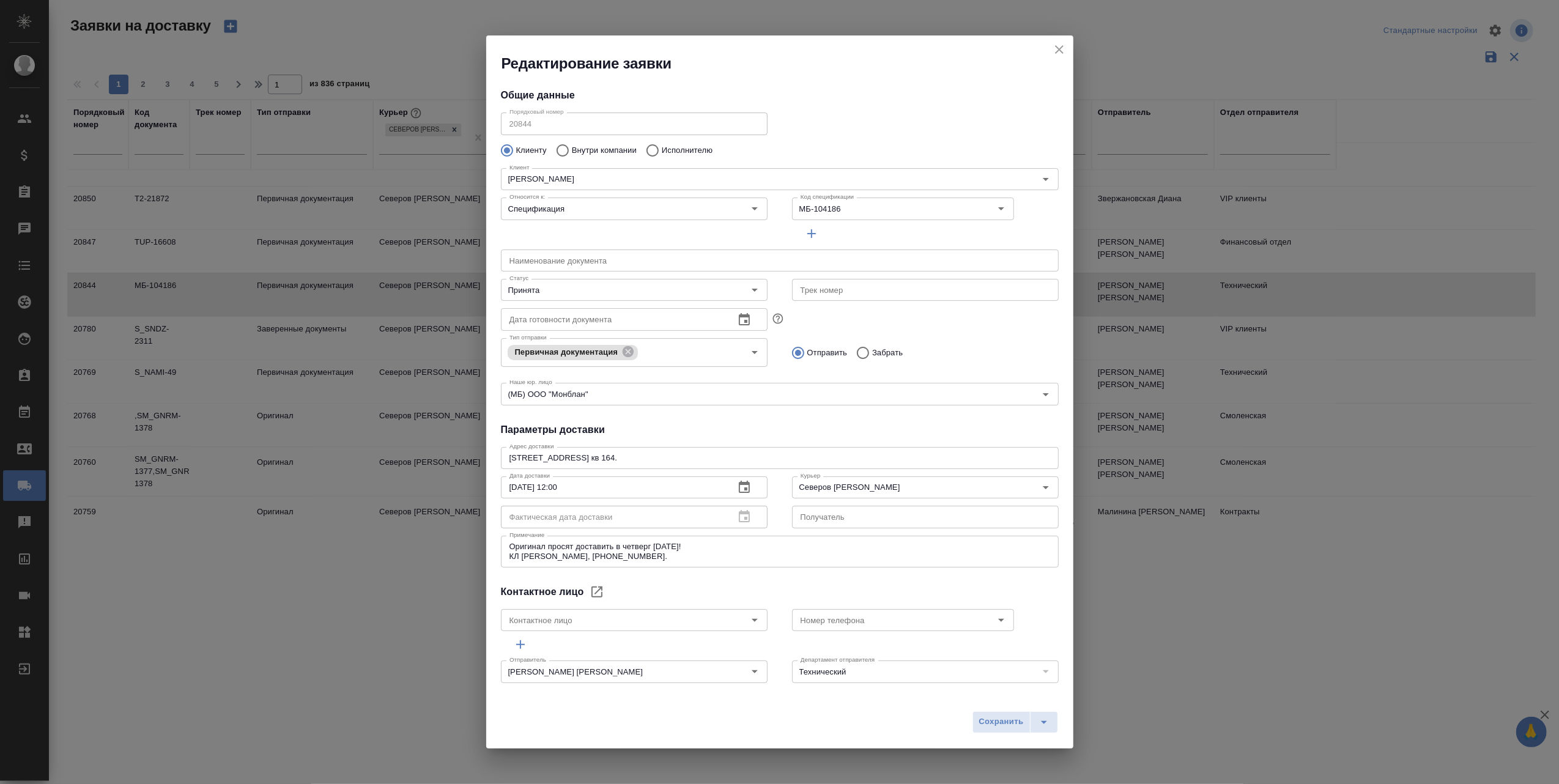
type input "Чихрадзе Михаил"
type input "+7 (926) 205-0070"
click at [1058, 49] on icon "close" at bounding box center [1059, 49] width 9 height 9
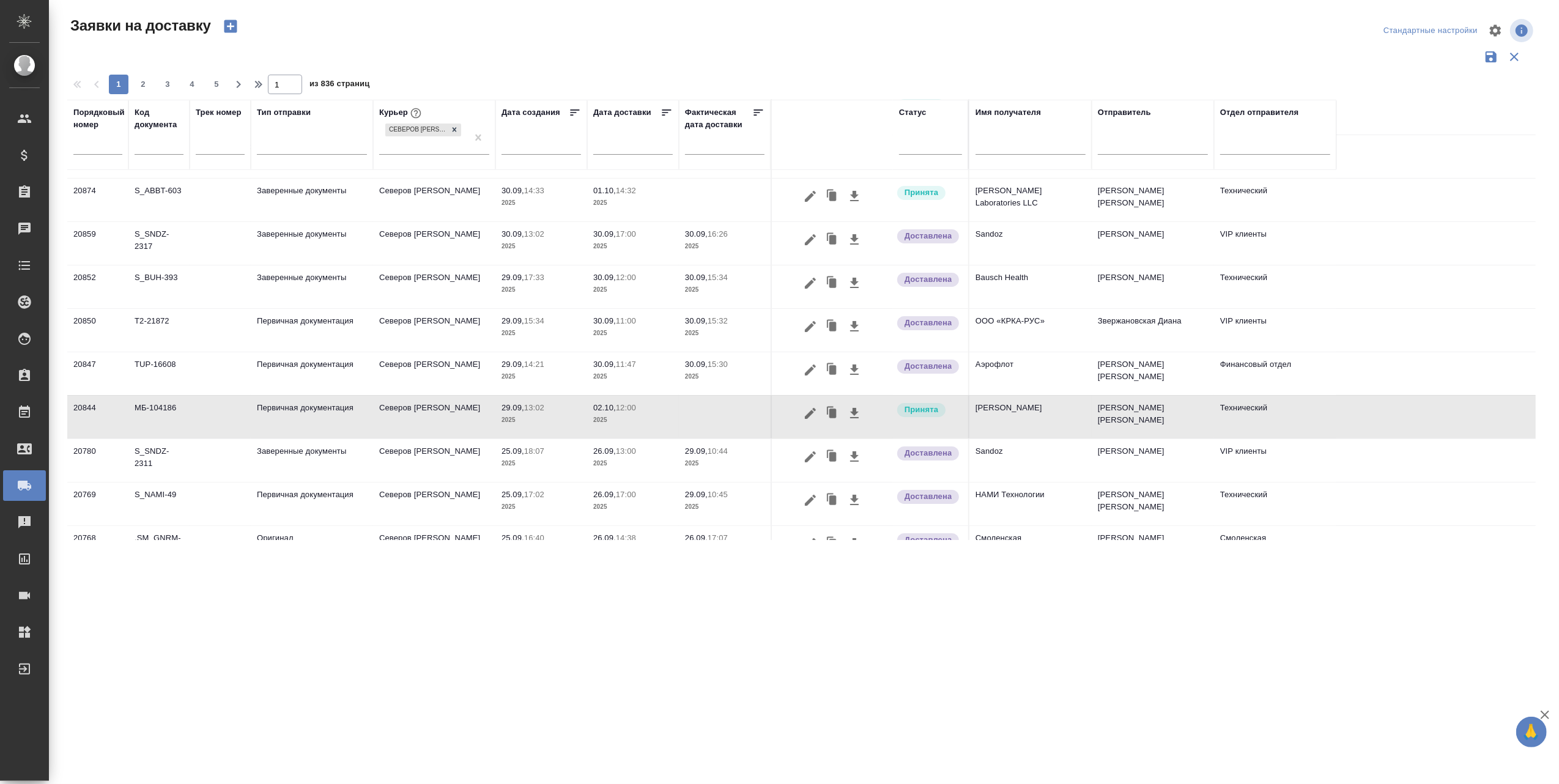
scroll to position [0, 0]
